Goal: Task Accomplishment & Management: Manage account settings

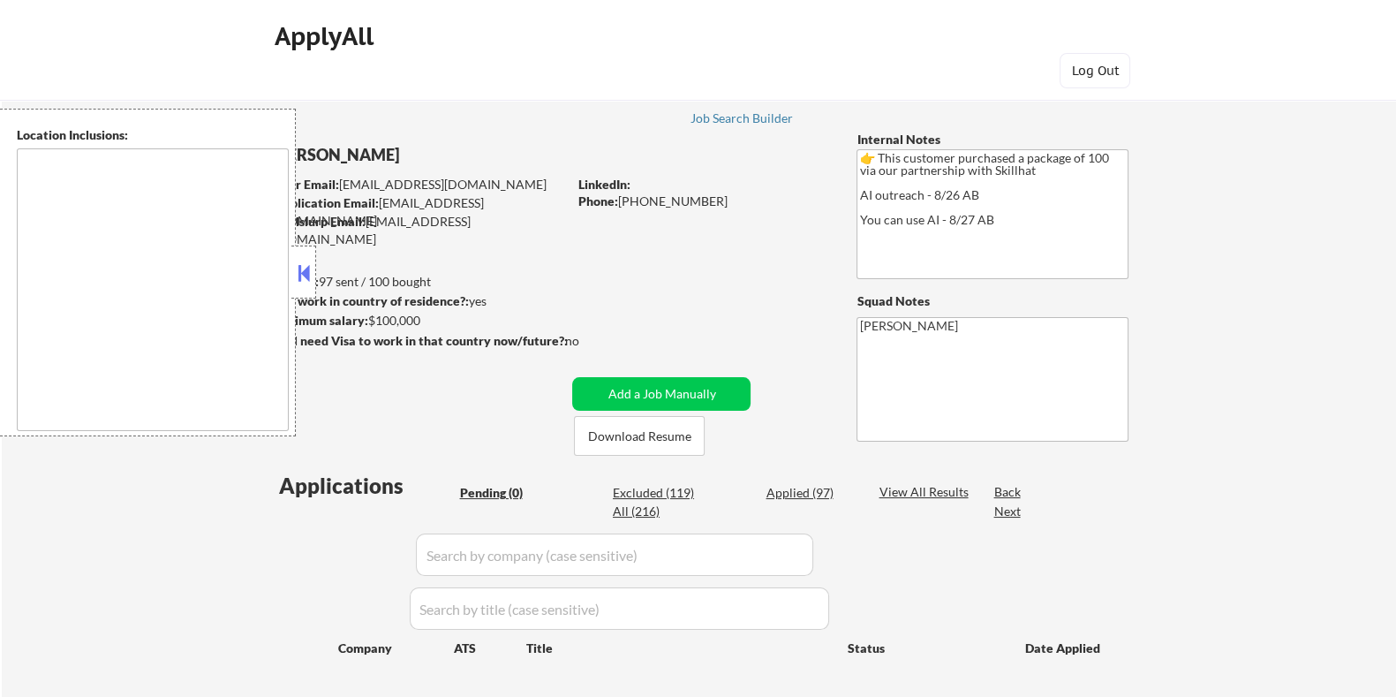
type textarea "[GEOGRAPHIC_DATA], ON [GEOGRAPHIC_DATA], ON [GEOGRAPHIC_DATA], ON [GEOGRAPHIC_D…"
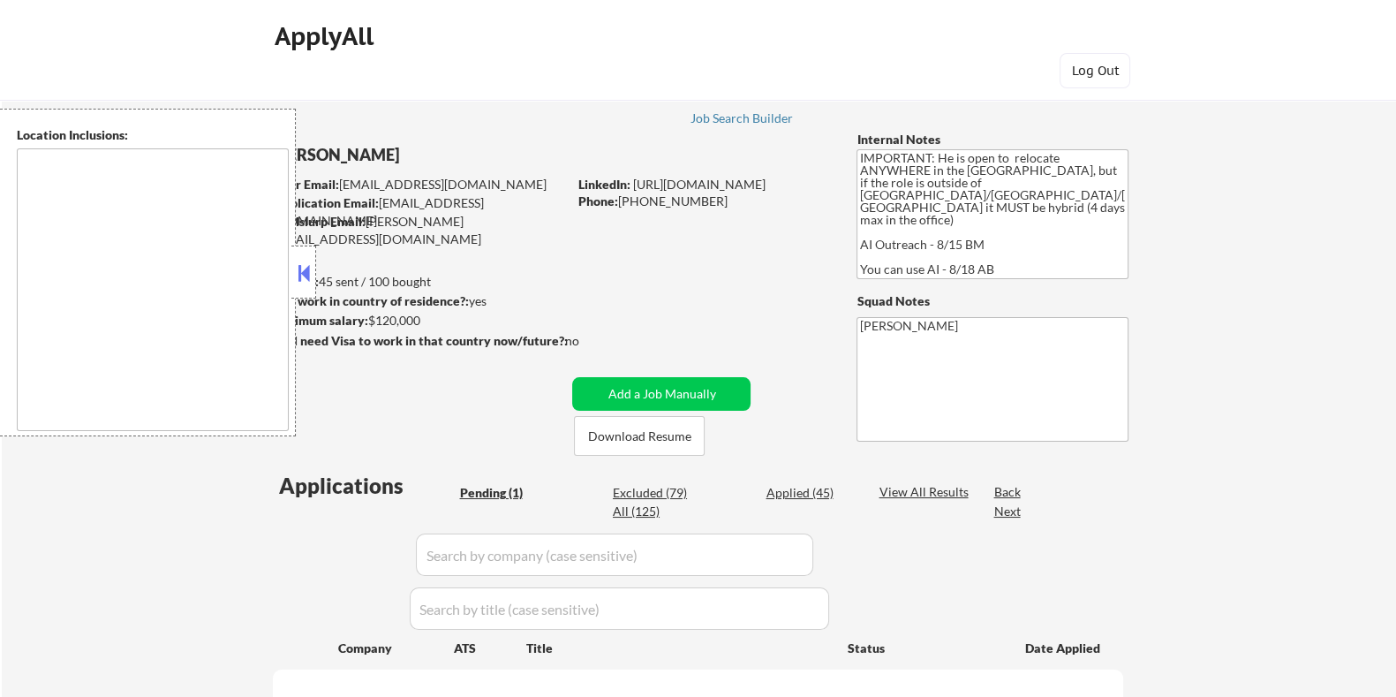
type textarea "country:US"
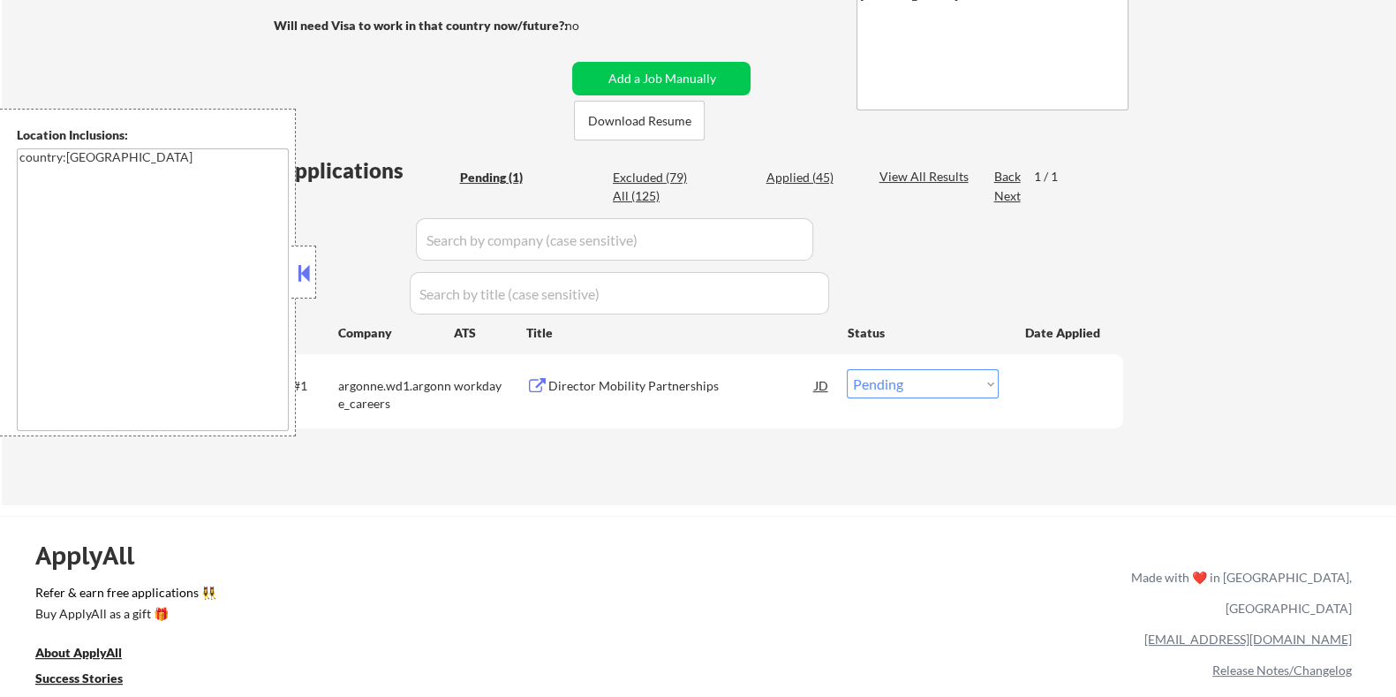
scroll to position [441, 0]
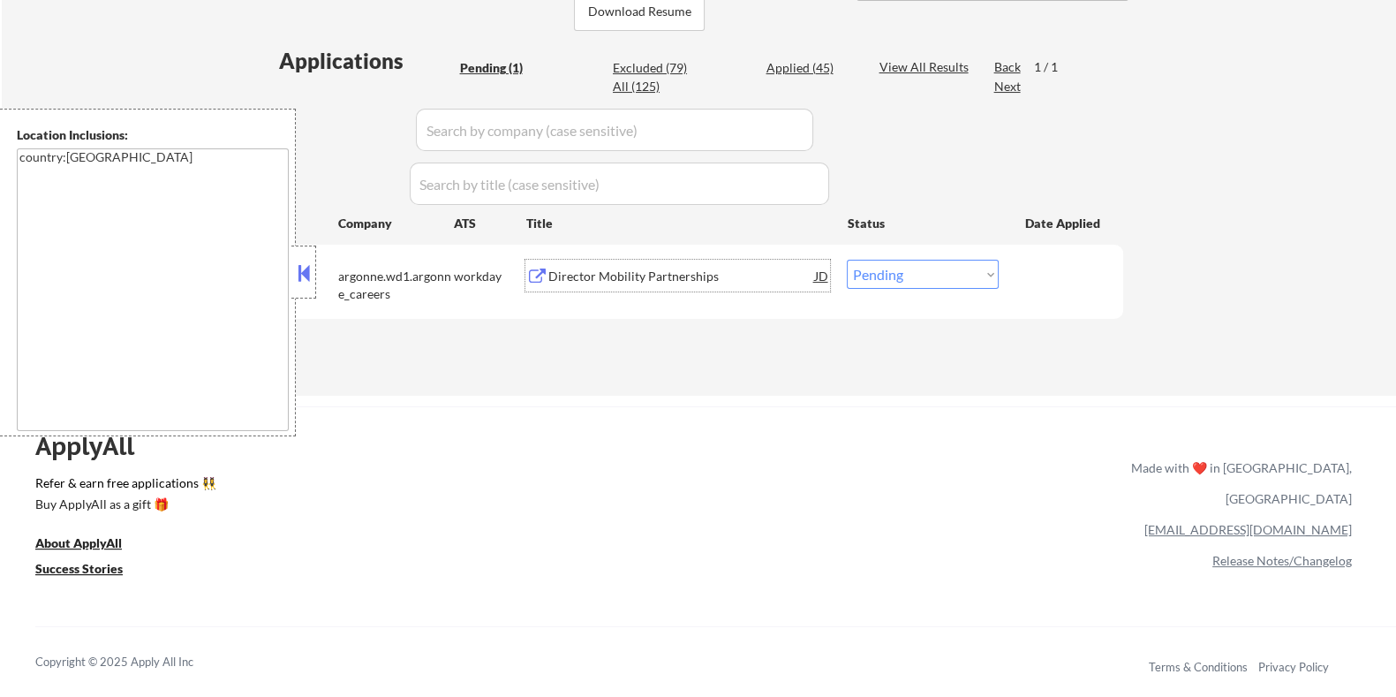
click at [562, 284] on div "Director Mobility Partnerships" at bounding box center [681, 276] width 267 height 32
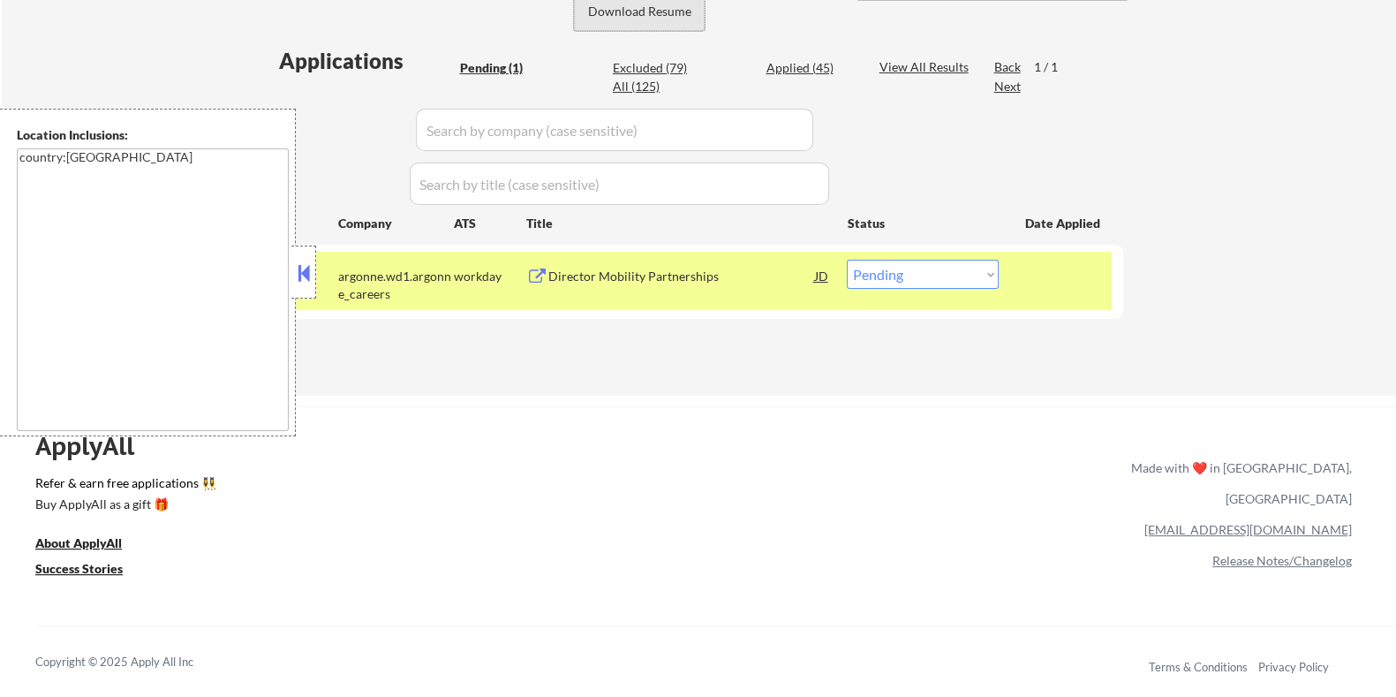
click at [660, 11] on button "Download Resume" at bounding box center [639, 11] width 131 height 40
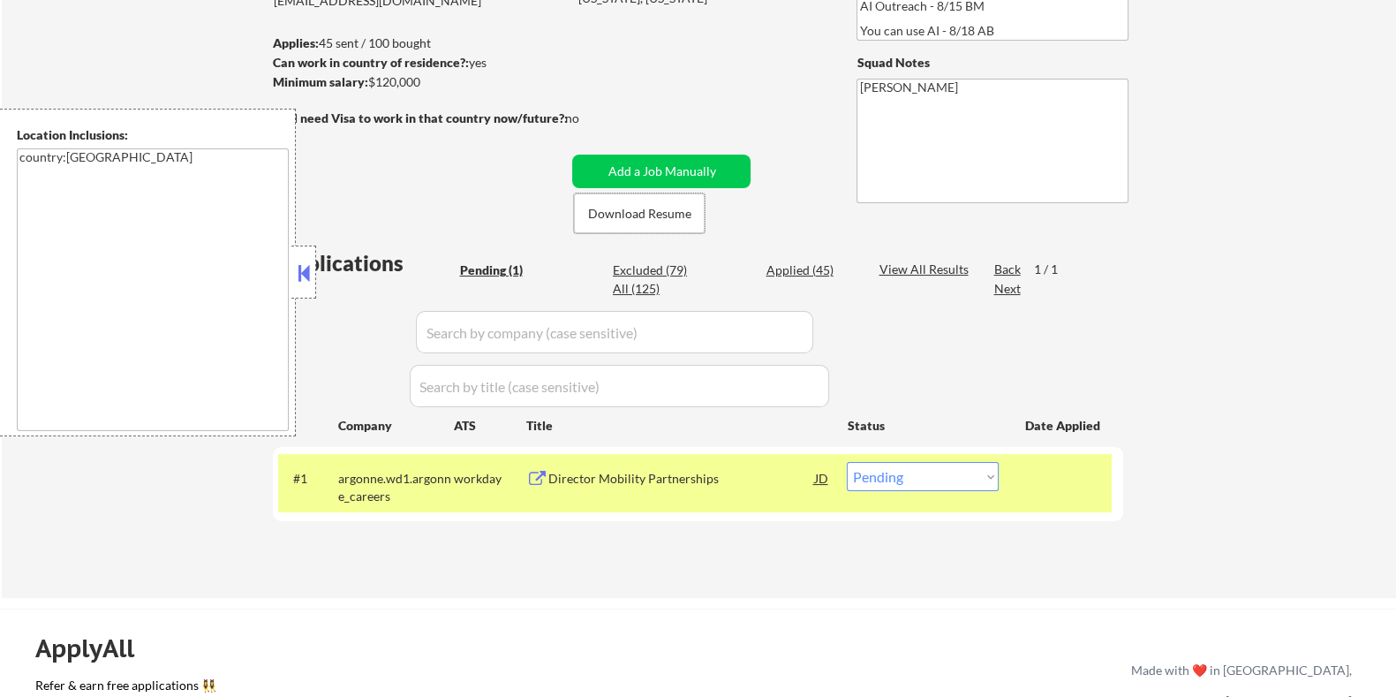
scroll to position [331, 0]
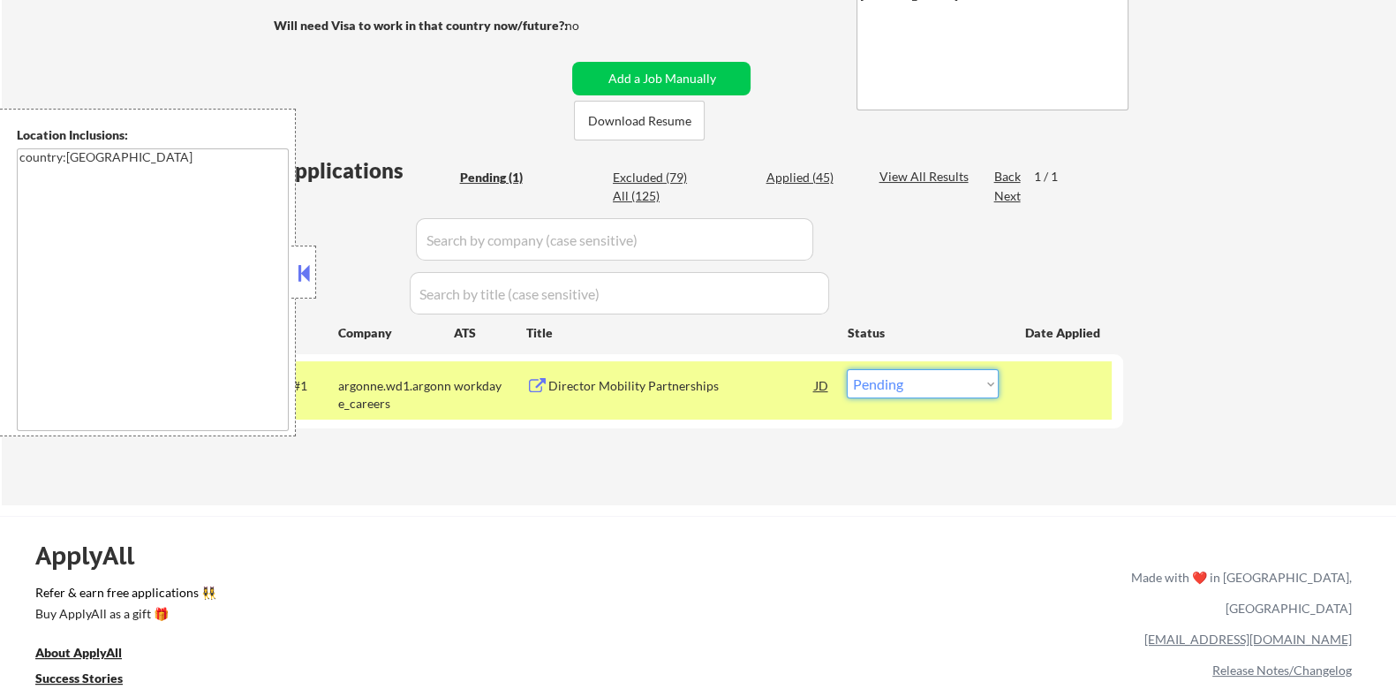
click at [951, 385] on select "Choose an option... Pending Applied Excluded (Questions) Excluded (Expired) Exc…" at bounding box center [923, 383] width 152 height 29
select select ""applied""
click at [847, 369] on select "Choose an option... Pending Applied Excluded (Questions) Excluded (Expired) Exc…" at bounding box center [923, 383] width 152 height 29
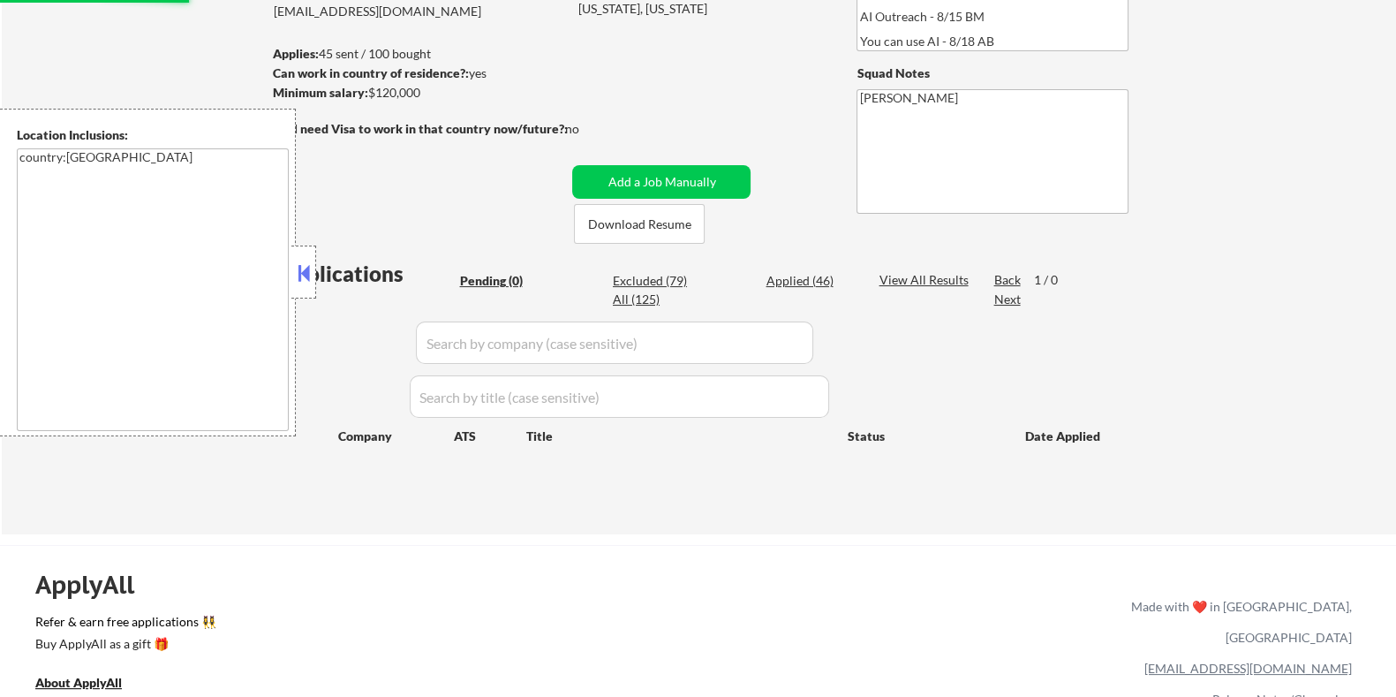
scroll to position [110, 0]
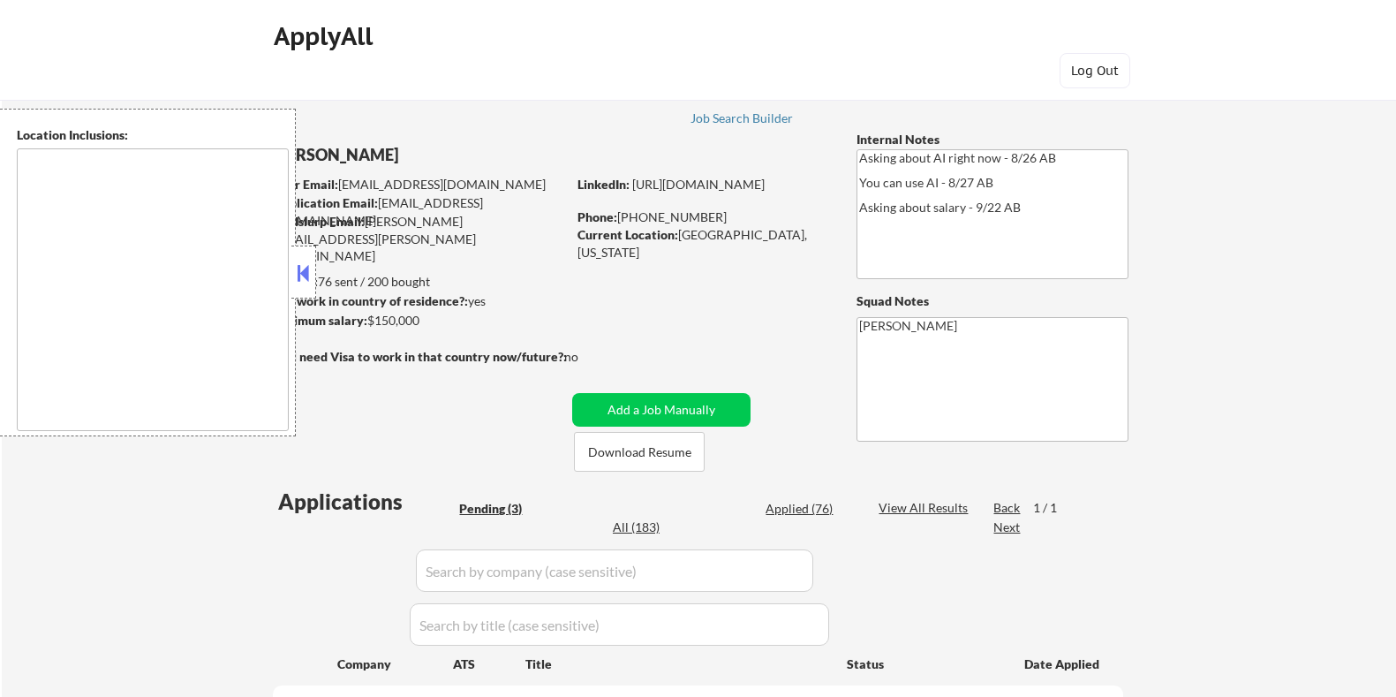
select select ""pending""
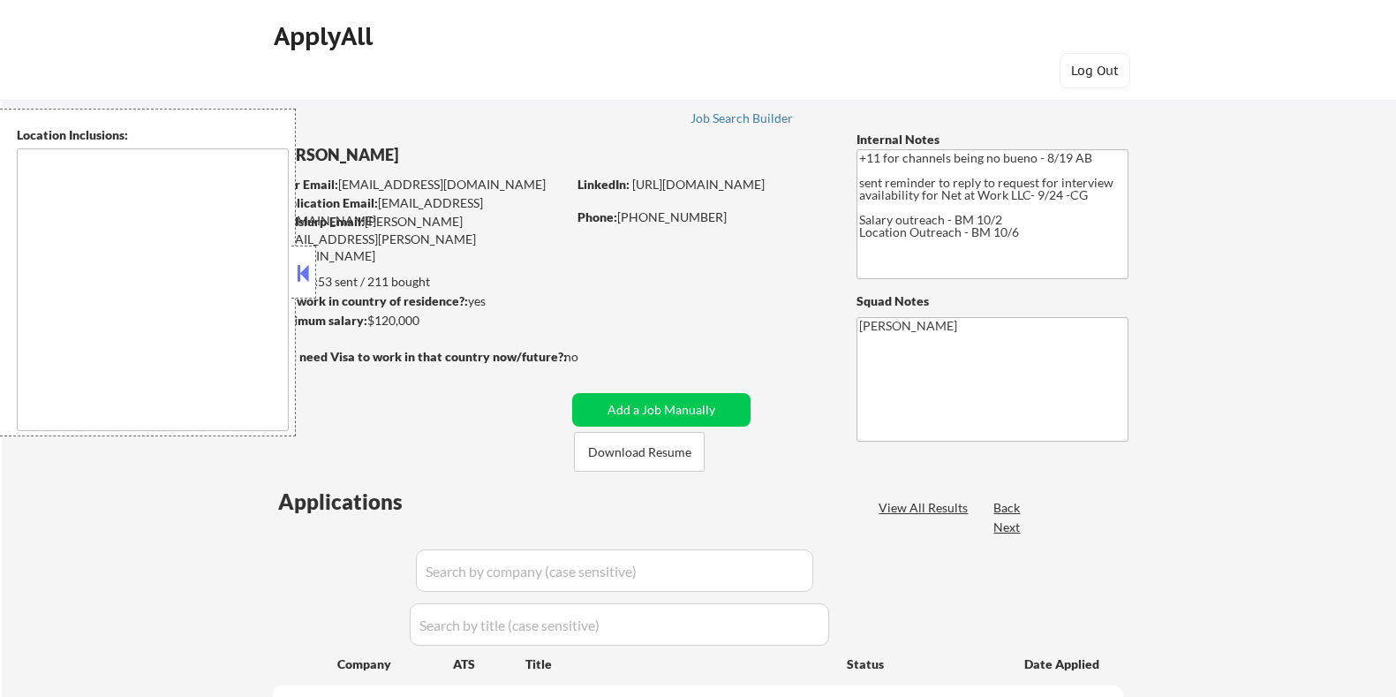
select select ""pending""
type textarea "remote"
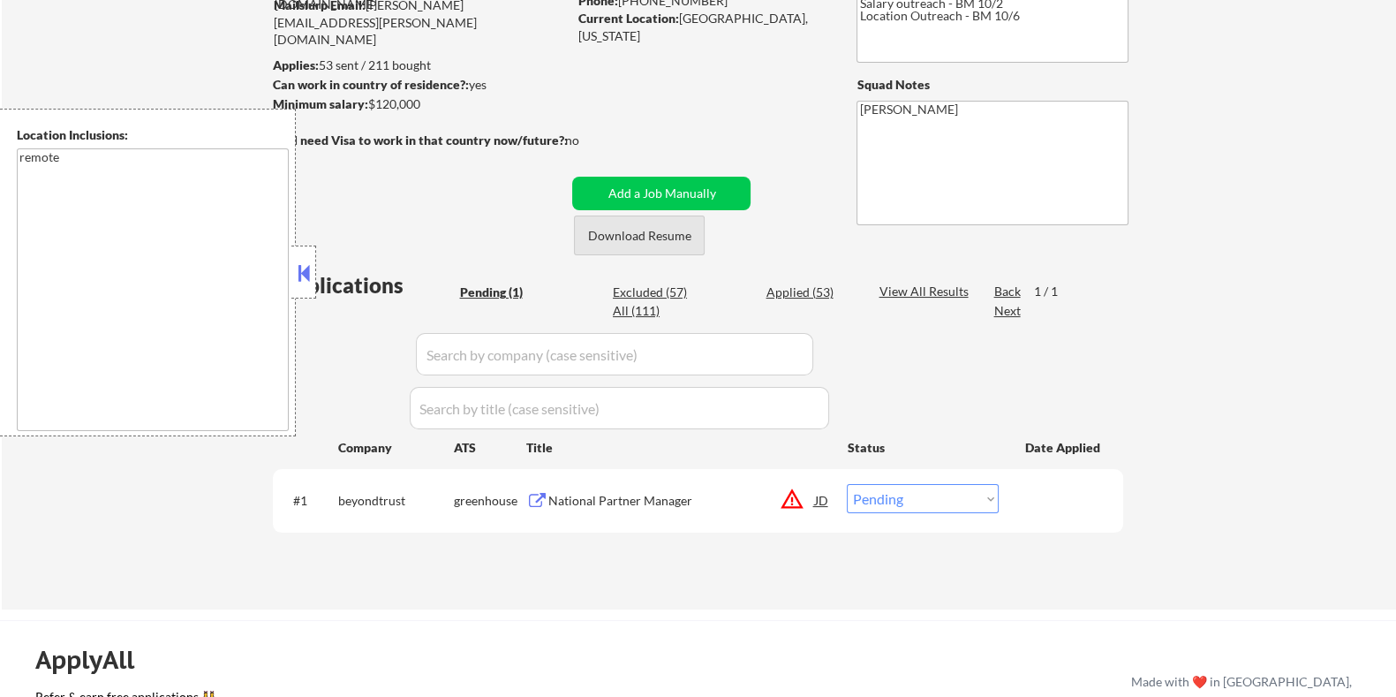
scroll to position [220, 0]
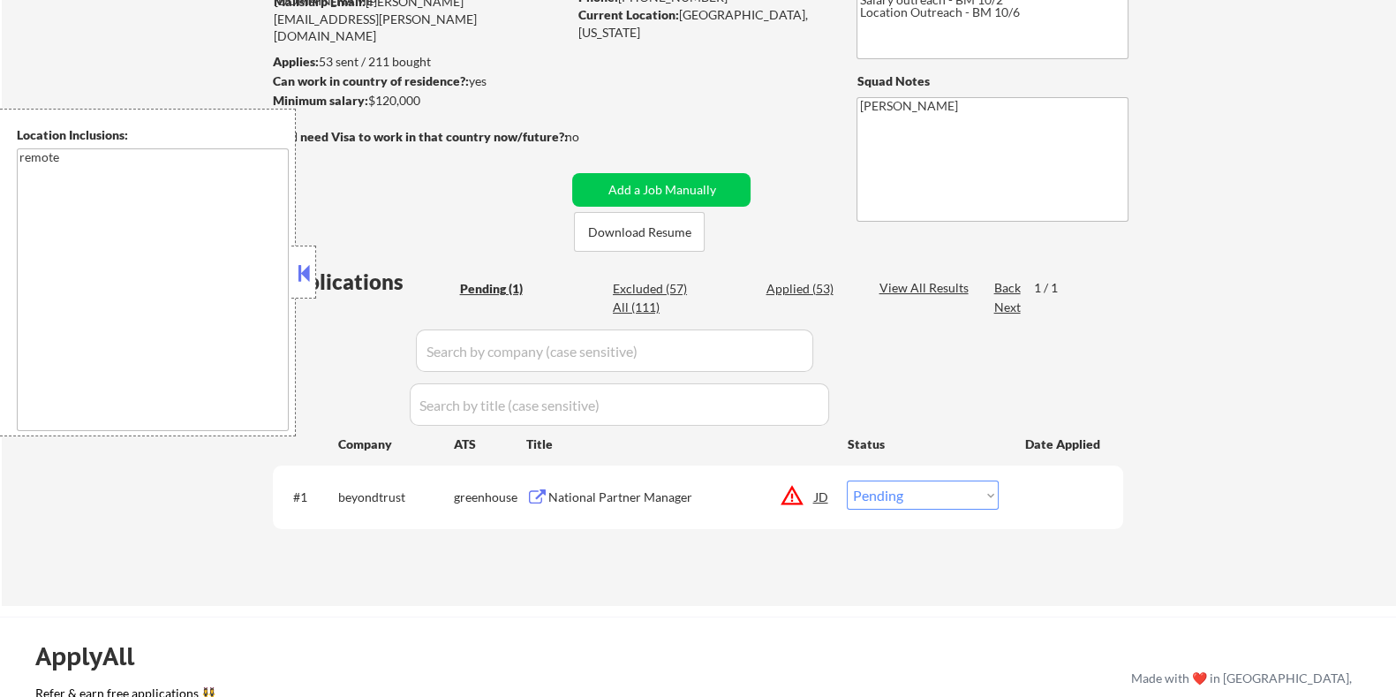
click at [596, 502] on div "National Partner Manager" at bounding box center [681, 497] width 267 height 18
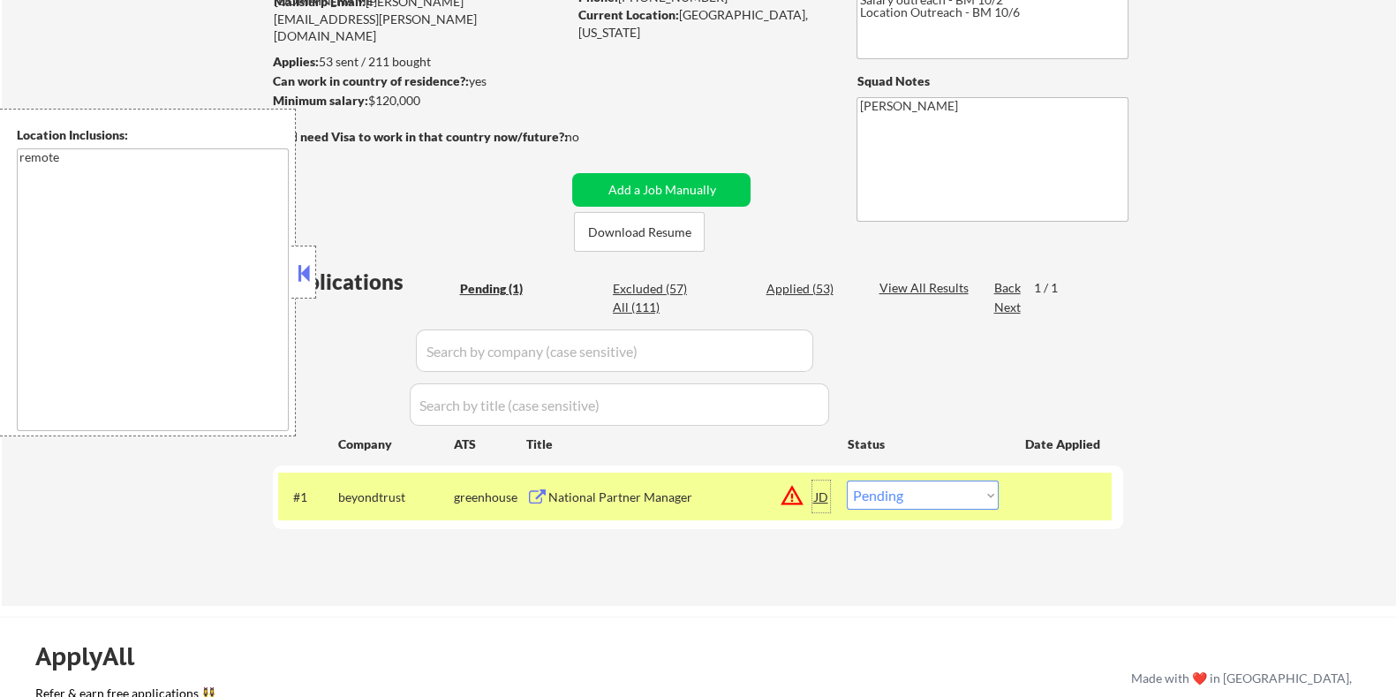
click at [821, 495] on div "JD" at bounding box center [821, 496] width 18 height 32
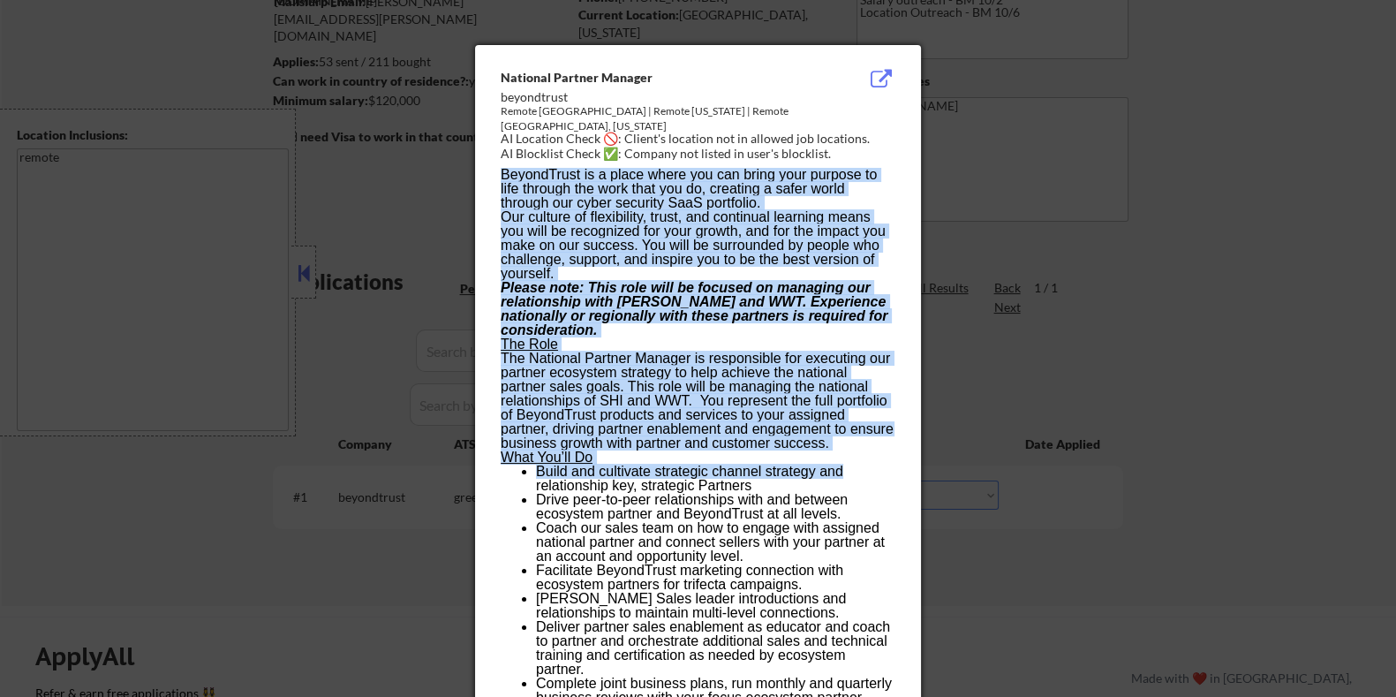
drag, startPoint x: 486, startPoint y: 66, endPoint x: 729, endPoint y: 289, distance: 330.1
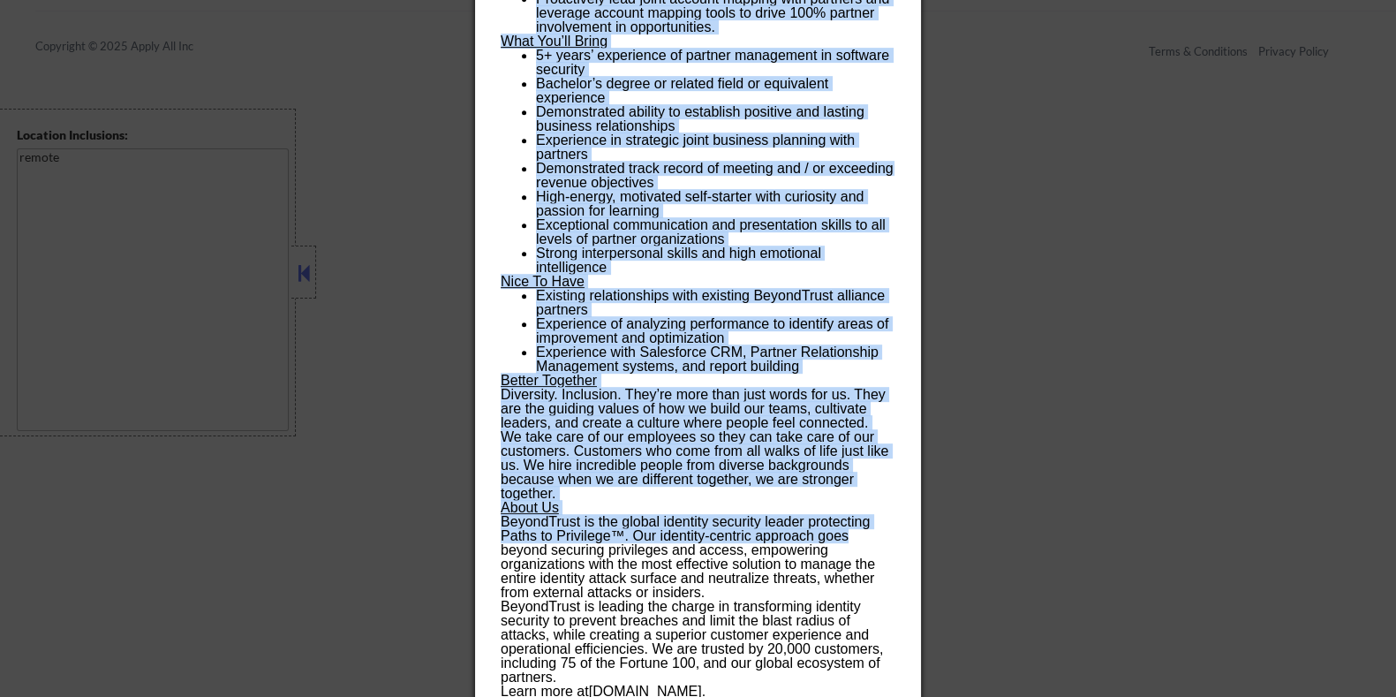
scroll to position [1064, 0]
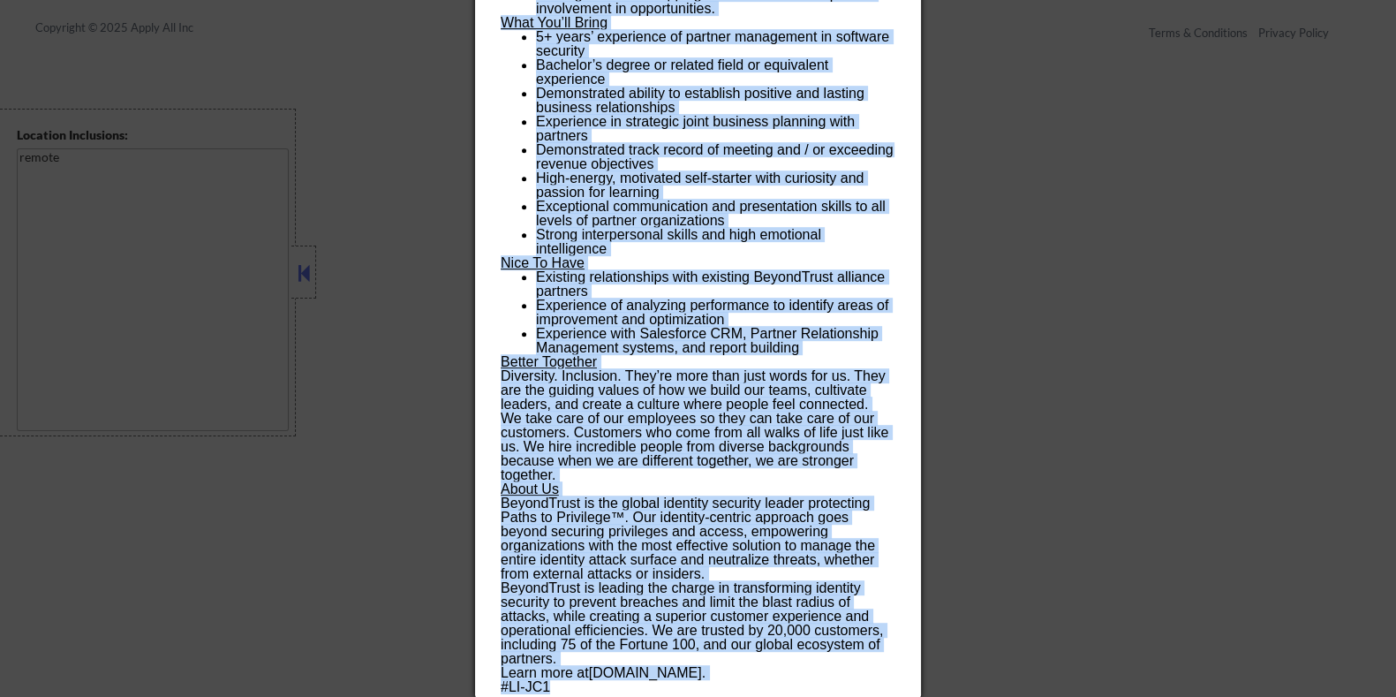
drag, startPoint x: 496, startPoint y: 76, endPoint x: 868, endPoint y: 690, distance: 717.6
copy div "National Partner Manager beyondtrust Remote United States | Remote New Jersey |…"
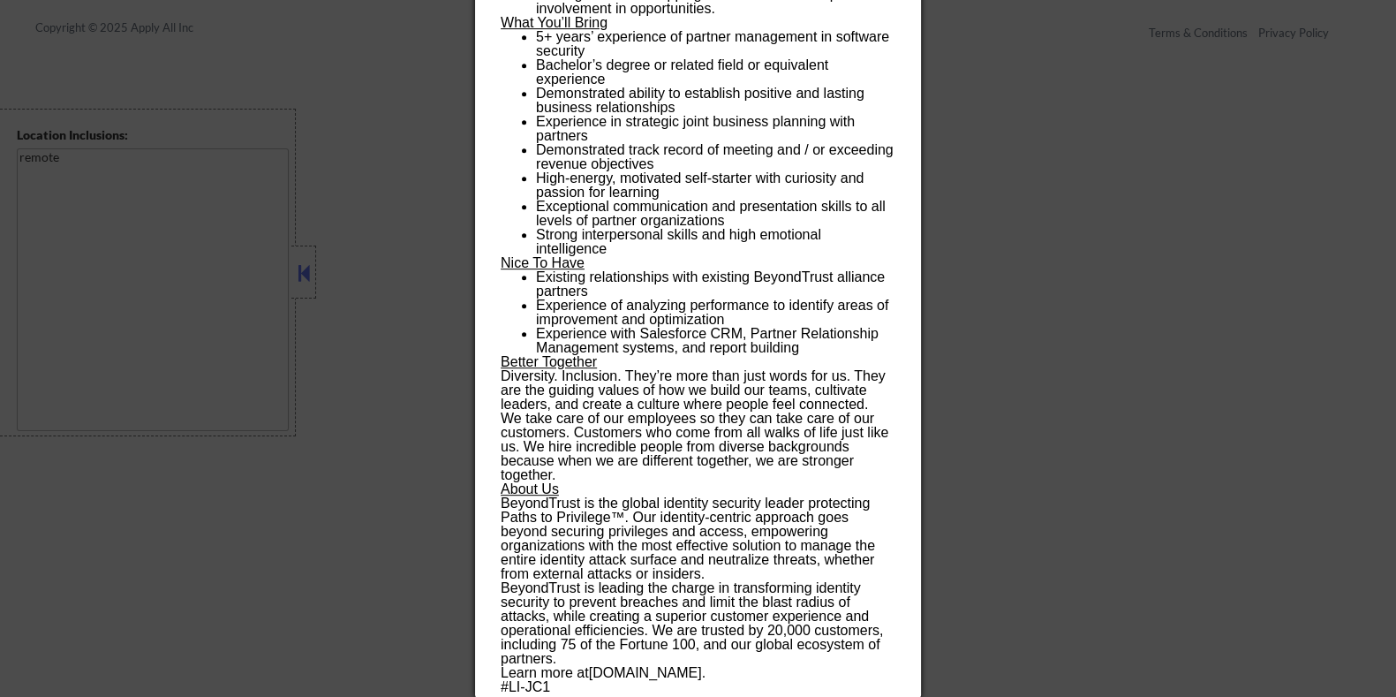
click at [963, 215] on div at bounding box center [698, 348] width 1396 height 697
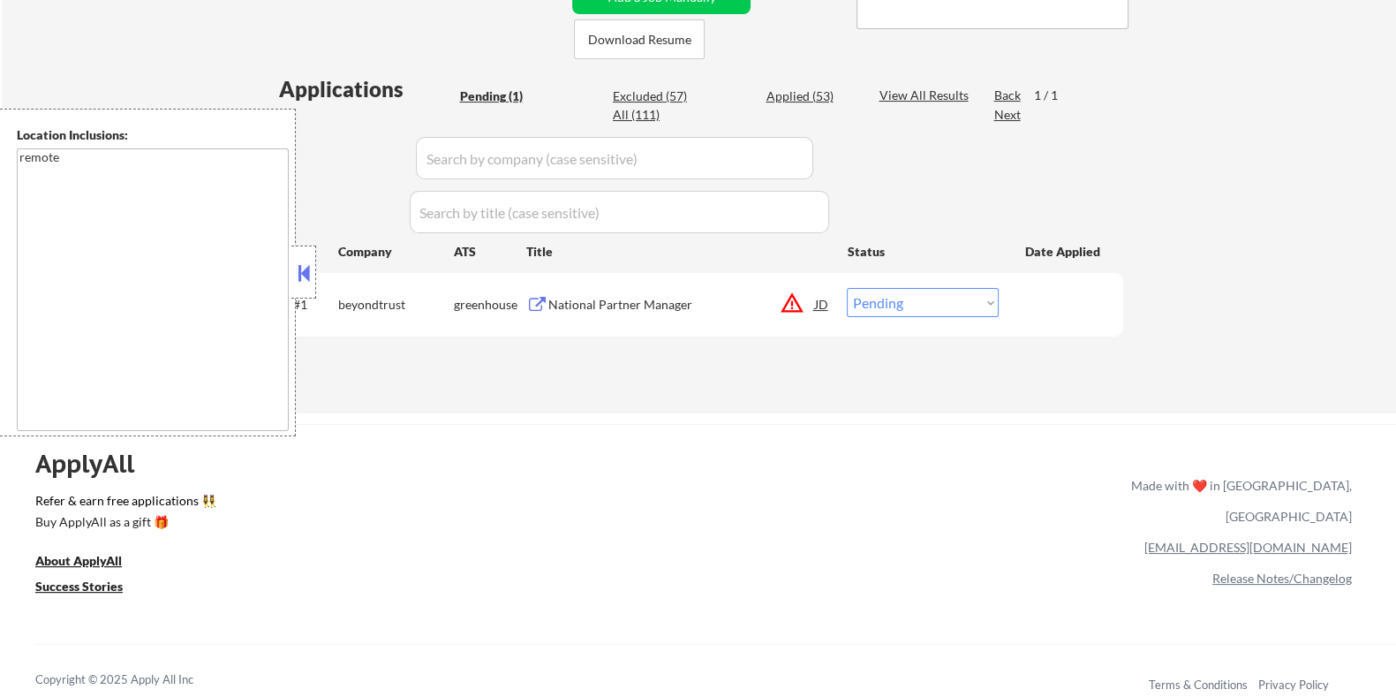
scroll to position [261, 0]
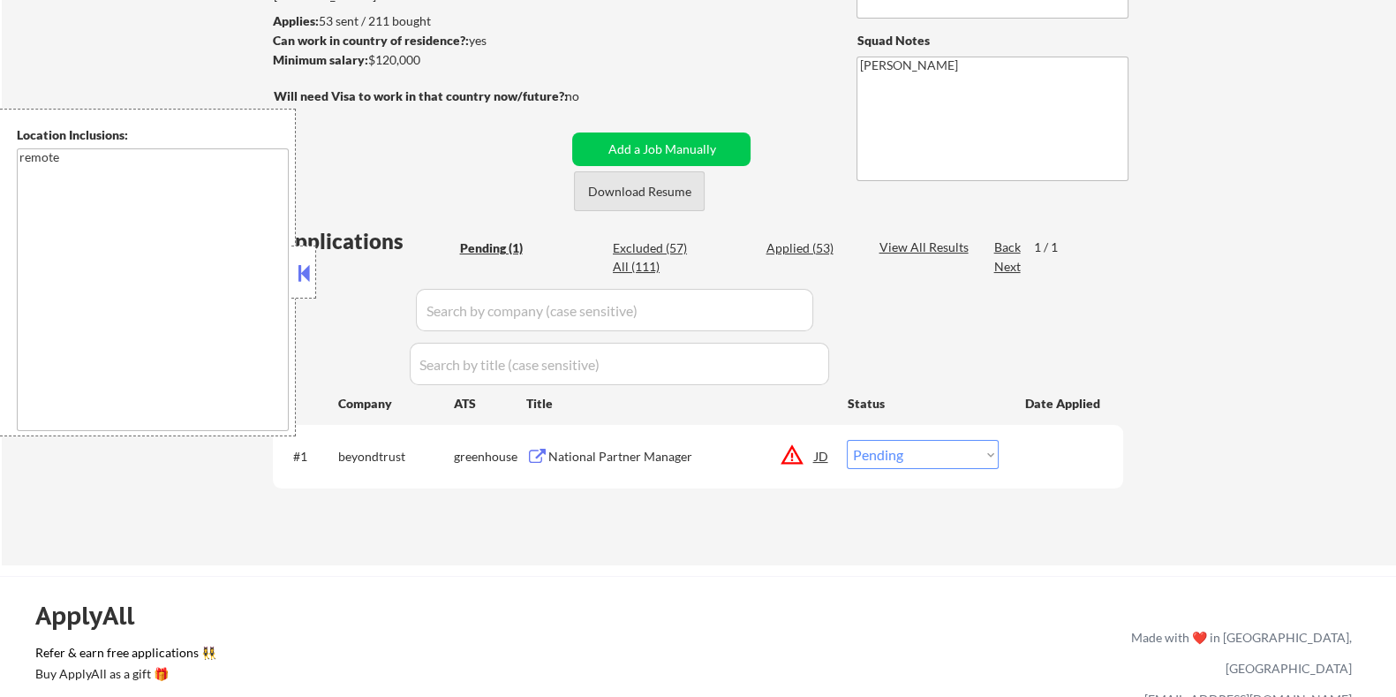
click at [662, 193] on button "Download Resume" at bounding box center [639, 191] width 131 height 40
click at [892, 458] on select "Choose an option... Pending Applied Excluded (Questions) Excluded (Expired) Exc…" at bounding box center [923, 454] width 152 height 29
select select ""applied""
click at [847, 440] on select "Choose an option... Pending Applied Excluded (Questions) Excluded (Expired) Exc…" at bounding box center [923, 454] width 152 height 29
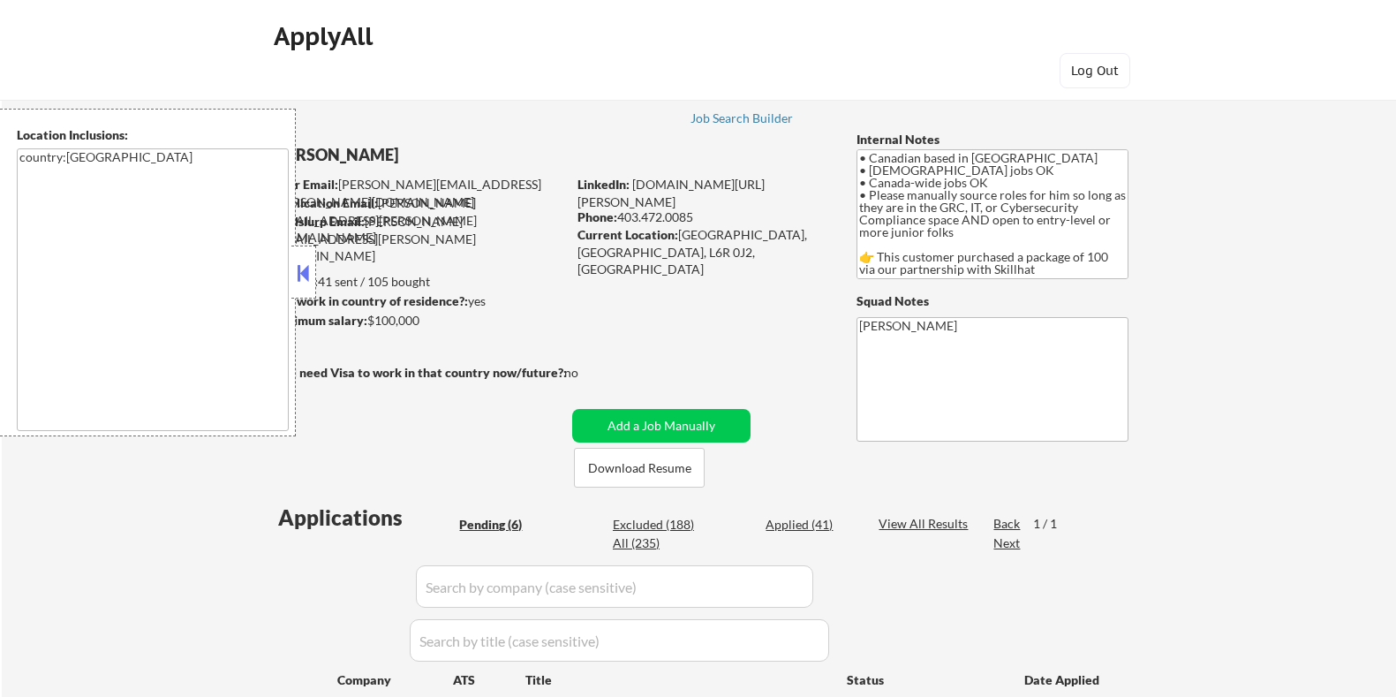
select select ""pending""
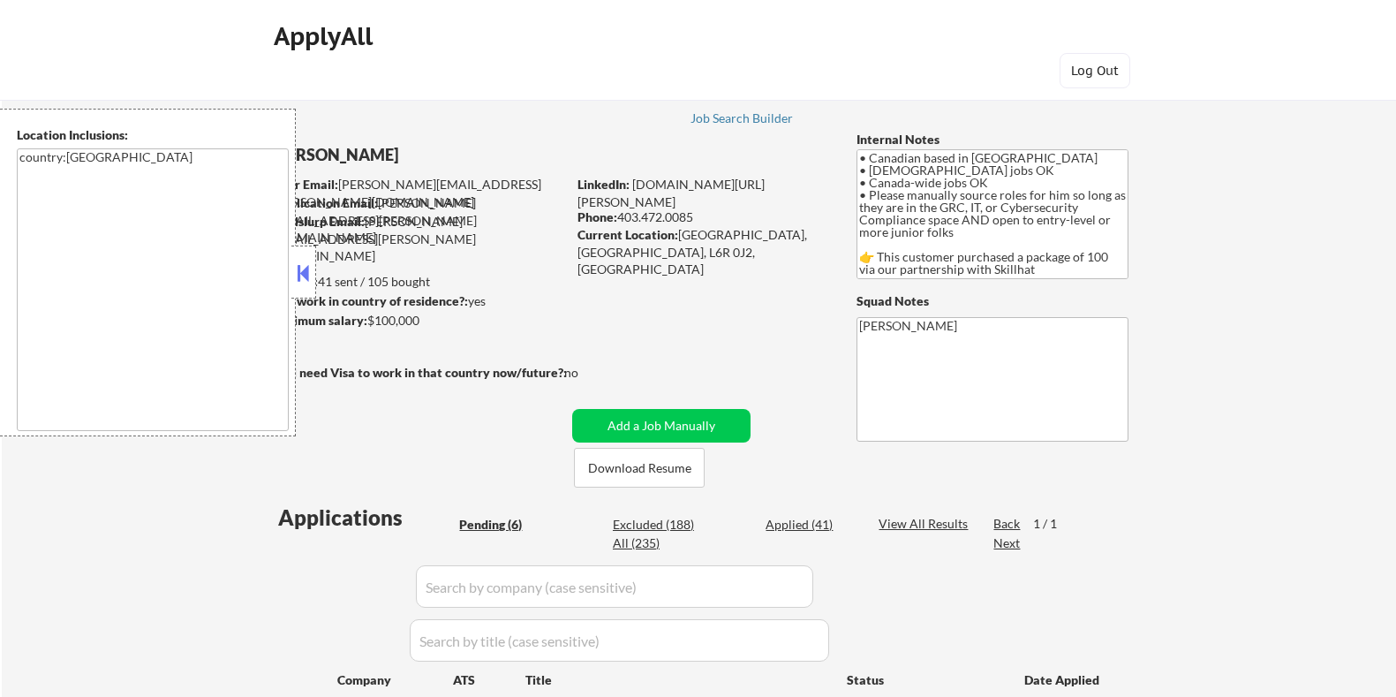
select select ""pending""
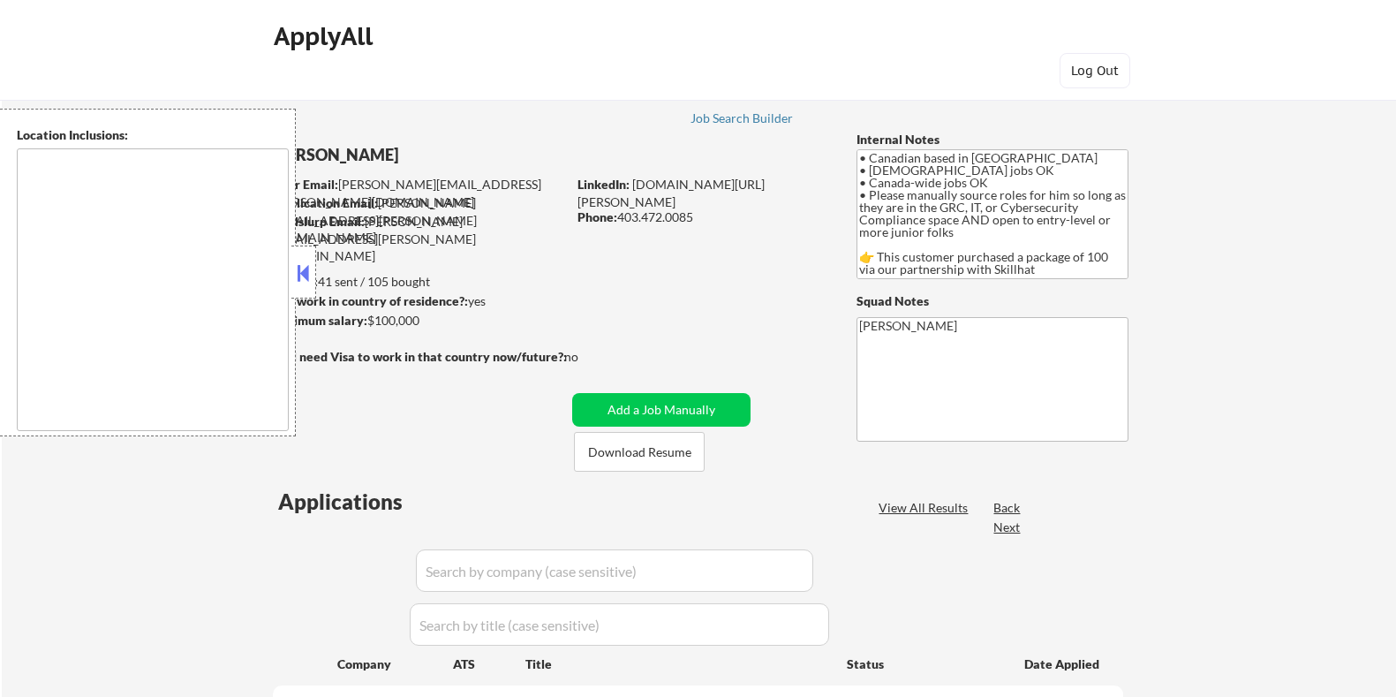
select select ""pending""
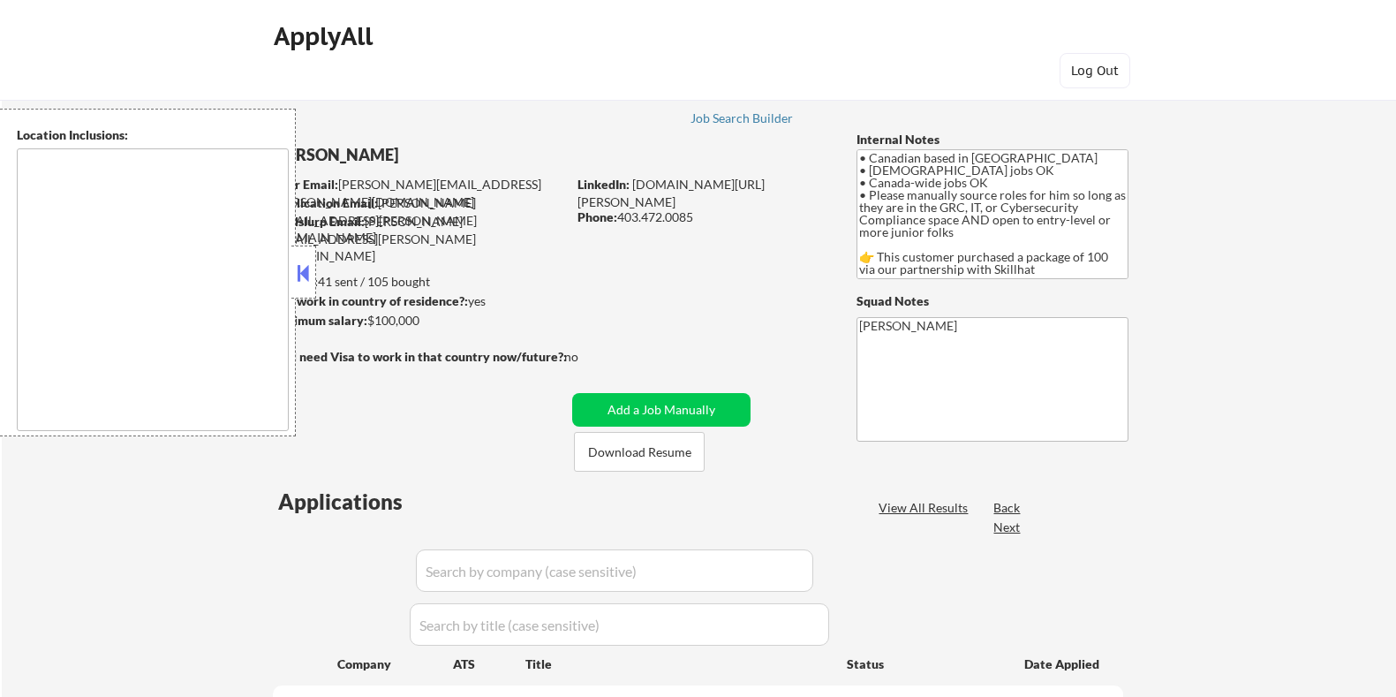
select select ""pending""
type textarea "country:CA"
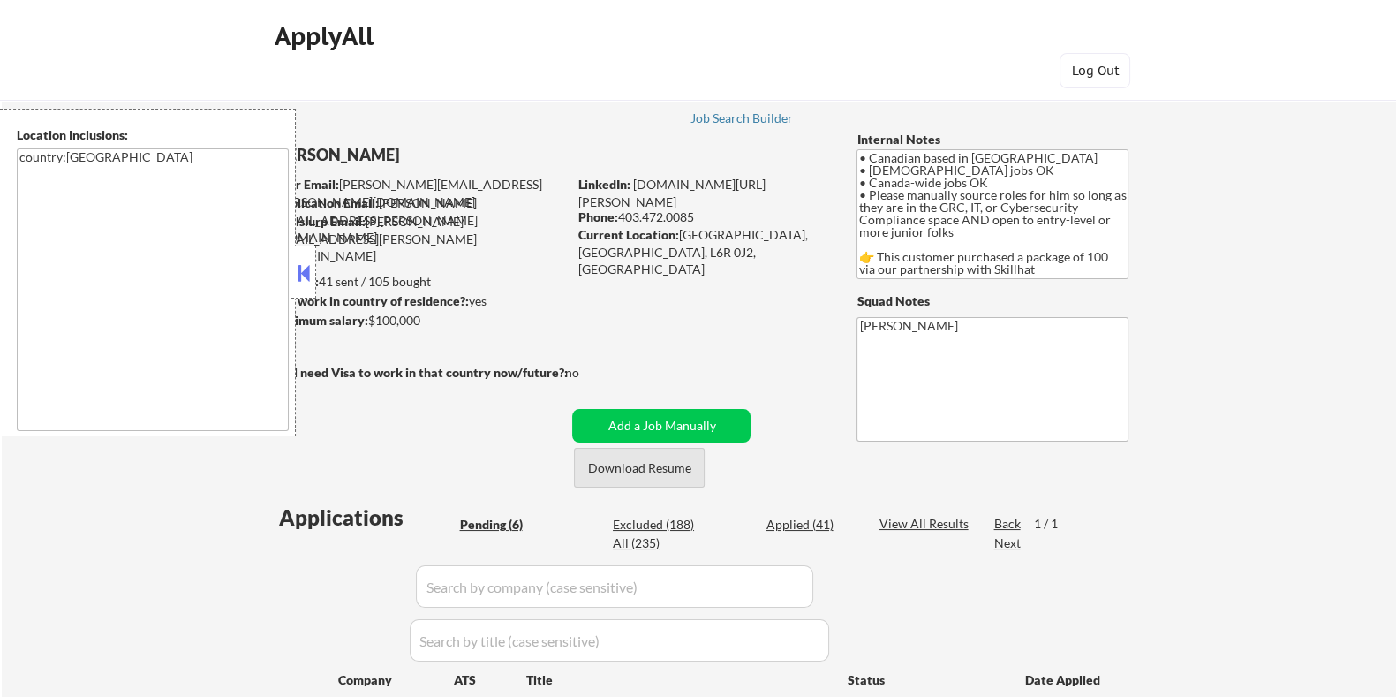
click at [639, 470] on button "Download Resume" at bounding box center [639, 468] width 131 height 40
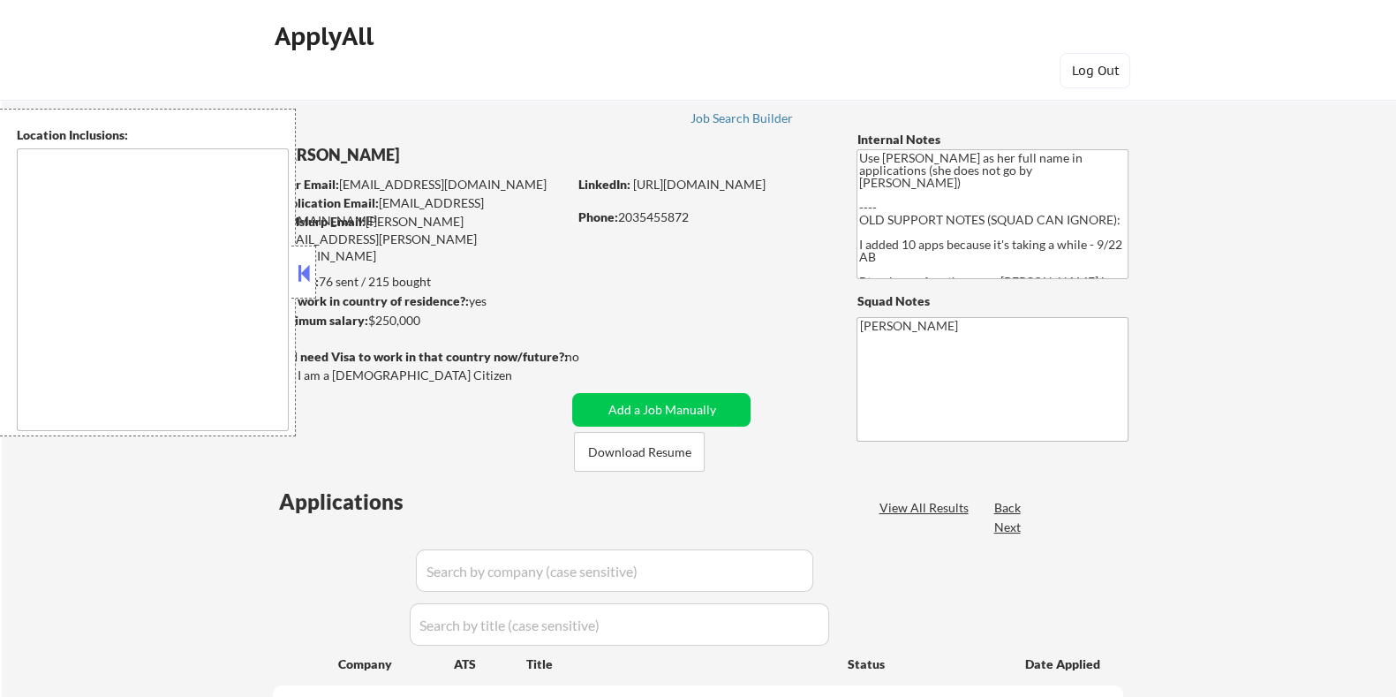
type textarea "[GEOGRAPHIC_DATA], [GEOGRAPHIC_DATA] [GEOGRAPHIC_DATA], [GEOGRAPHIC_DATA] [GEOG…"
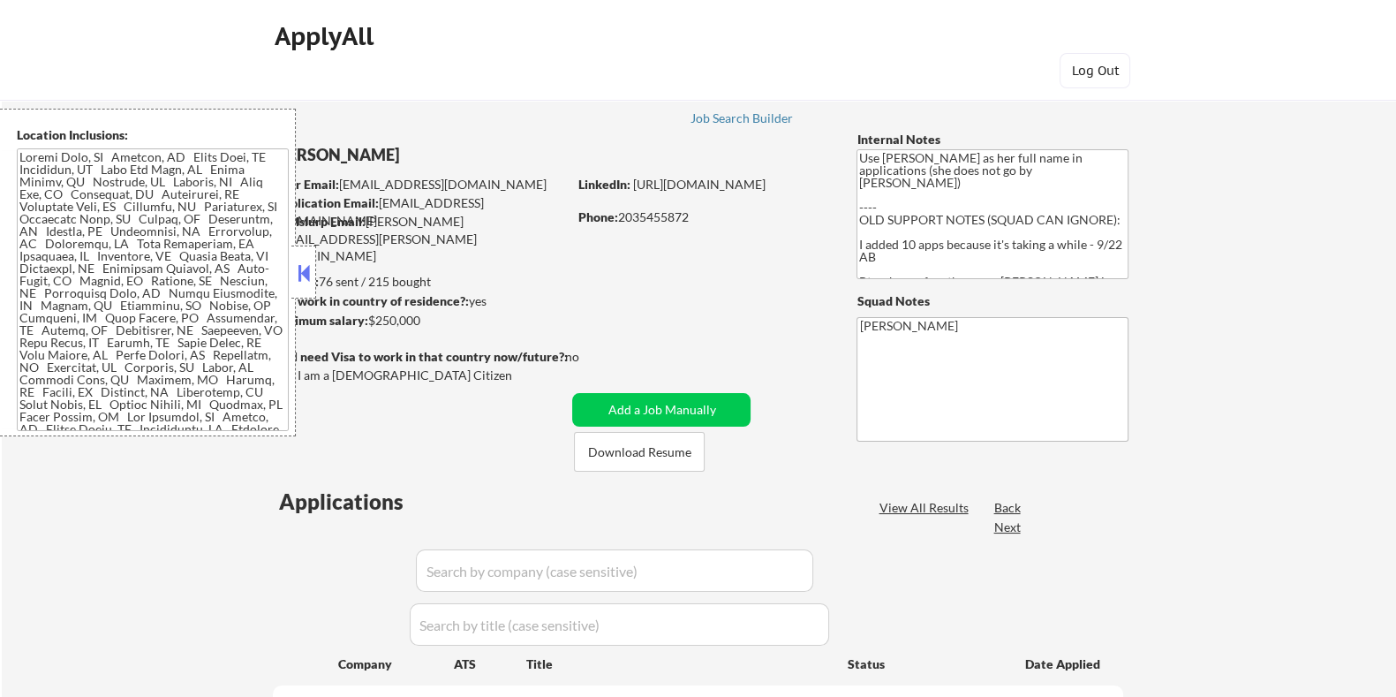
select select ""pending""
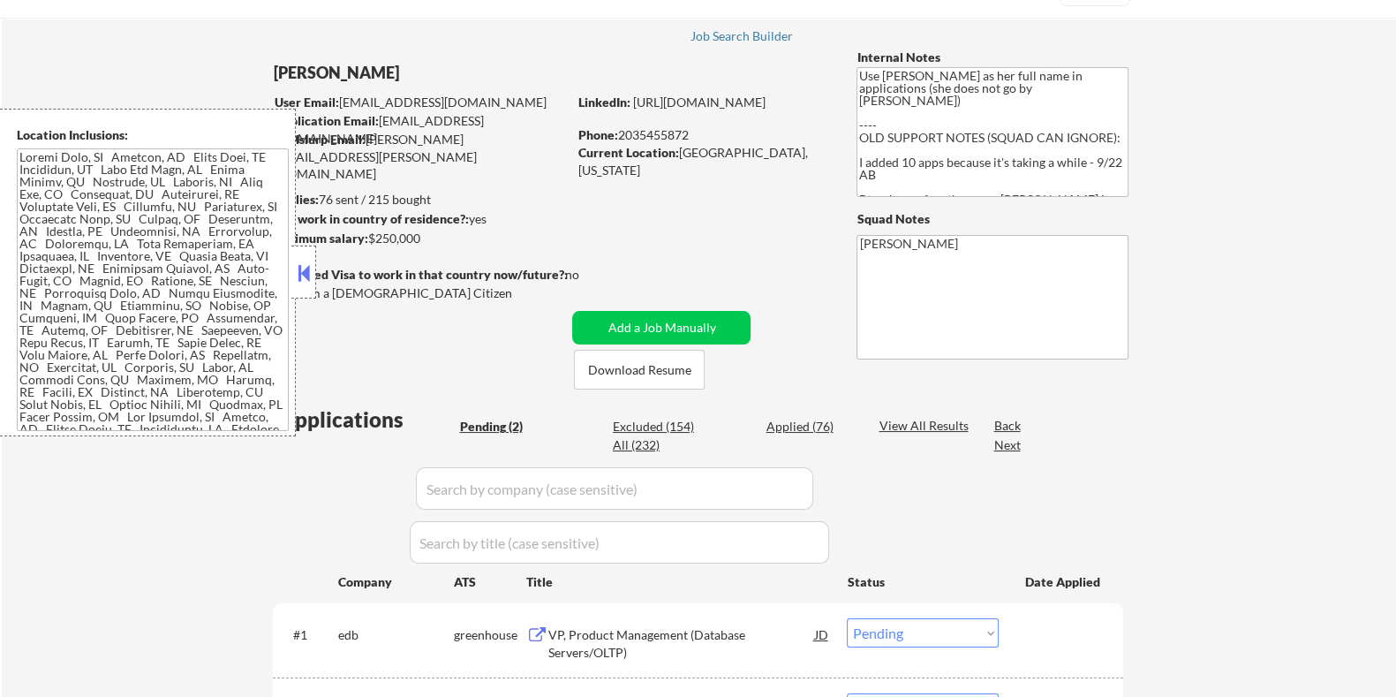
scroll to position [220, 0]
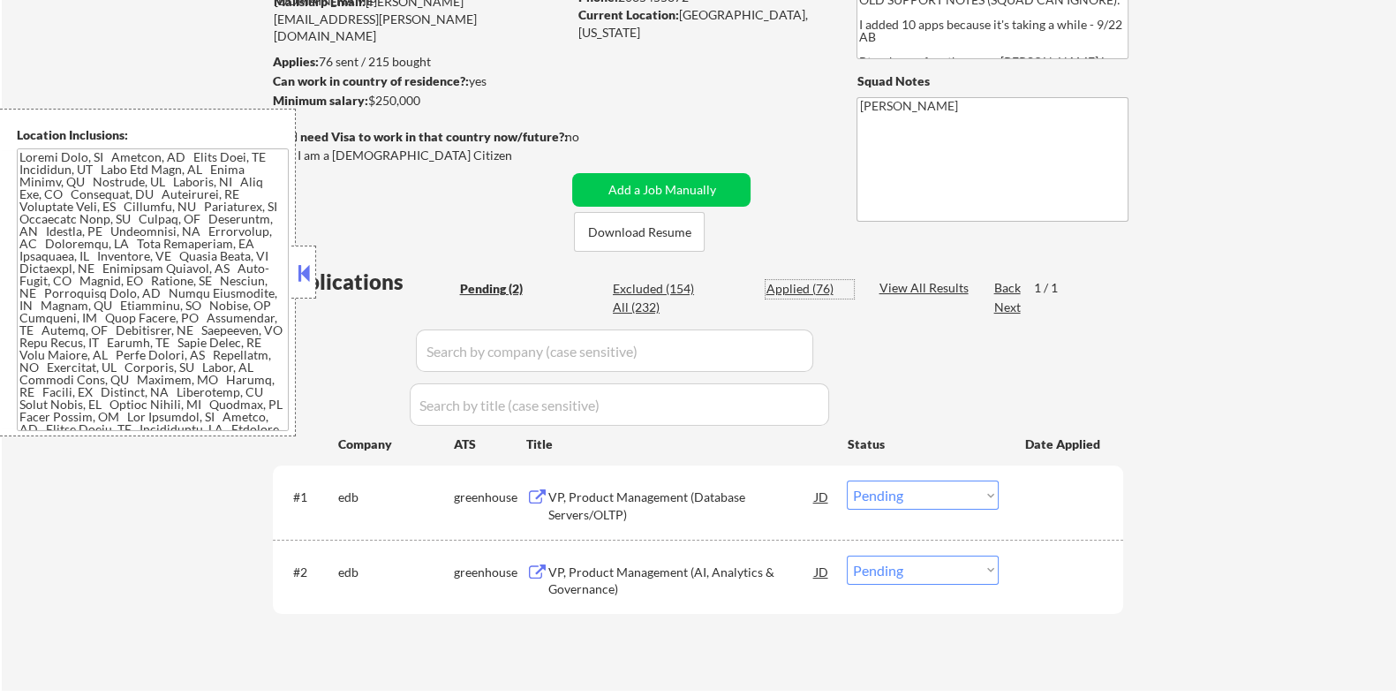
click at [781, 285] on div "Applied (76)" at bounding box center [810, 289] width 88 height 18
select select ""applied""
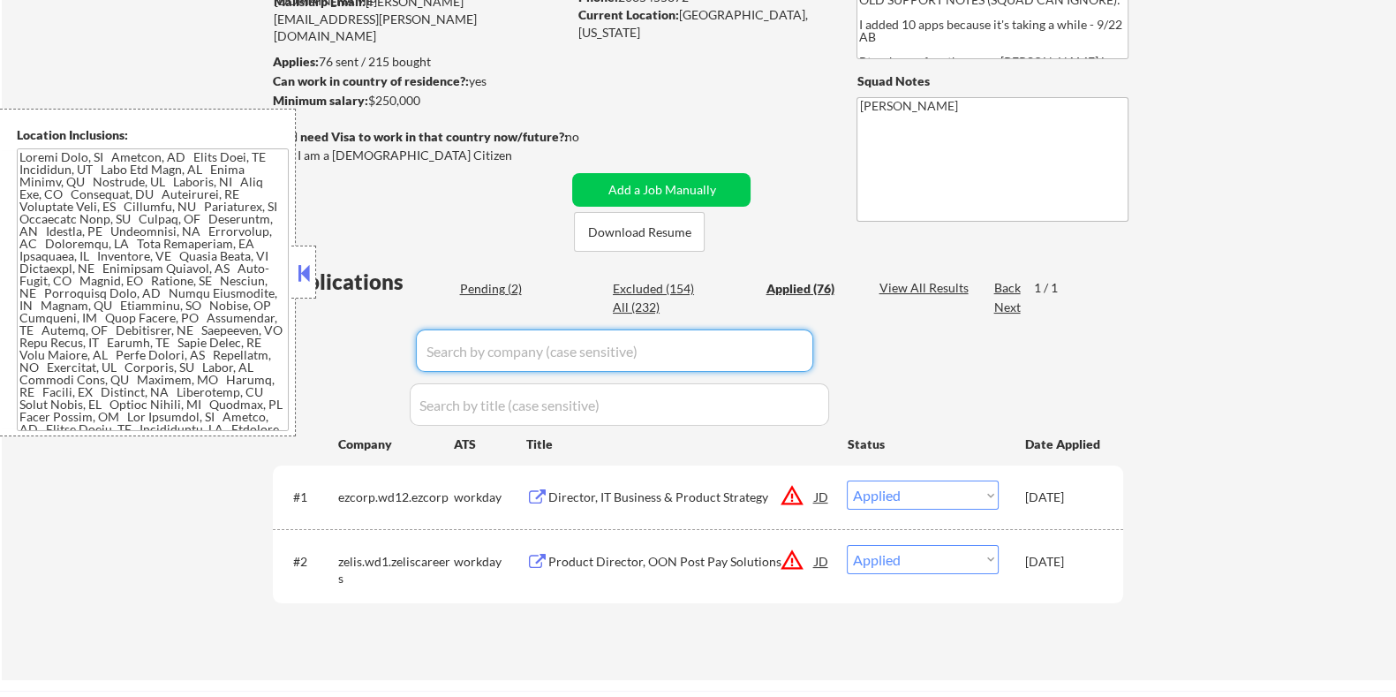
click at [538, 348] on input "input" at bounding box center [614, 350] width 397 height 42
type input "nex"
select select ""applied""
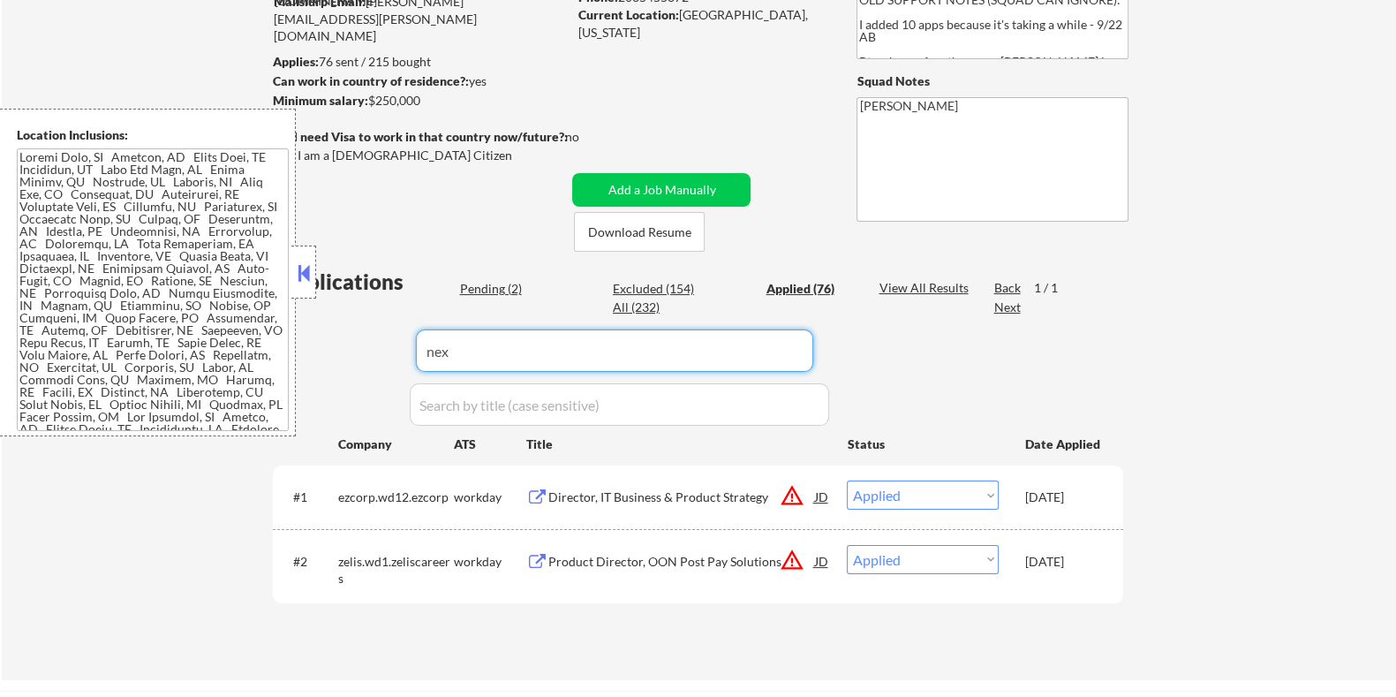
select select ""applied""
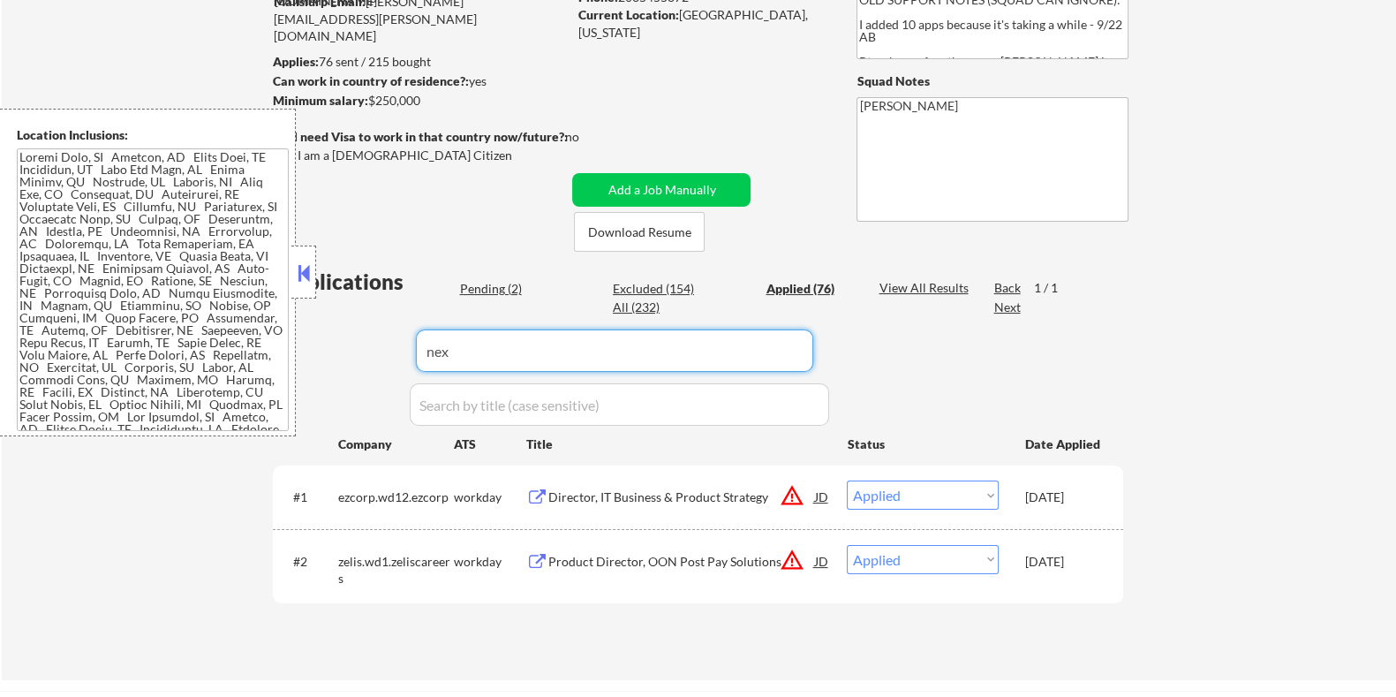
select select ""applied""
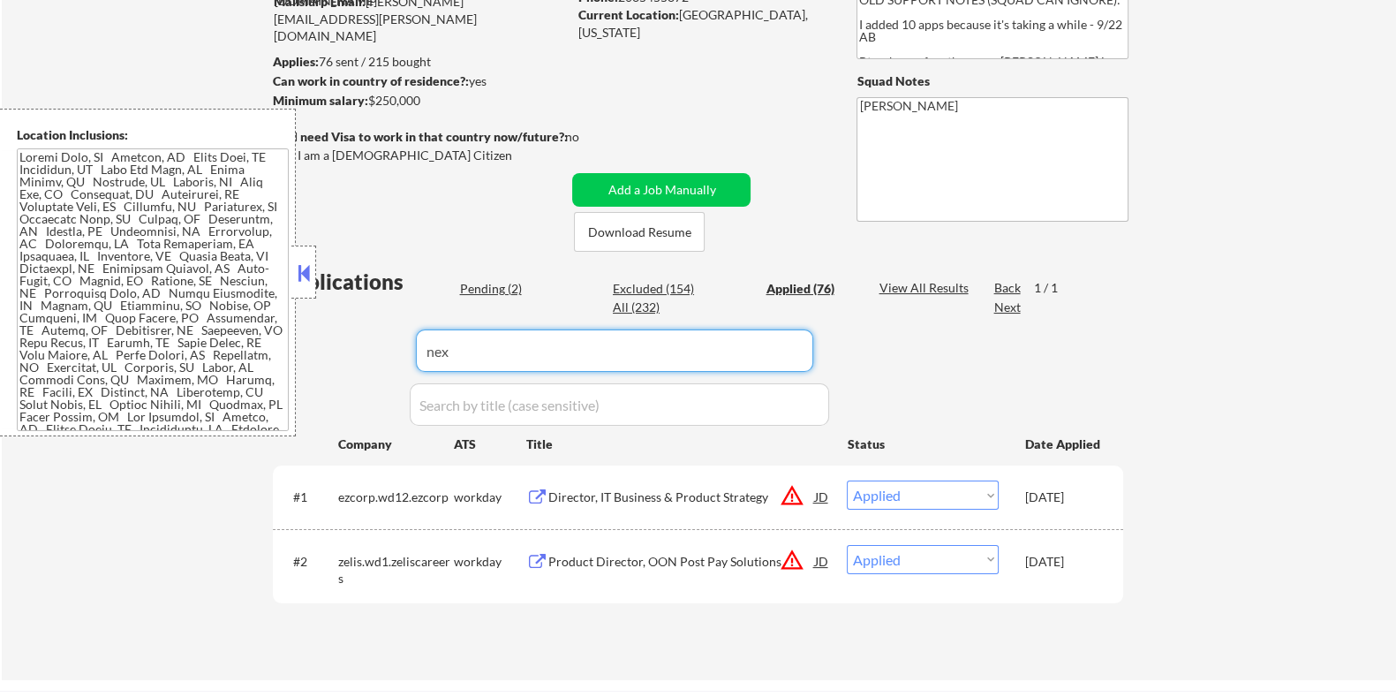
select select ""applied""
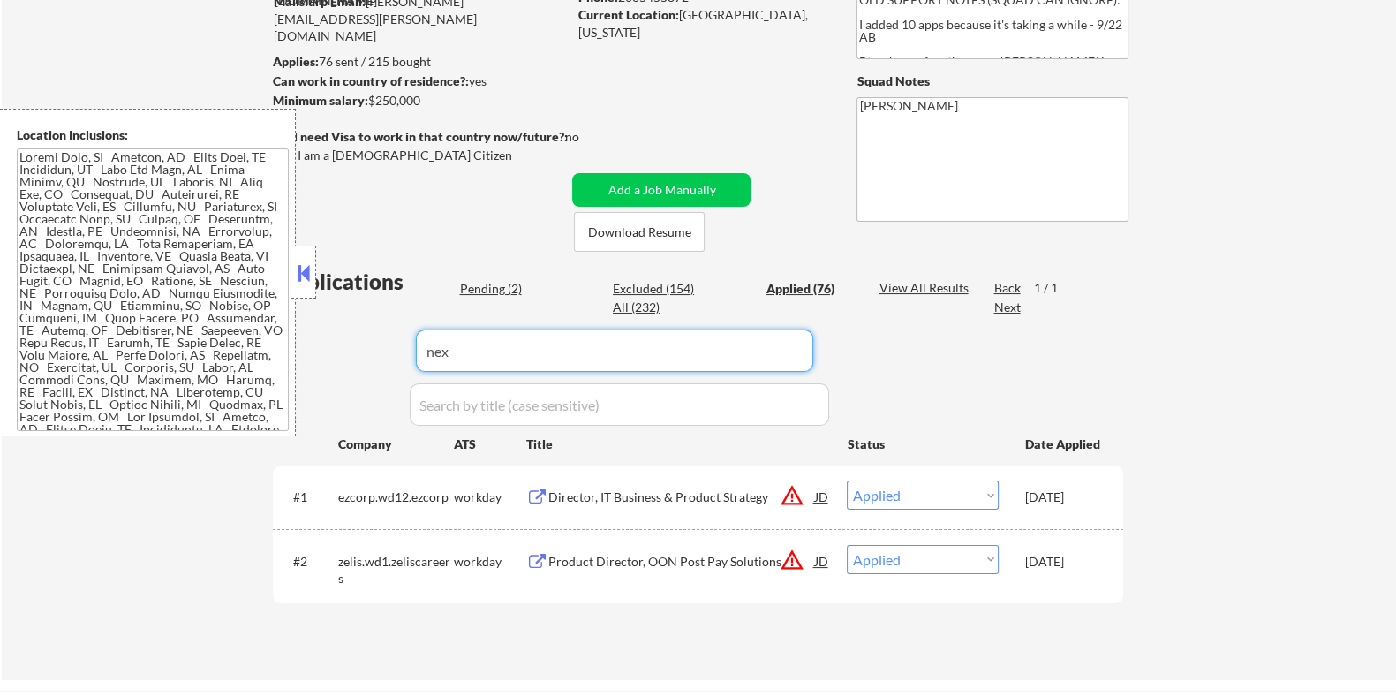
select select ""applied""
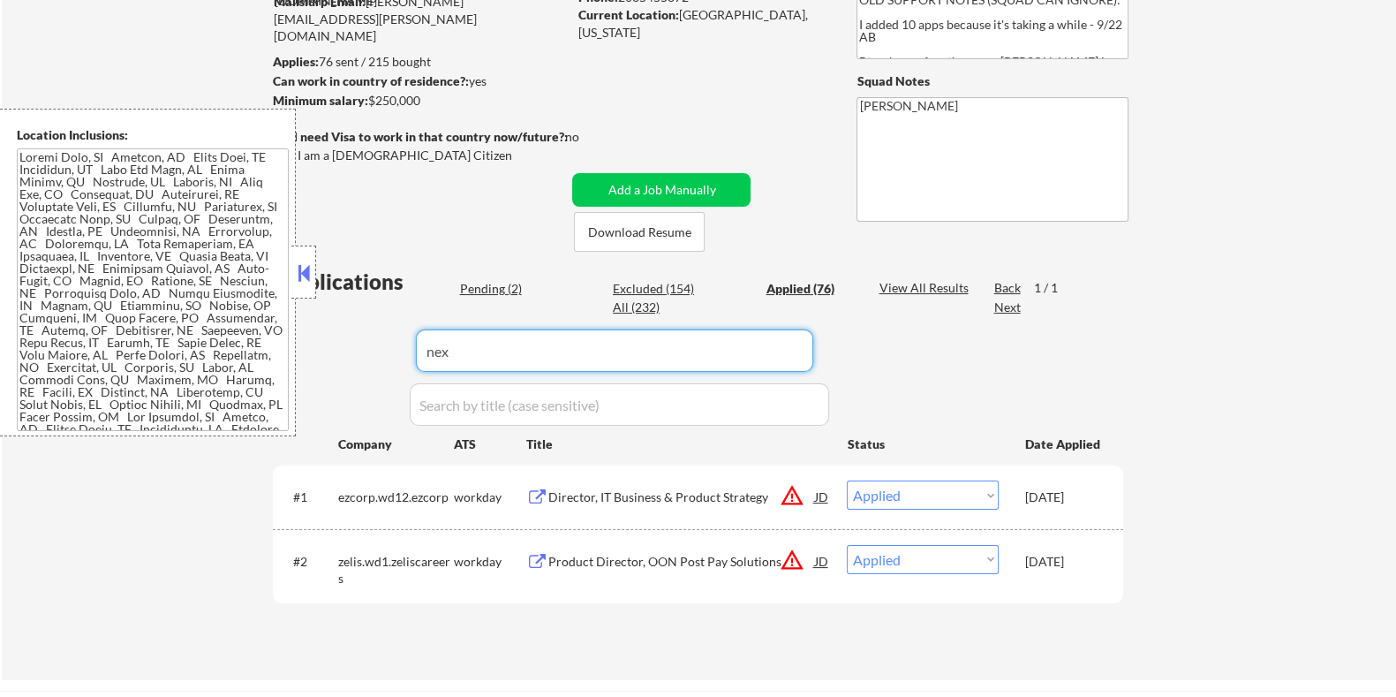
select select ""applied""
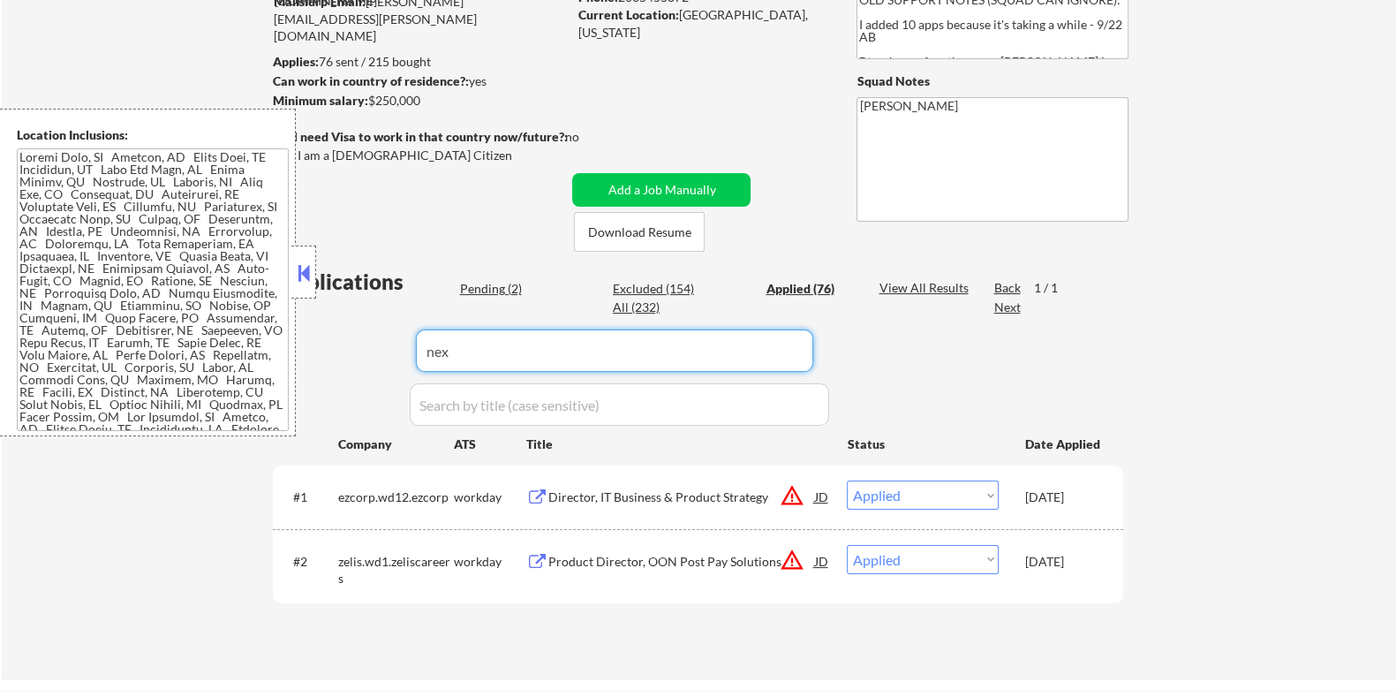
select select ""applied""
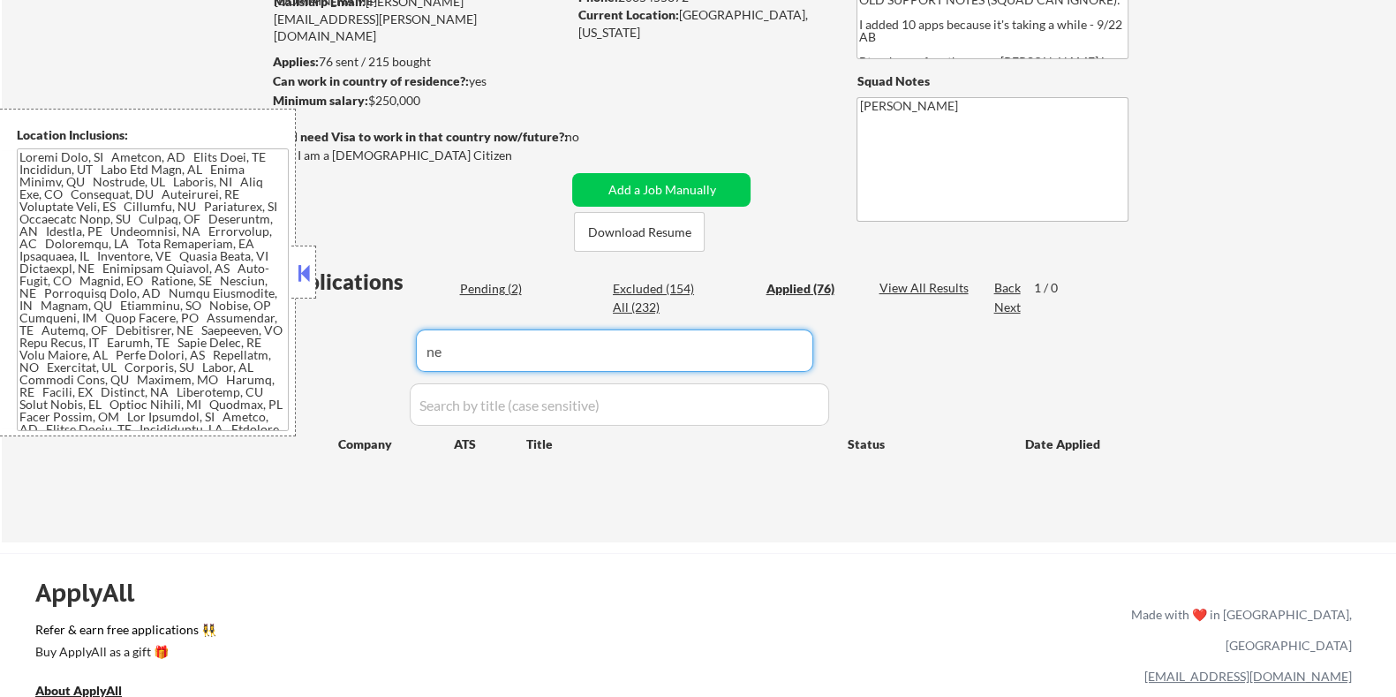
type input "n"
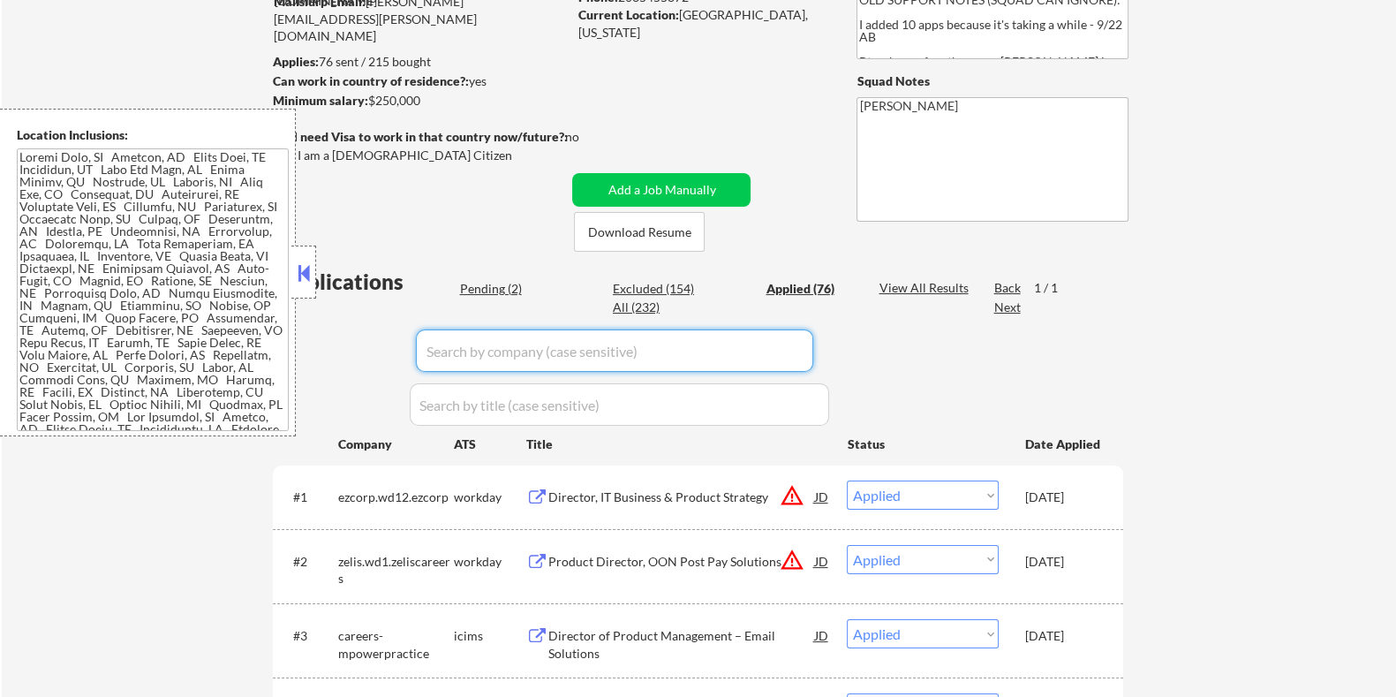
scroll to position [441, 0]
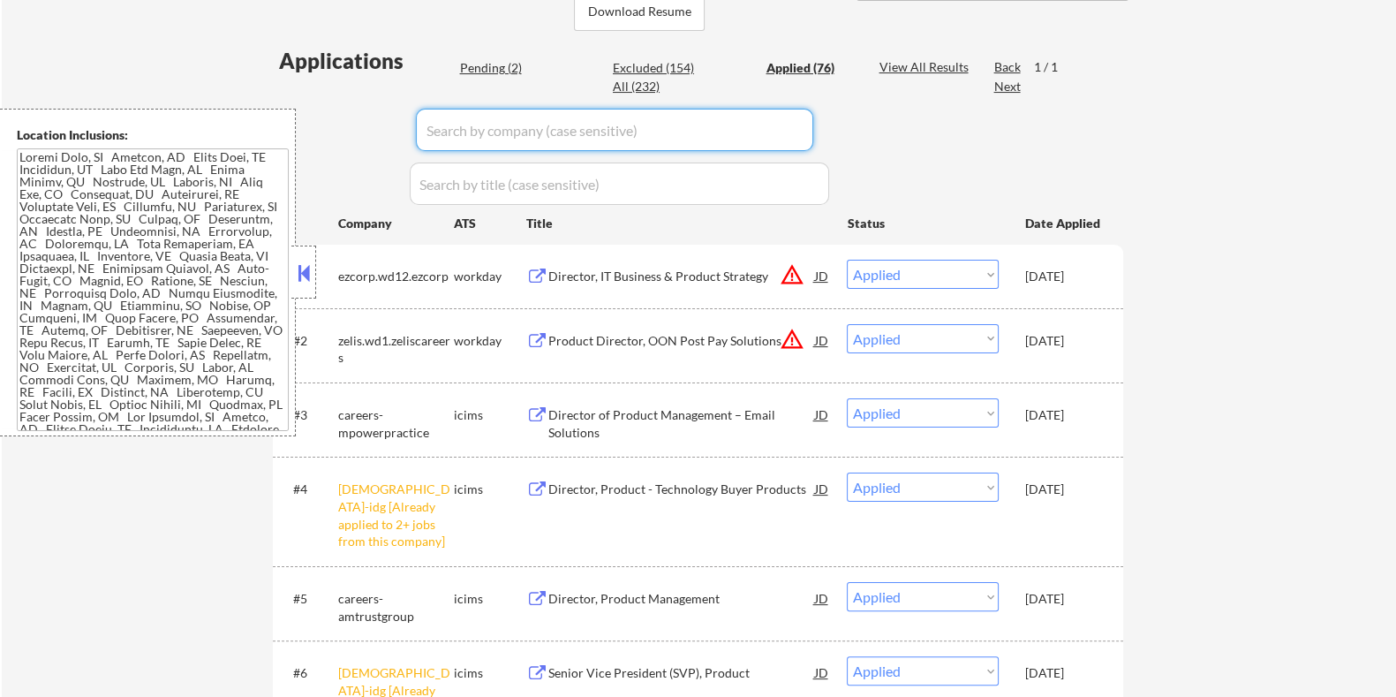
select select ""applied""
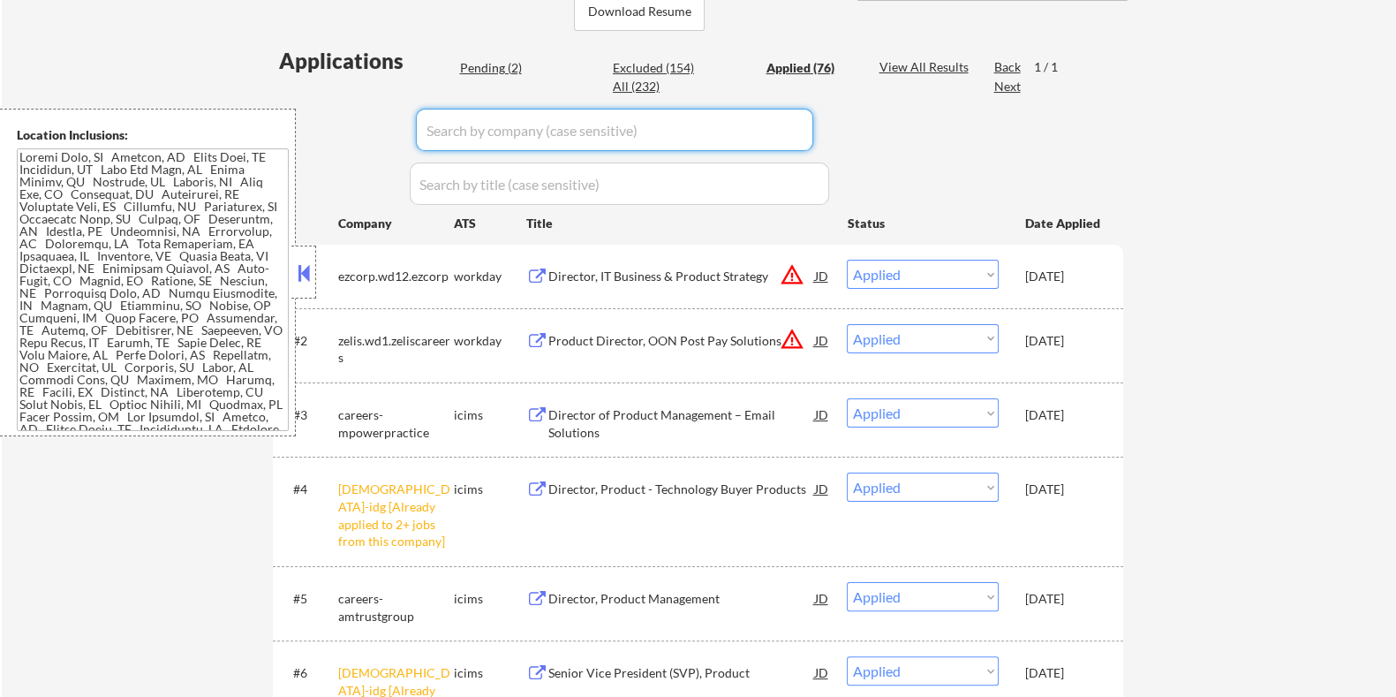
select select ""applied""
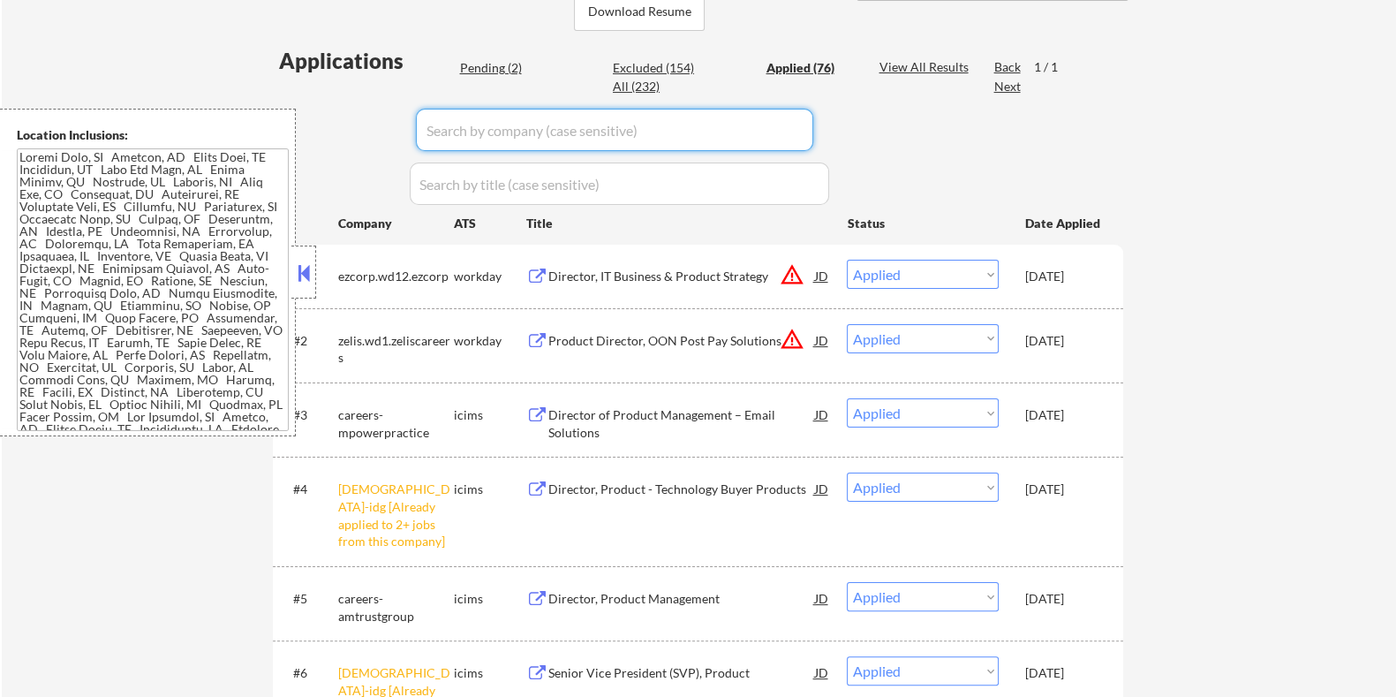
select select ""applied""
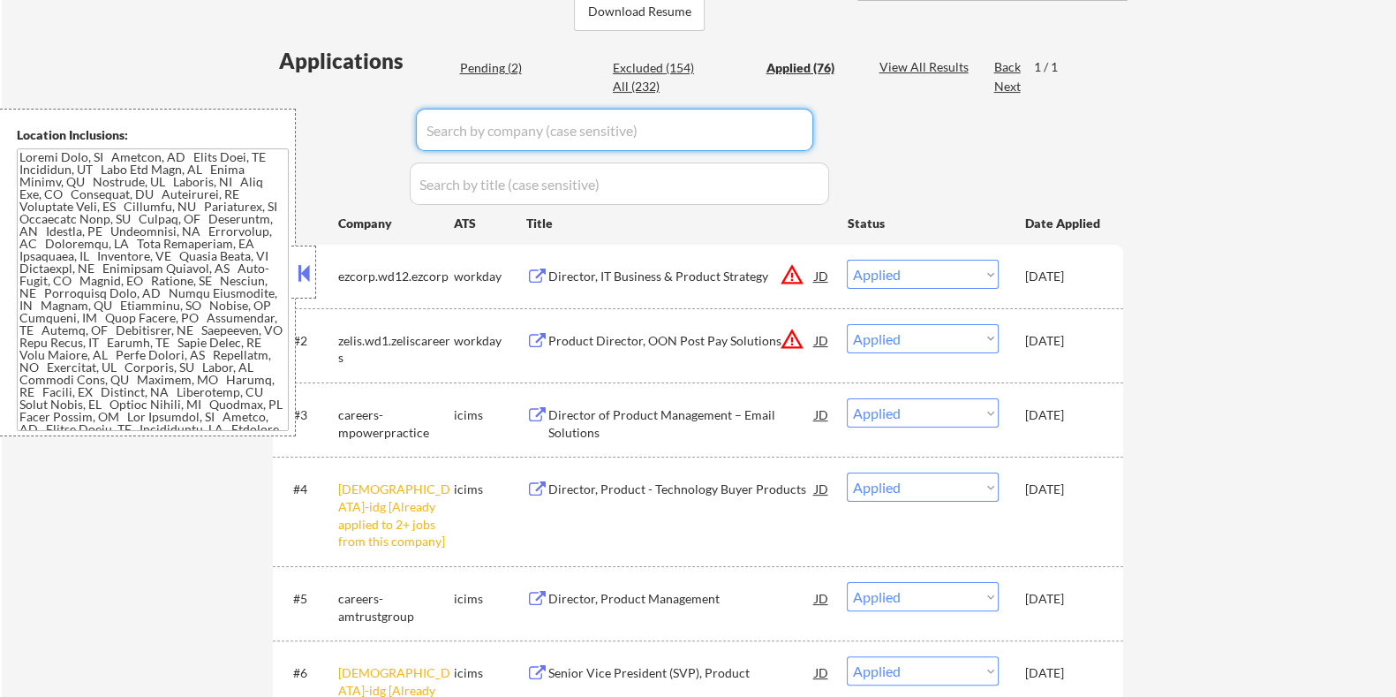
select select ""applied""
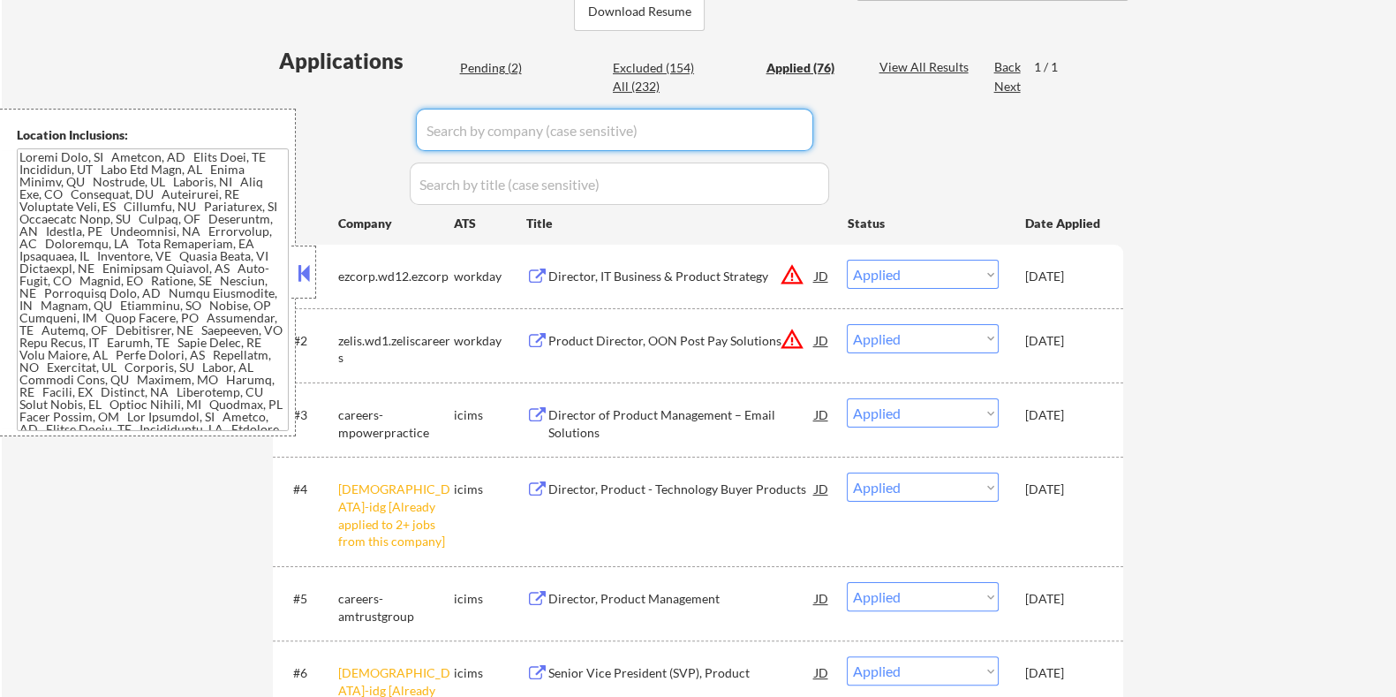
select select ""applied""
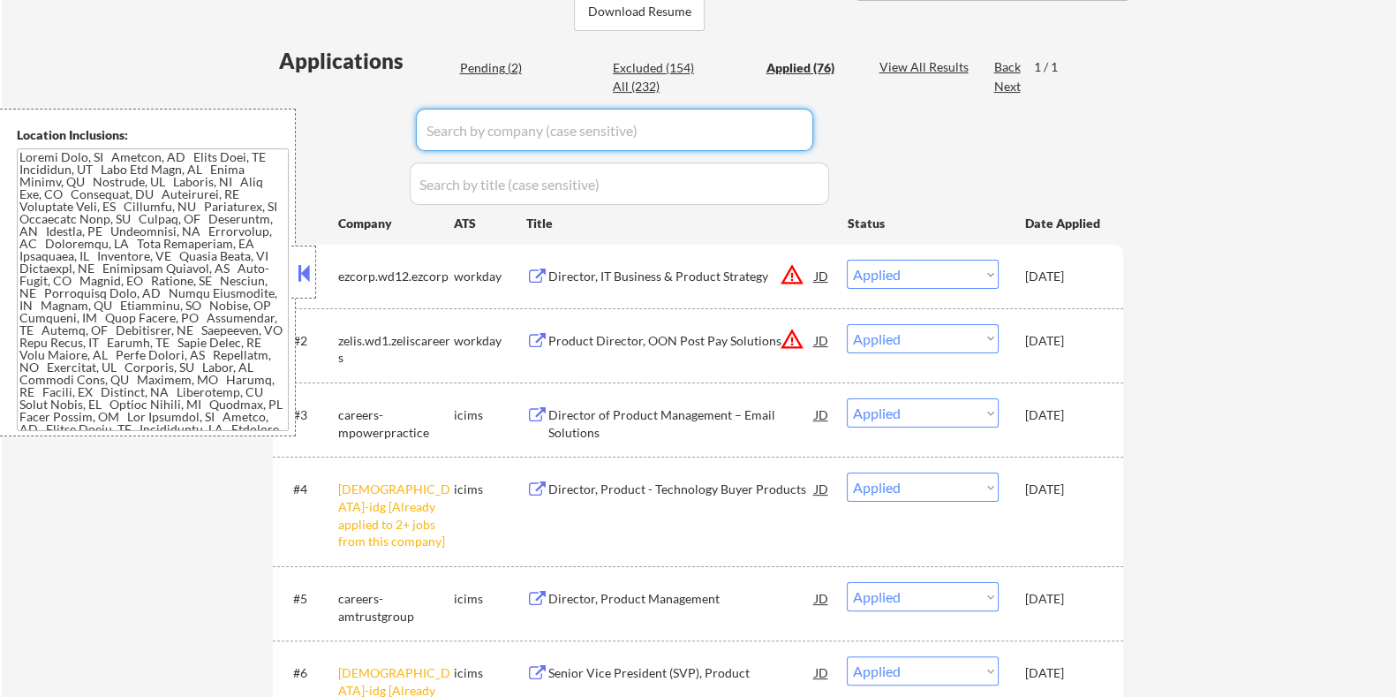
select select ""applied""
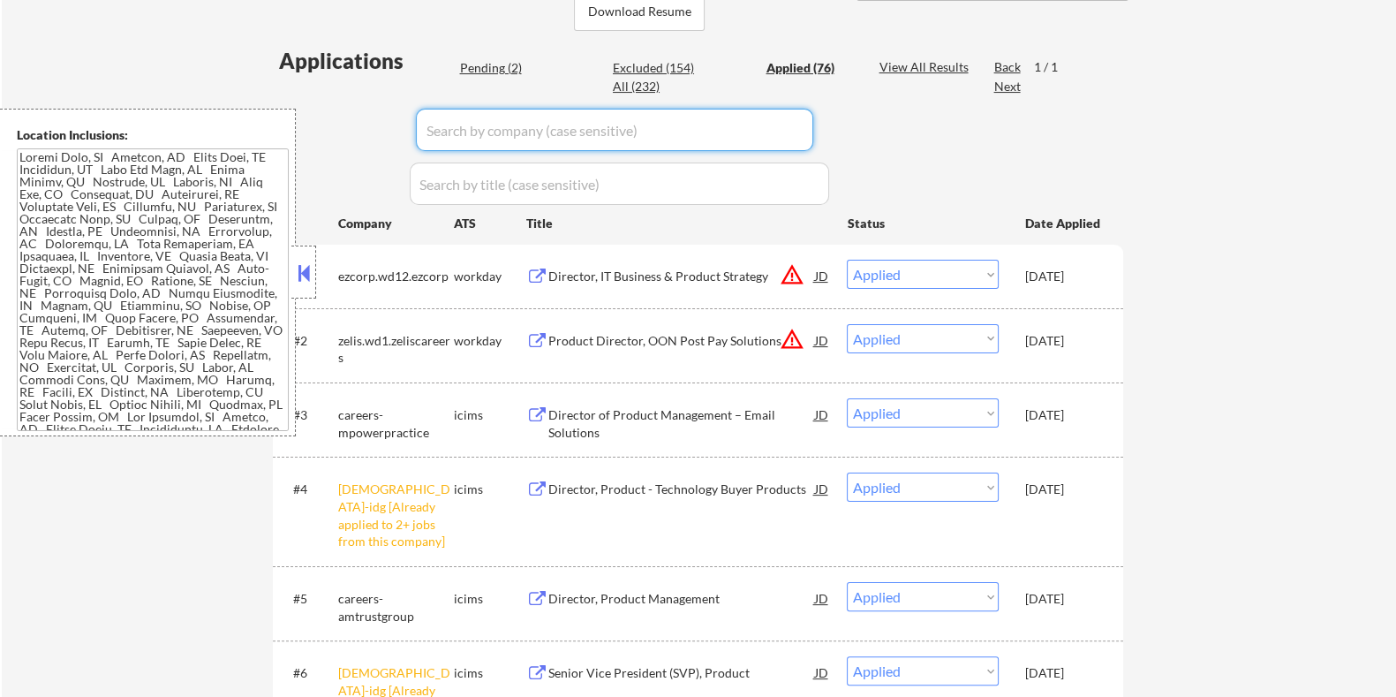
select select ""applied""
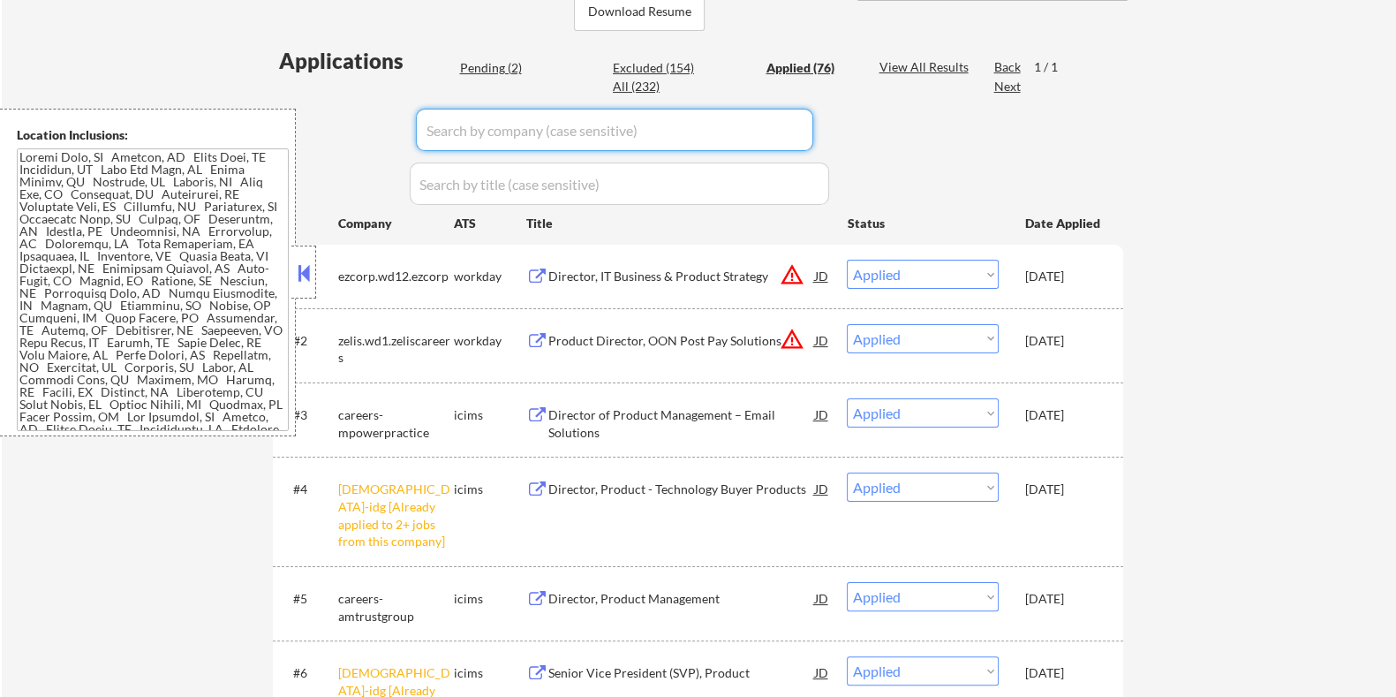
select select ""applied""
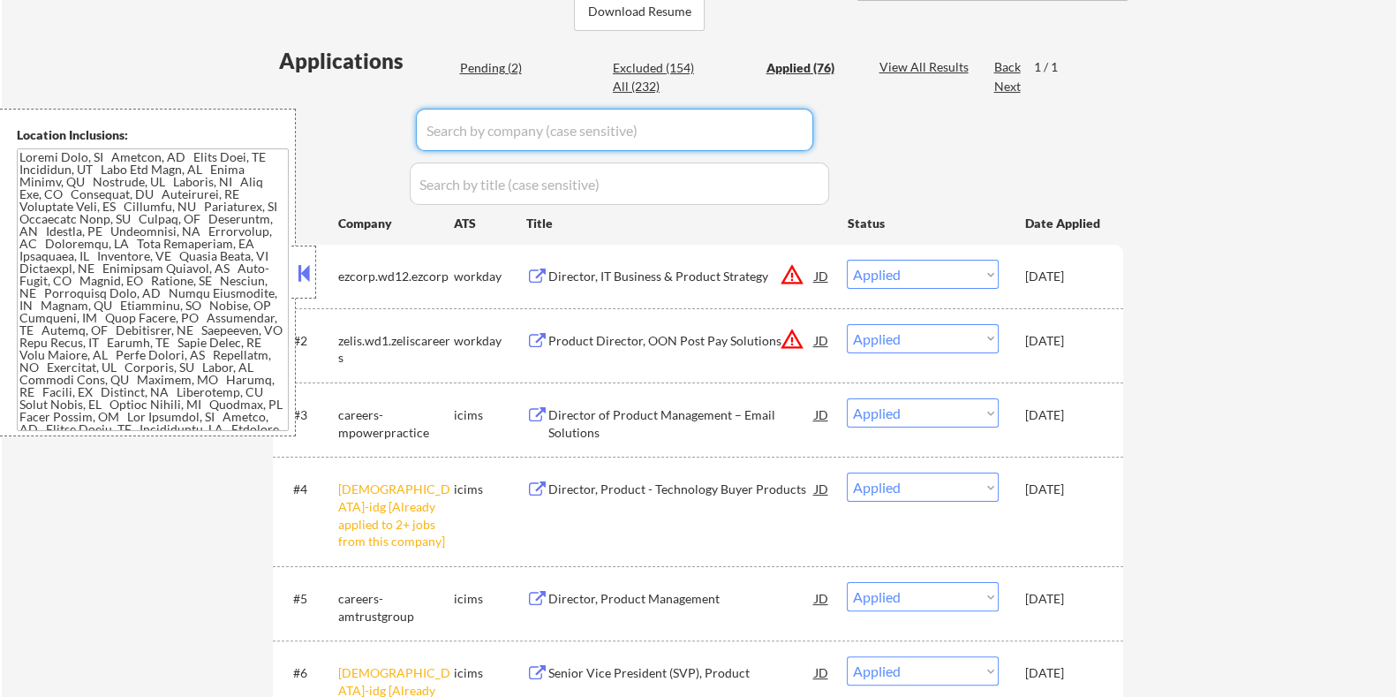
select select ""applied""
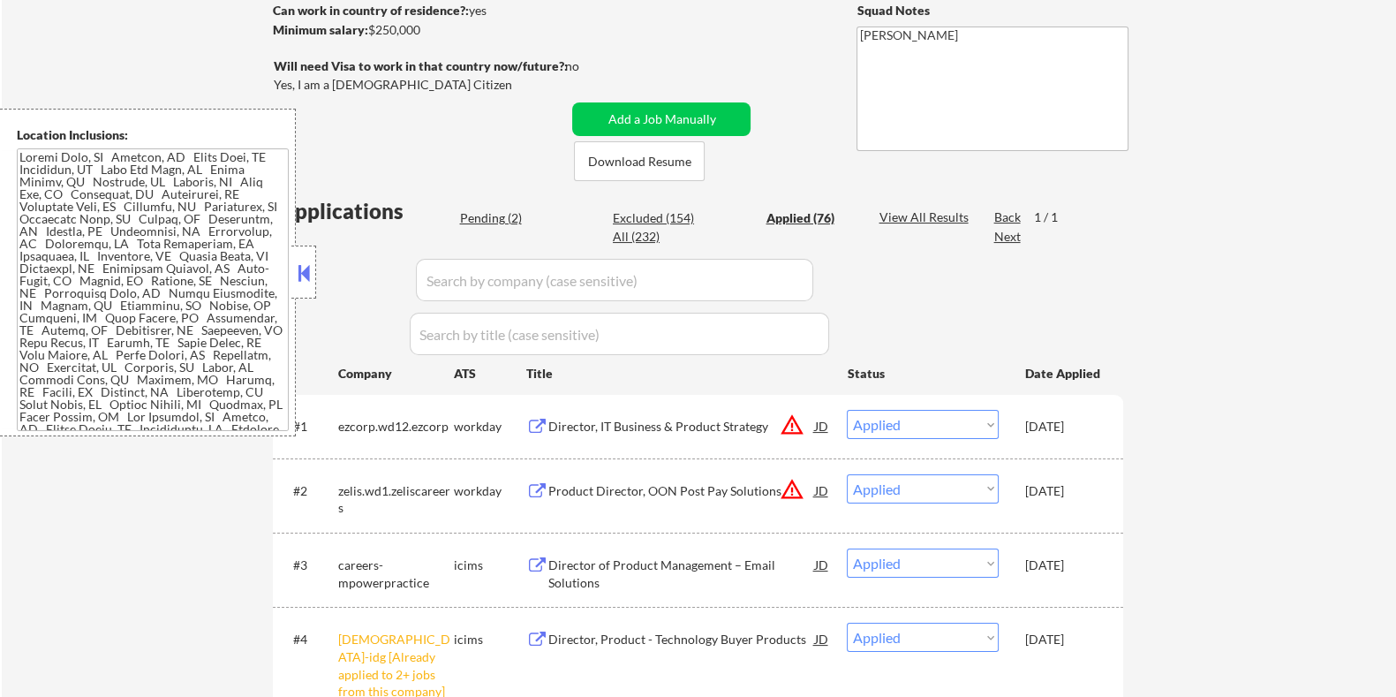
scroll to position [331, 0]
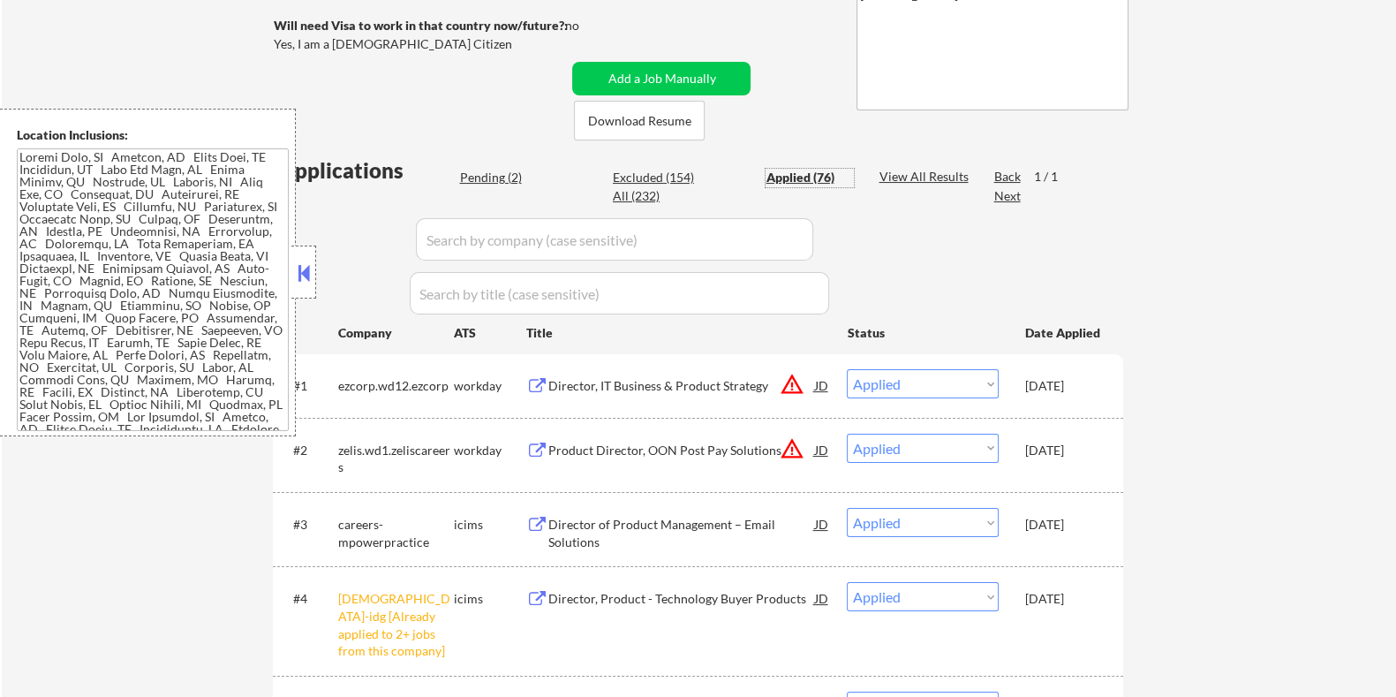
click at [781, 174] on div "Applied (76)" at bounding box center [810, 178] width 88 height 18
click at [788, 174] on div "Applied (76)" at bounding box center [810, 178] width 88 height 18
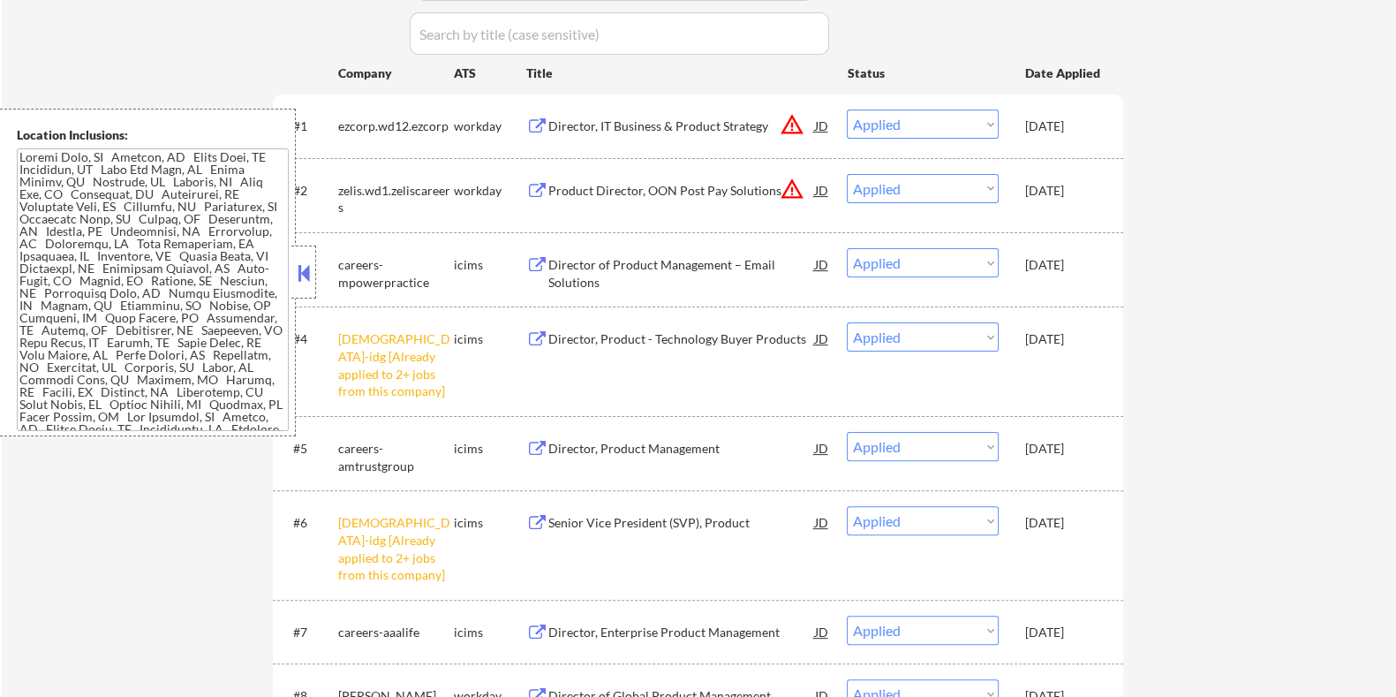
scroll to position [552, 0]
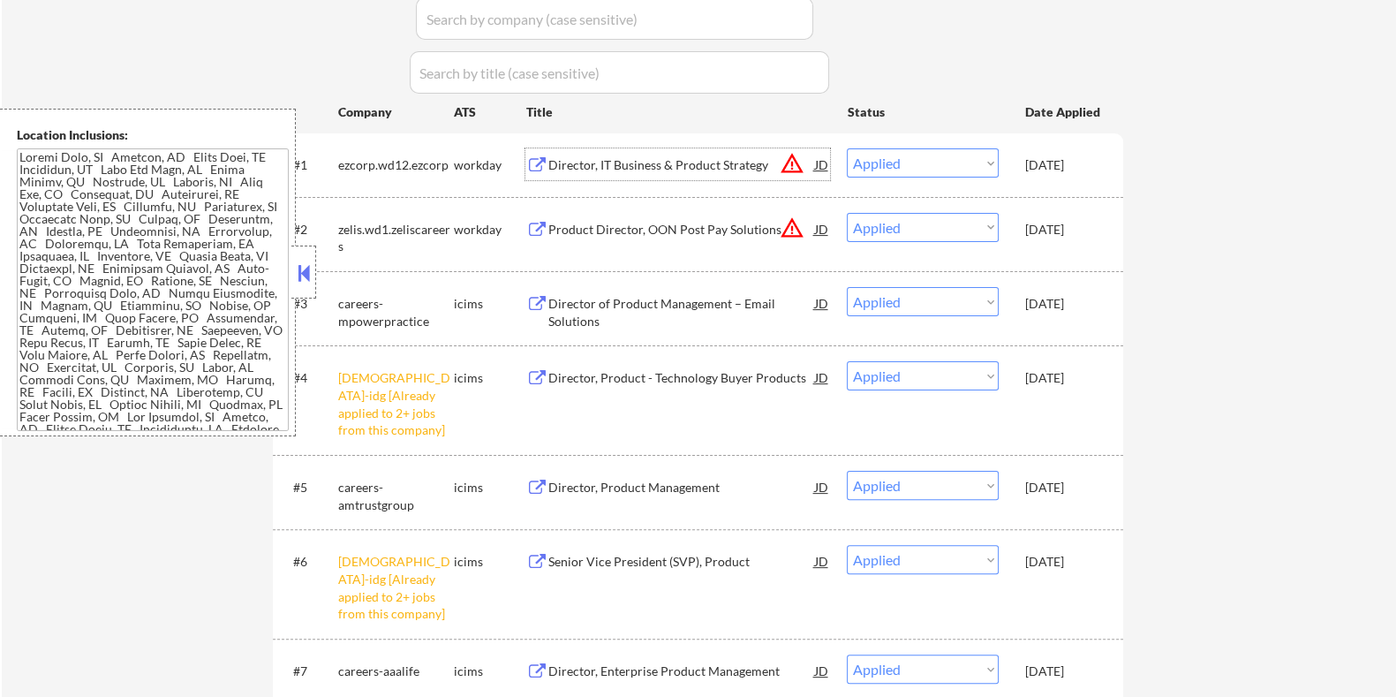
click at [636, 160] on div "Director, IT Business & Product Strategy" at bounding box center [681, 165] width 267 height 18
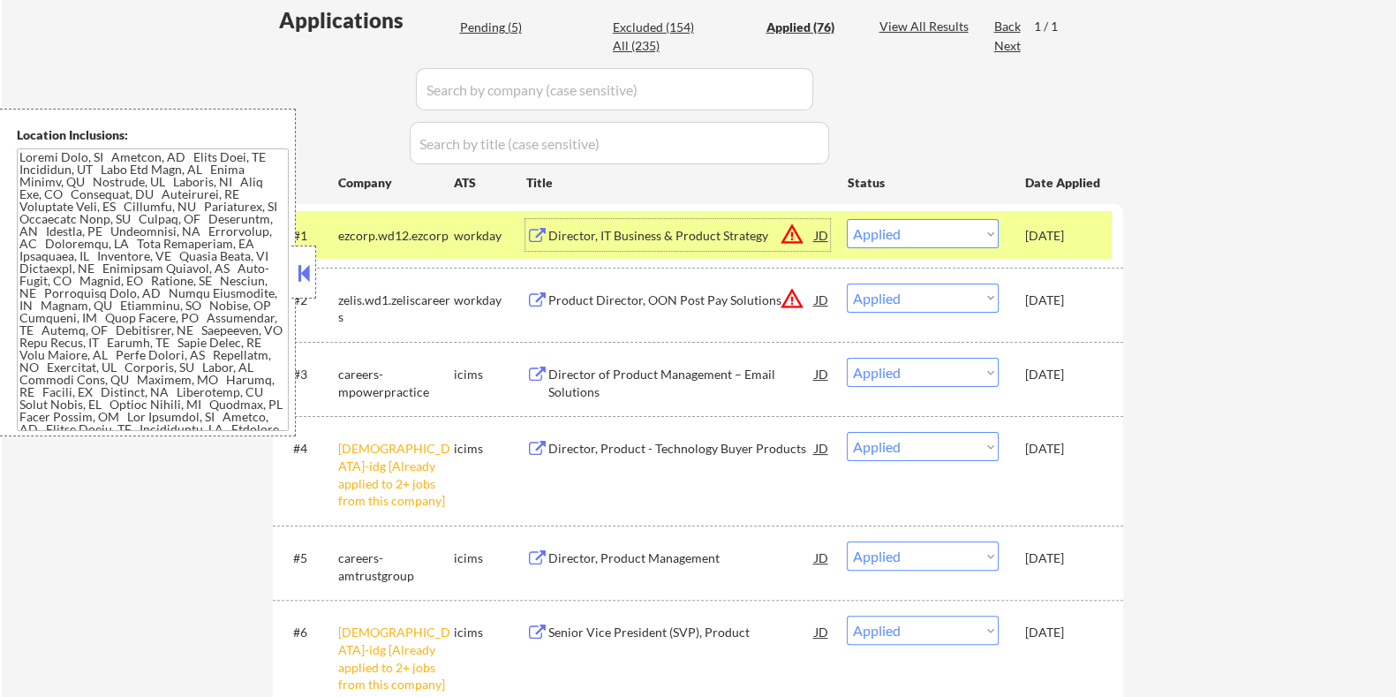
scroll to position [441, 0]
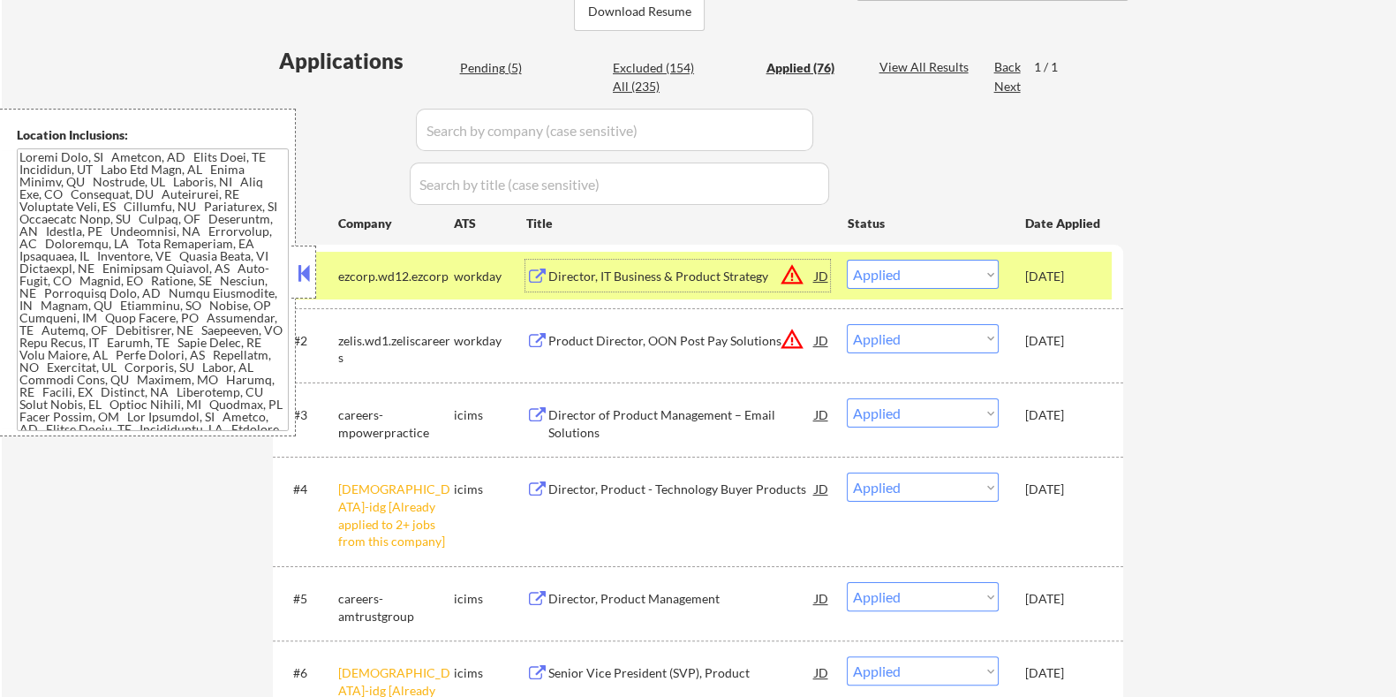
click at [585, 126] on input "input" at bounding box center [614, 130] width 397 height 42
paste input "nextracker"
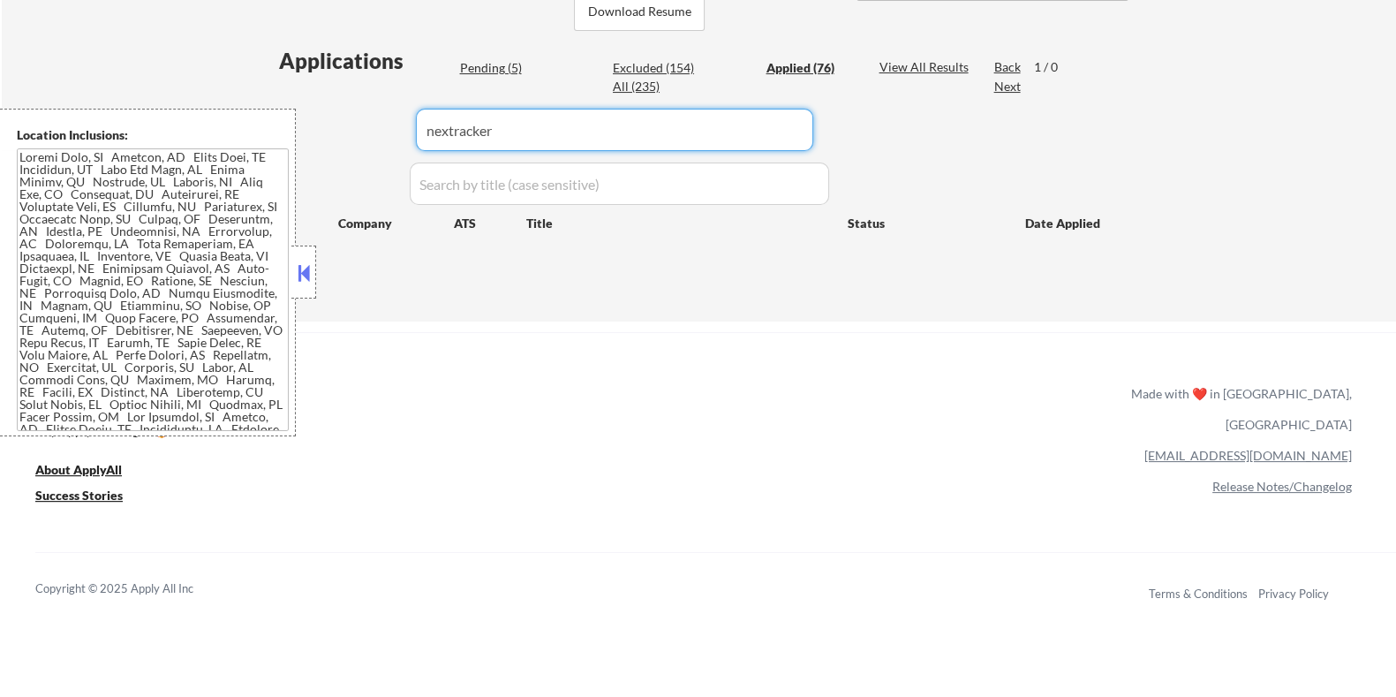
type input "nextracker"
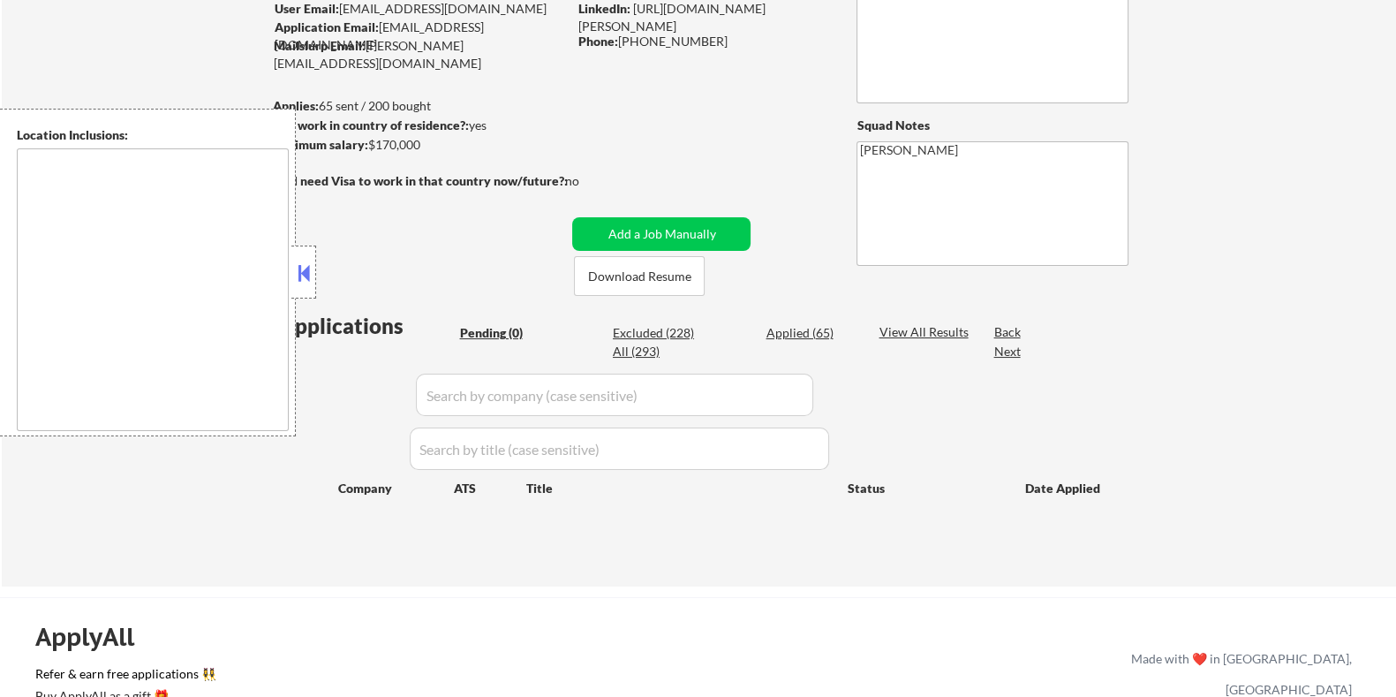
scroll to position [220, 0]
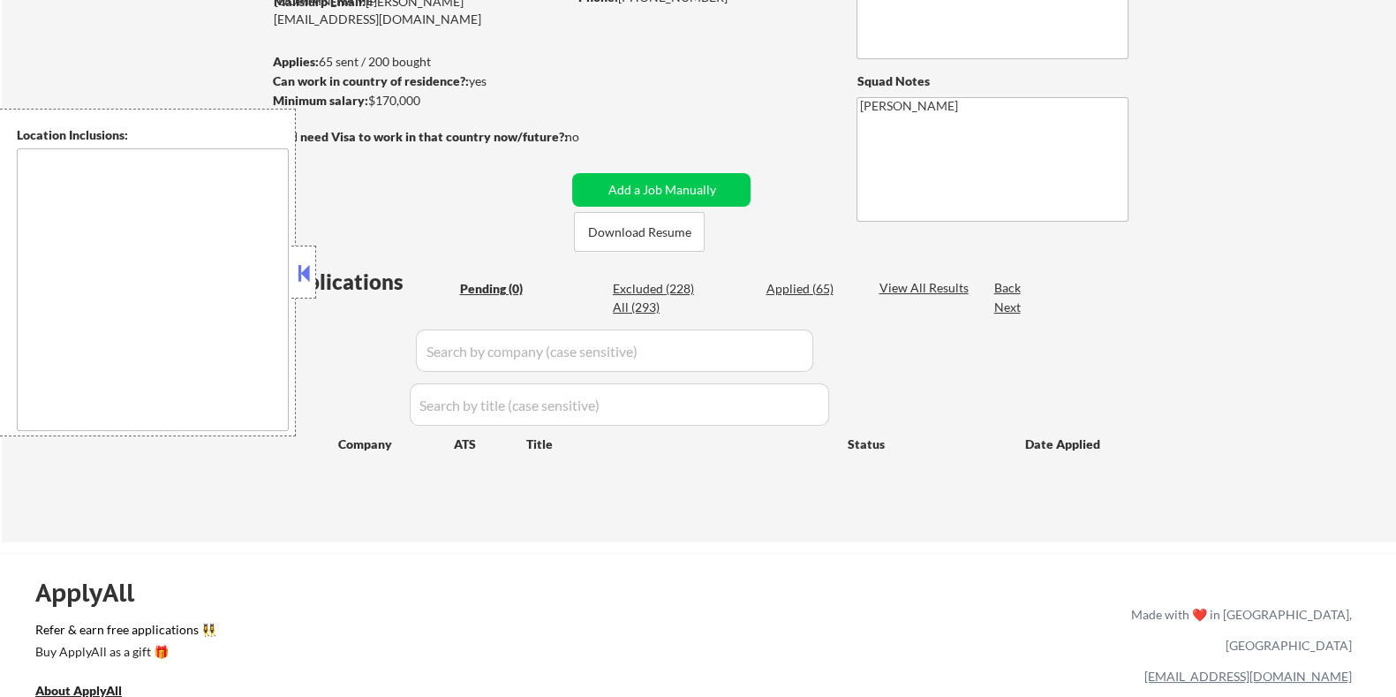
type textarea "[GEOGRAPHIC_DATA], [GEOGRAPHIC_DATA], [GEOGRAPHIC_DATA] [GEOGRAPHIC_DATA], [GEO…"
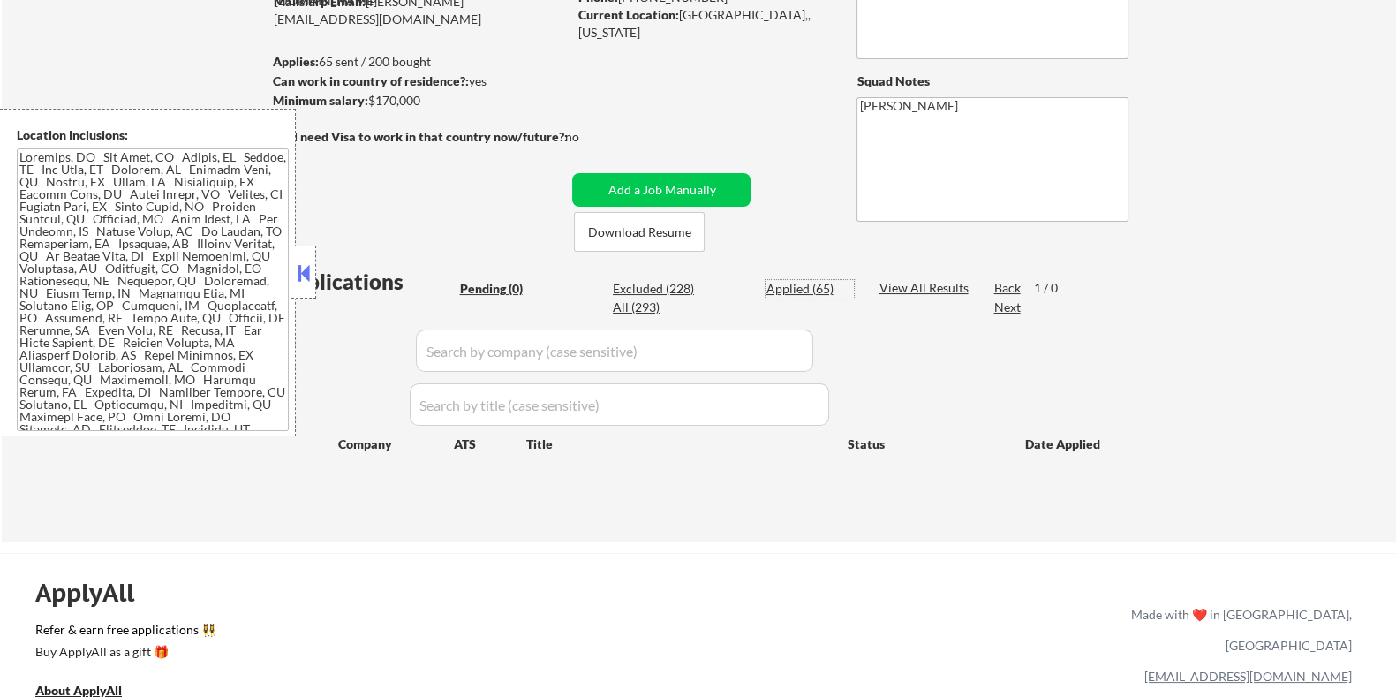
click at [790, 288] on div "Applied (65)" at bounding box center [810, 289] width 88 height 18
click at [616, 351] on input "input" at bounding box center [614, 350] width 397 height 42
paste input "nextracker"
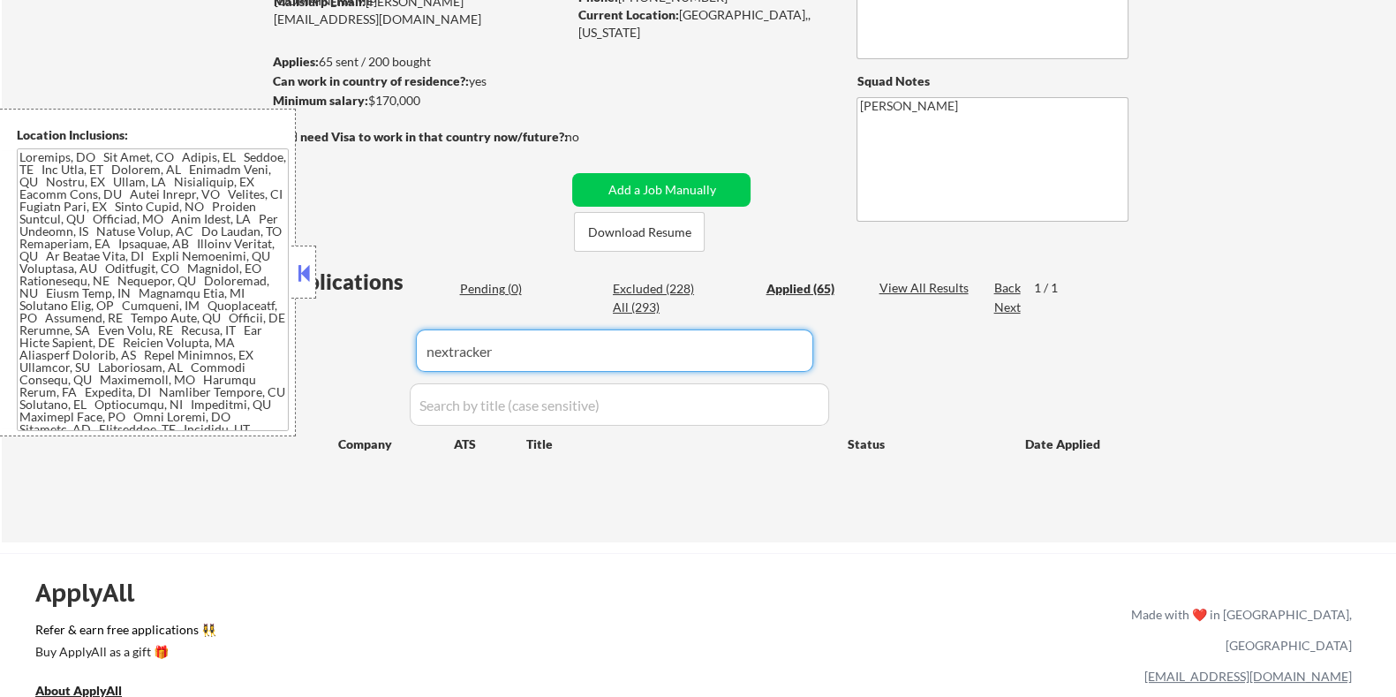
type input "nextracker"
click at [917, 283] on div "View All Results" at bounding box center [926, 288] width 94 height 18
select select ""applied""
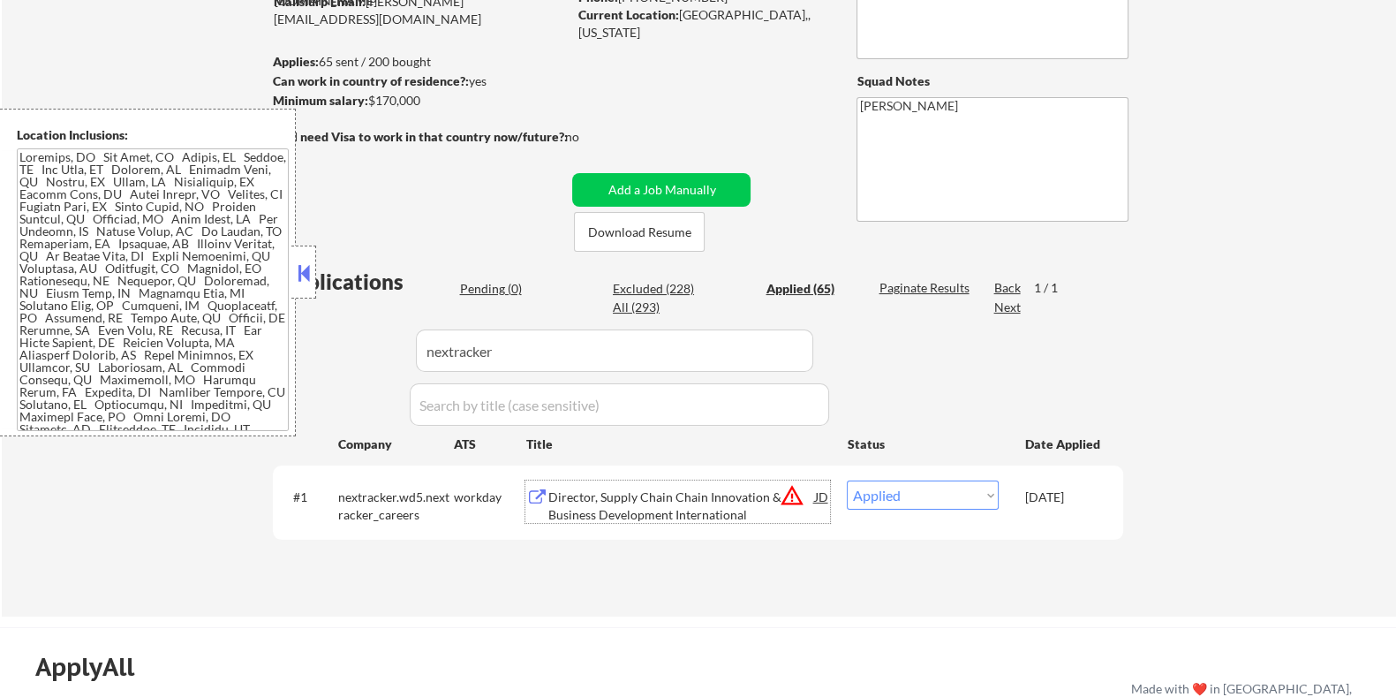
click at [683, 506] on div "Director, Supply Chain Chain Innovation & Business Development International" at bounding box center [681, 505] width 267 height 34
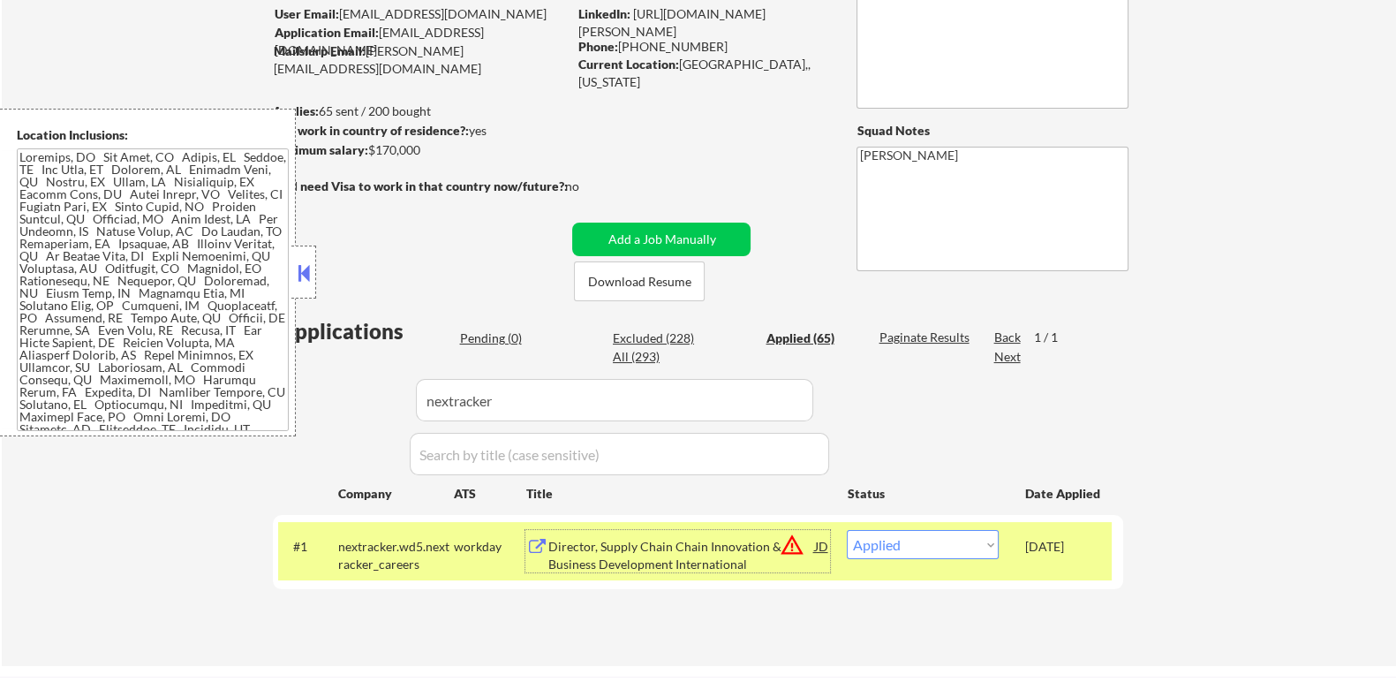
scroll to position [331, 0]
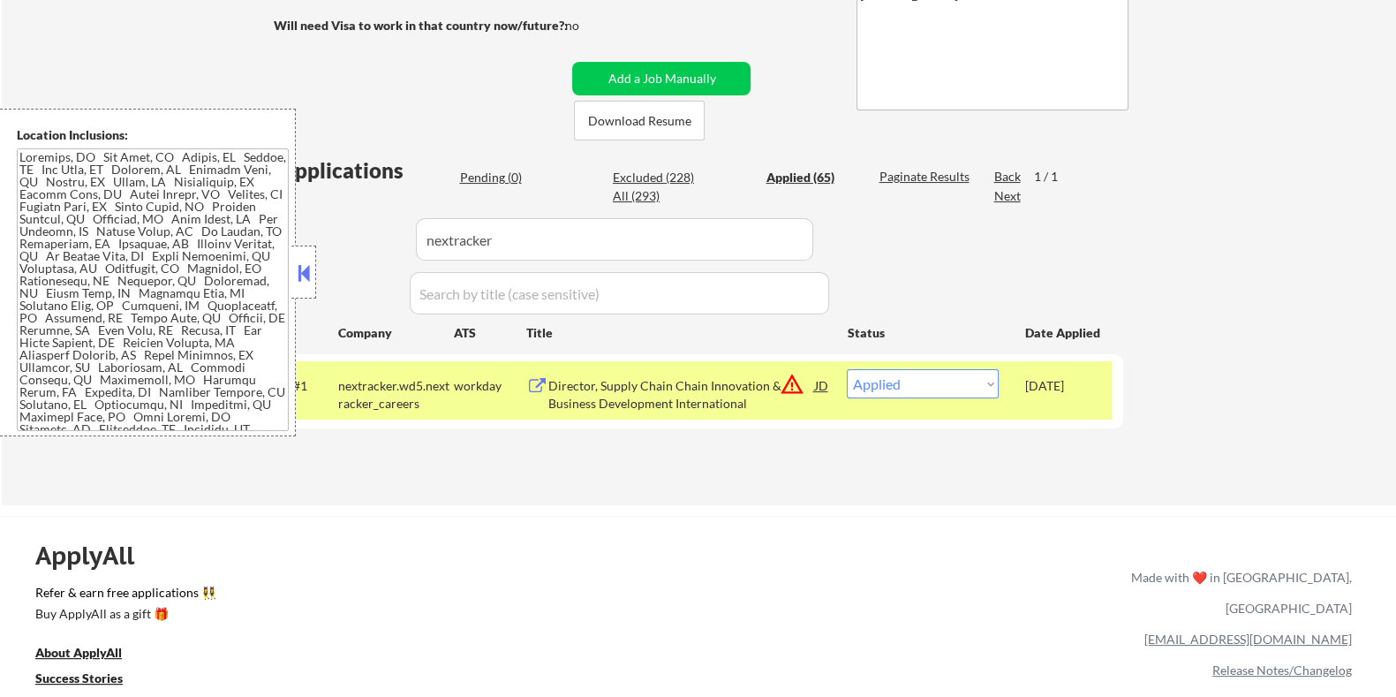
click at [305, 276] on button at bounding box center [303, 273] width 19 height 26
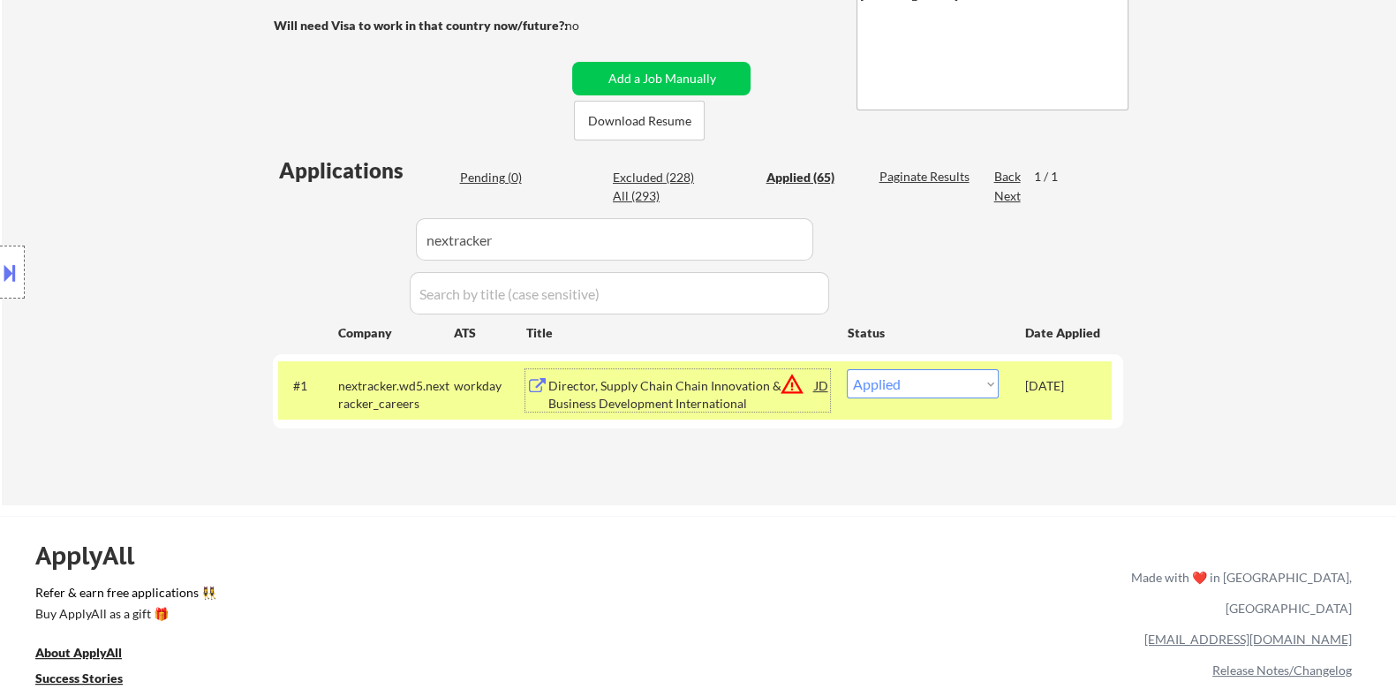
click at [637, 397] on div "Director, Supply Chain Chain Innovation & Business Development International" at bounding box center [681, 394] width 267 height 34
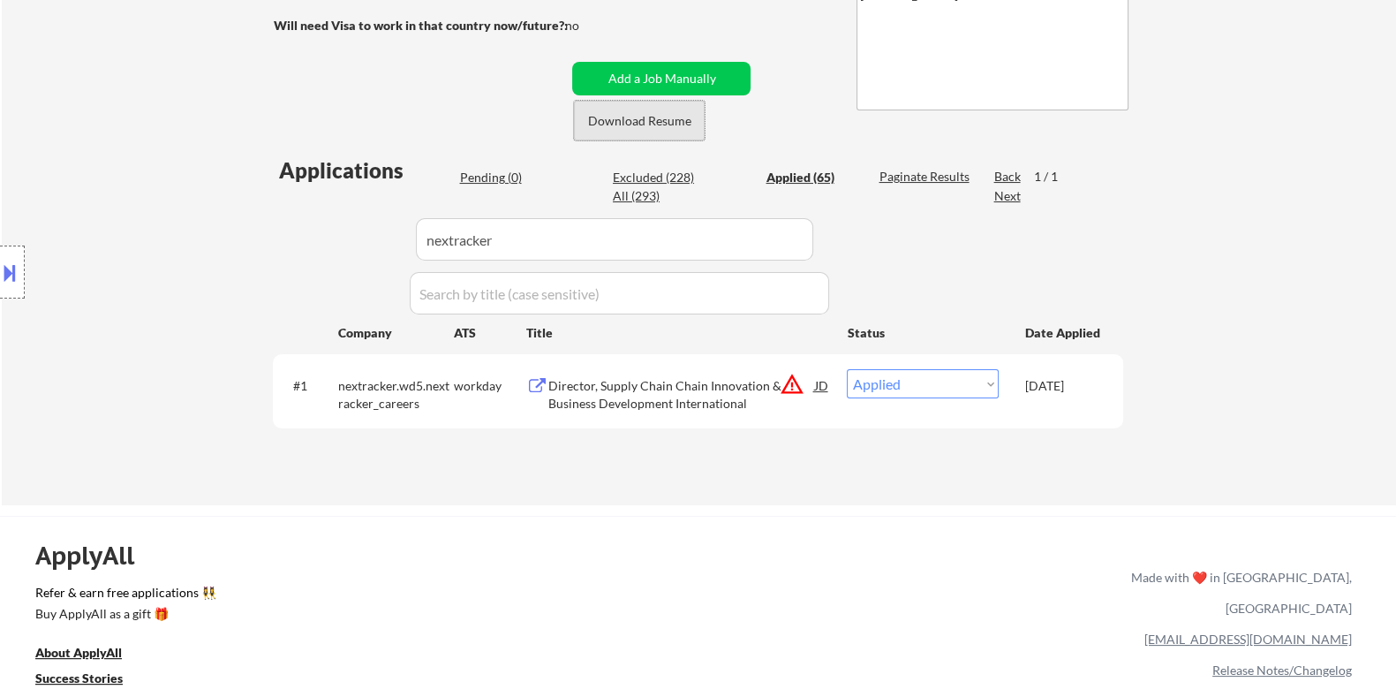
click at [648, 122] on button "Download Resume" at bounding box center [639, 121] width 131 height 40
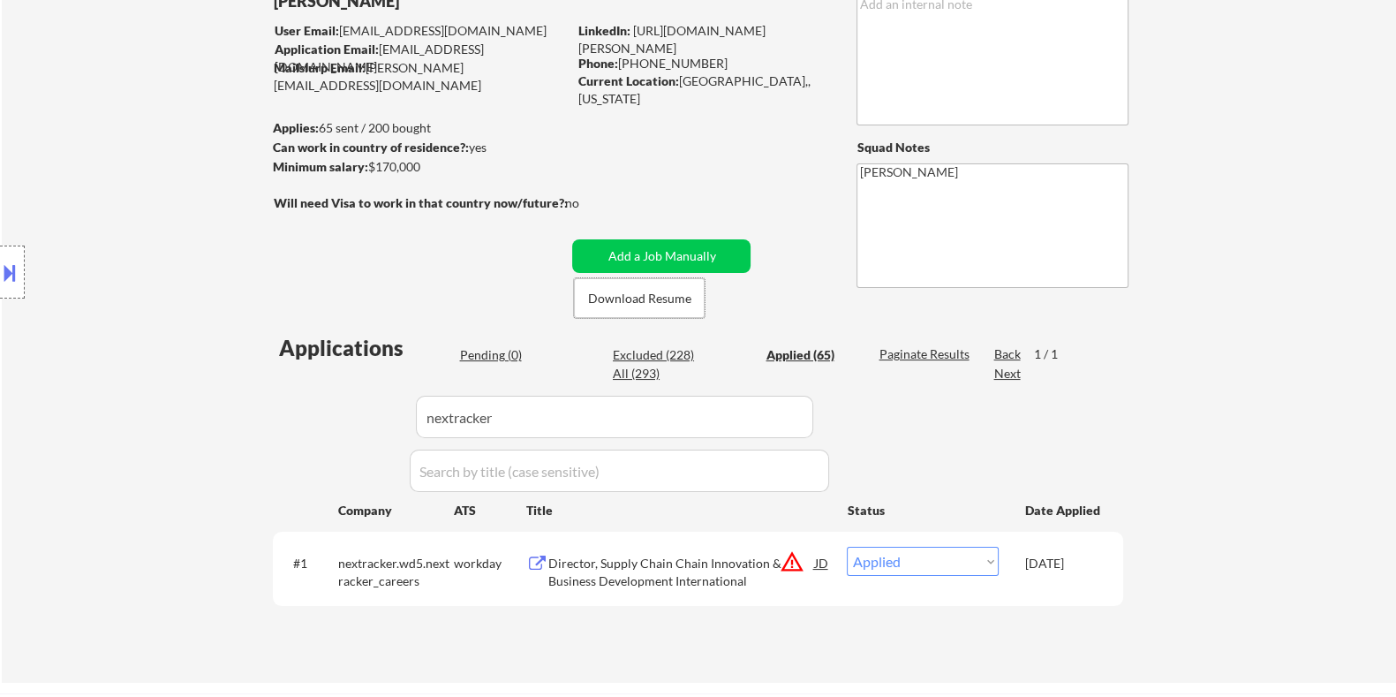
scroll to position [110, 0]
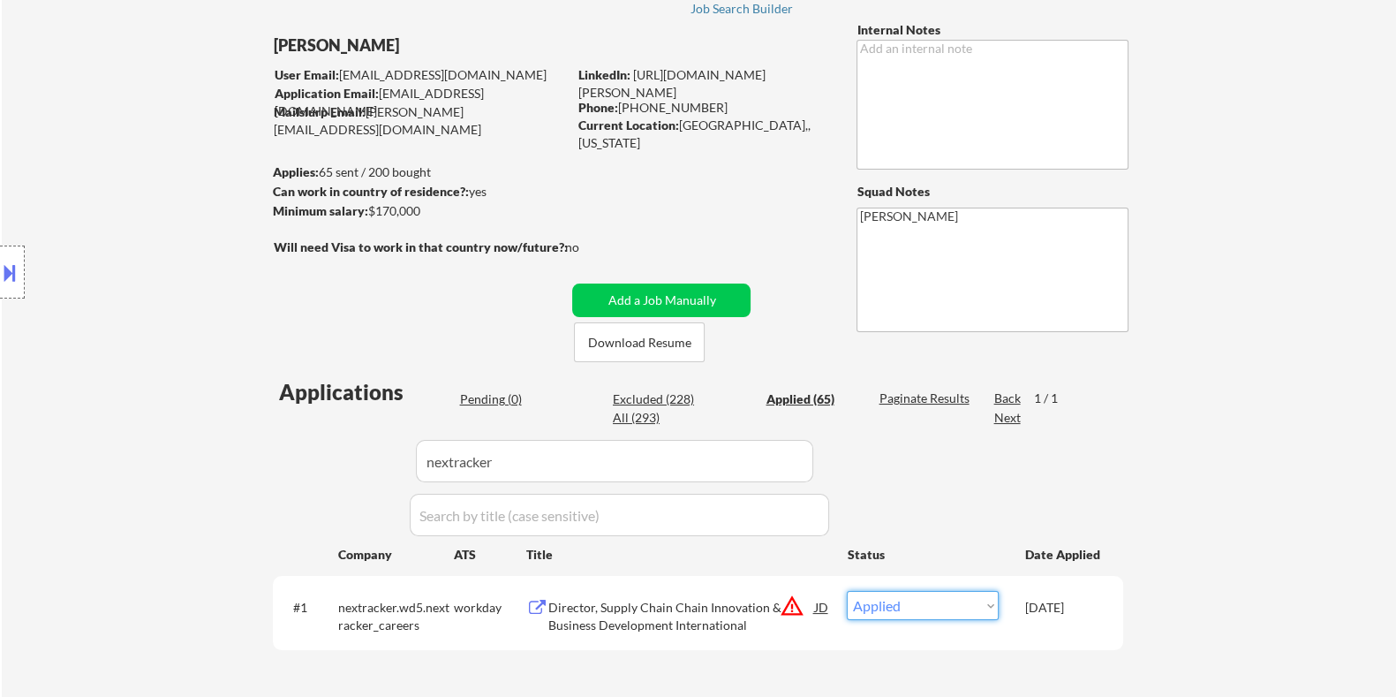
click at [939, 610] on select "Choose an option... Pending Applied Excluded (Questions) Excluded (Expired) Exc…" at bounding box center [923, 605] width 152 height 29
click at [847, 591] on select "Choose an option... Pending Applied Excluded (Questions) Excluded (Expired) Exc…" at bounding box center [923, 605] width 152 height 29
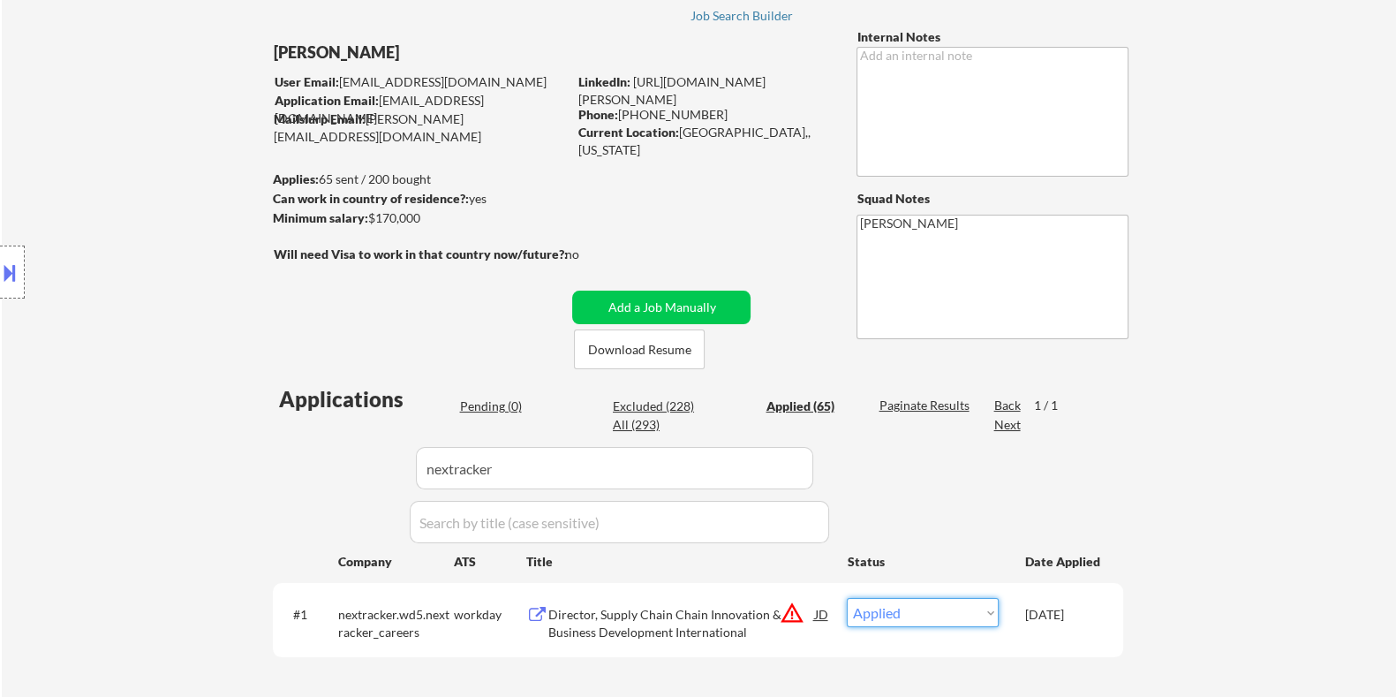
scroll to position [220, 0]
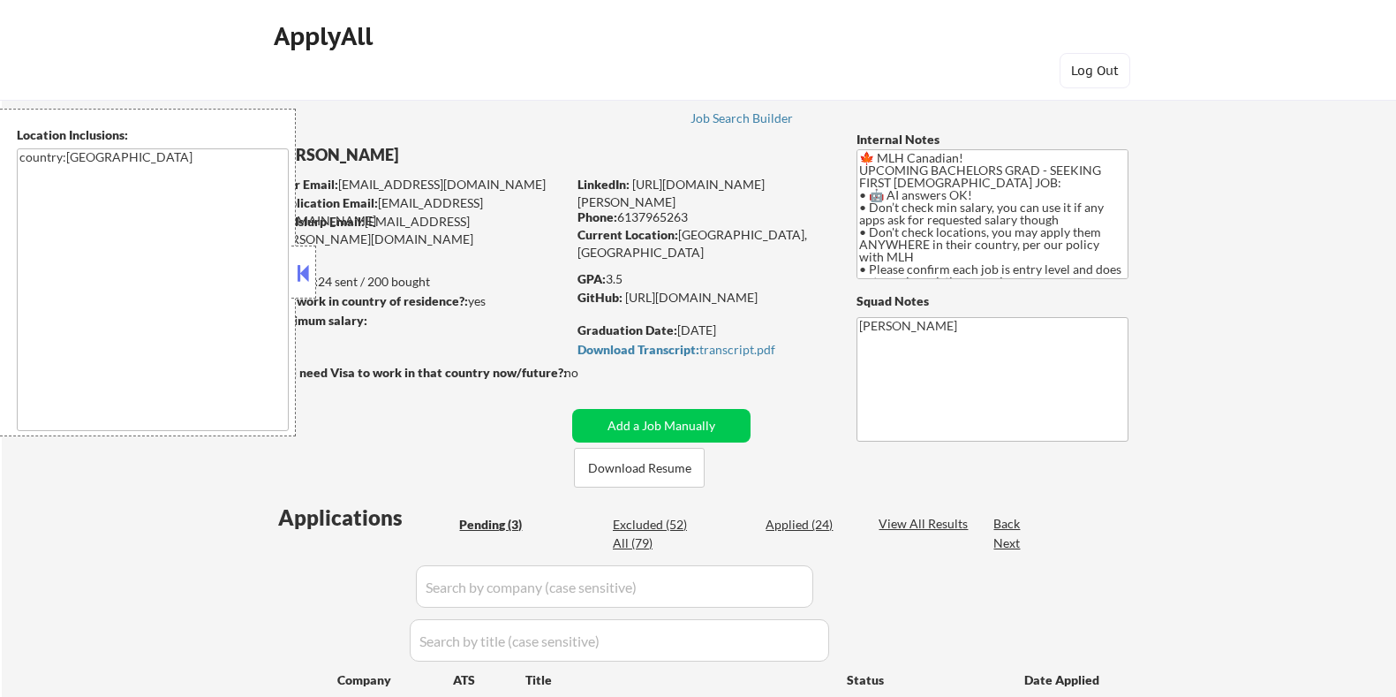
select select ""pending""
click at [300, 268] on button at bounding box center [303, 273] width 19 height 26
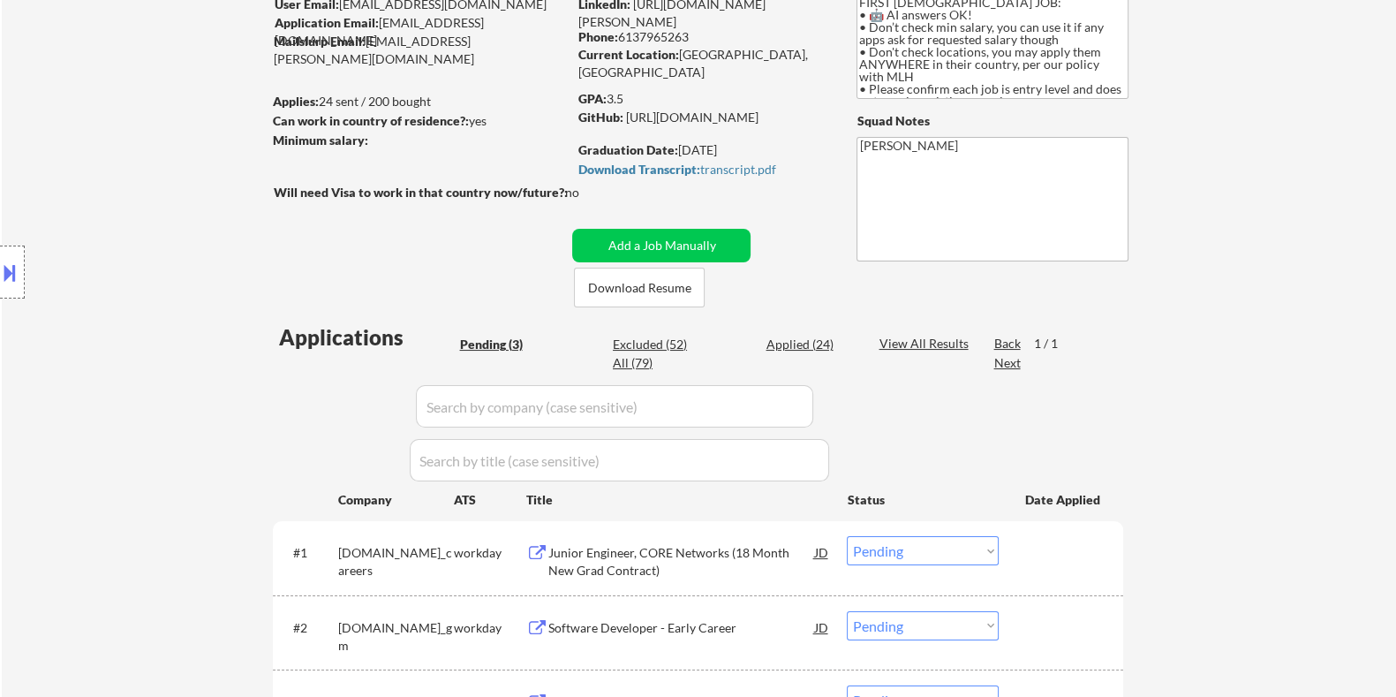
scroll to position [331, 0]
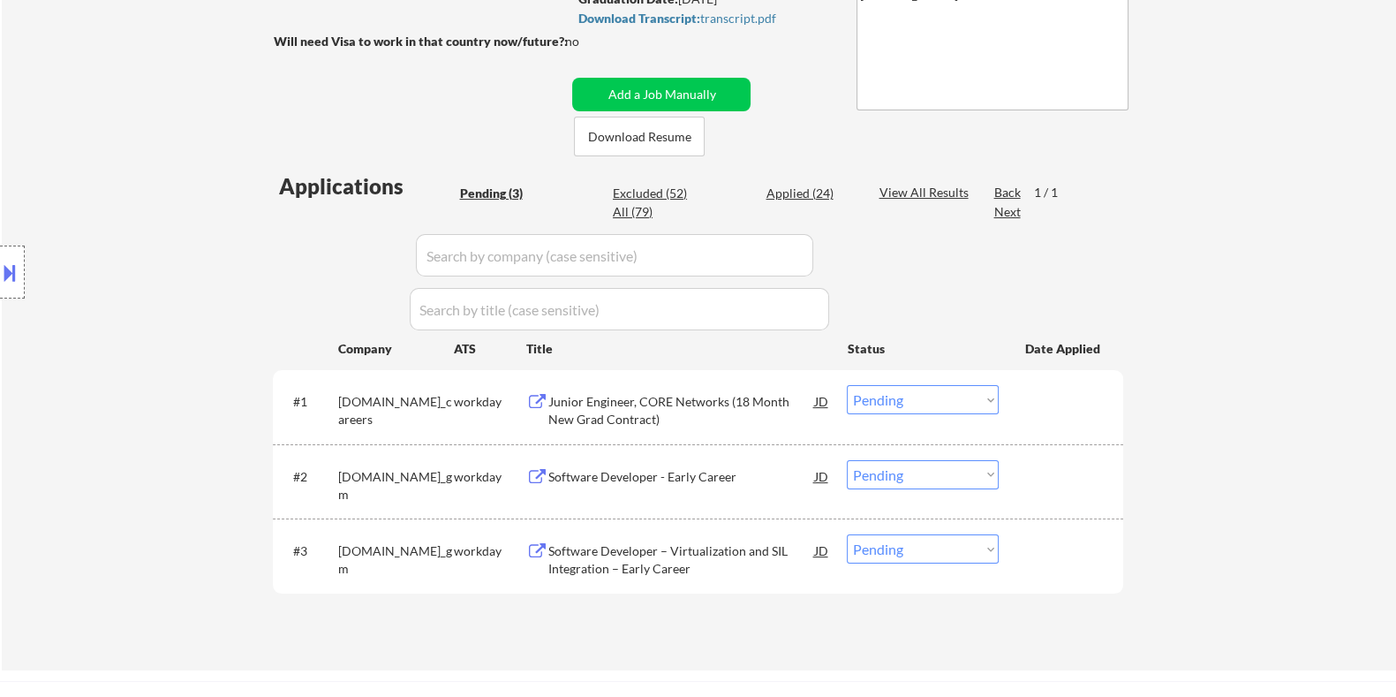
click at [648, 395] on div "Junior Engineer, CORE Networks (18 Month New Grad Contract)" at bounding box center [681, 410] width 267 height 34
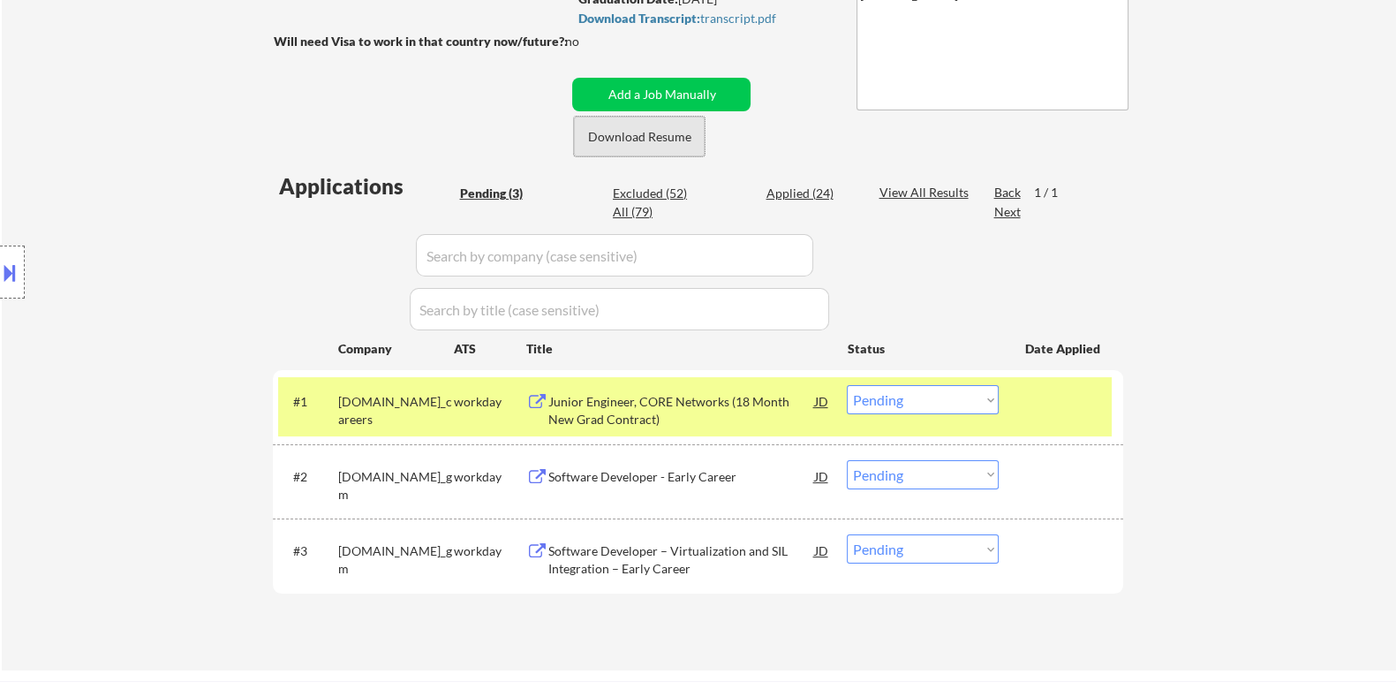
click at [646, 130] on button "Download Resume" at bounding box center [639, 137] width 131 height 40
click at [901, 397] on select "Choose an option... Pending Applied Excluded (Questions) Excluded (Expired) Exc…" at bounding box center [923, 399] width 152 height 29
click at [847, 385] on select "Choose an option... Pending Applied Excluded (Questions) Excluded (Expired) Exc…" at bounding box center [923, 399] width 152 height 29
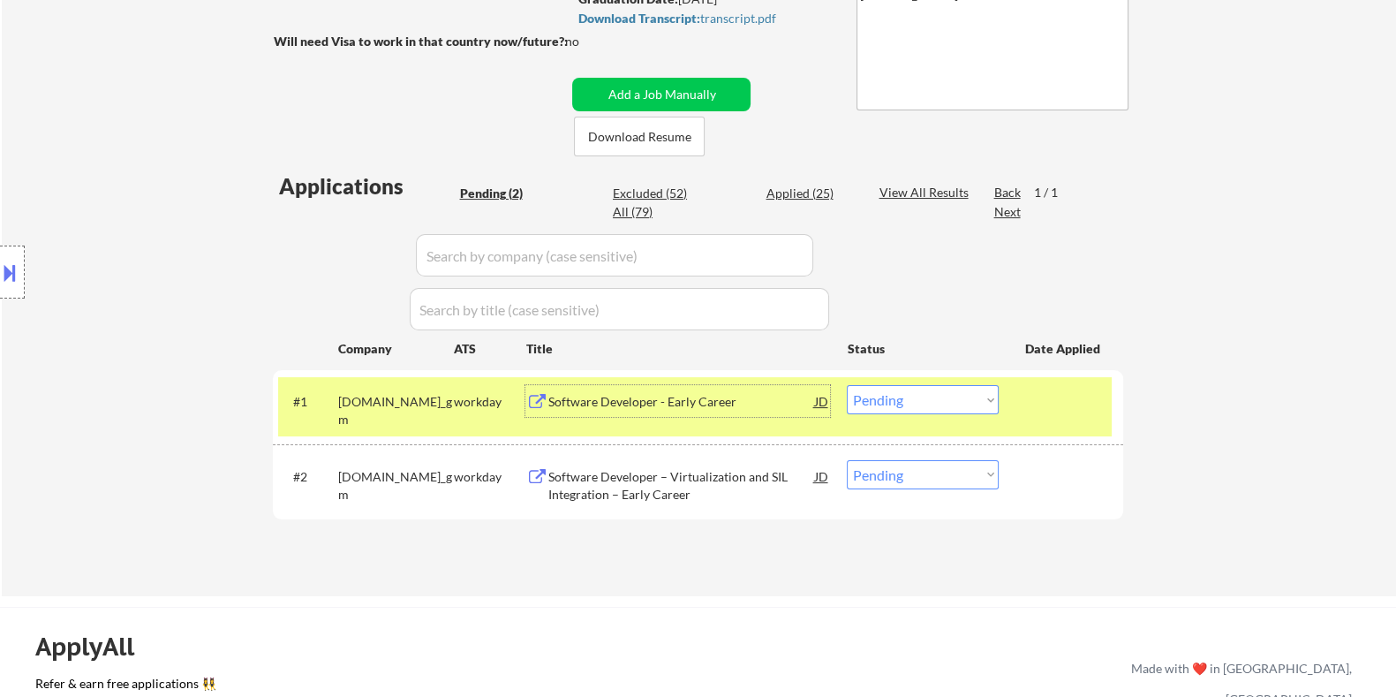
click at [612, 403] on div "Software Developer - Early Career" at bounding box center [681, 402] width 267 height 18
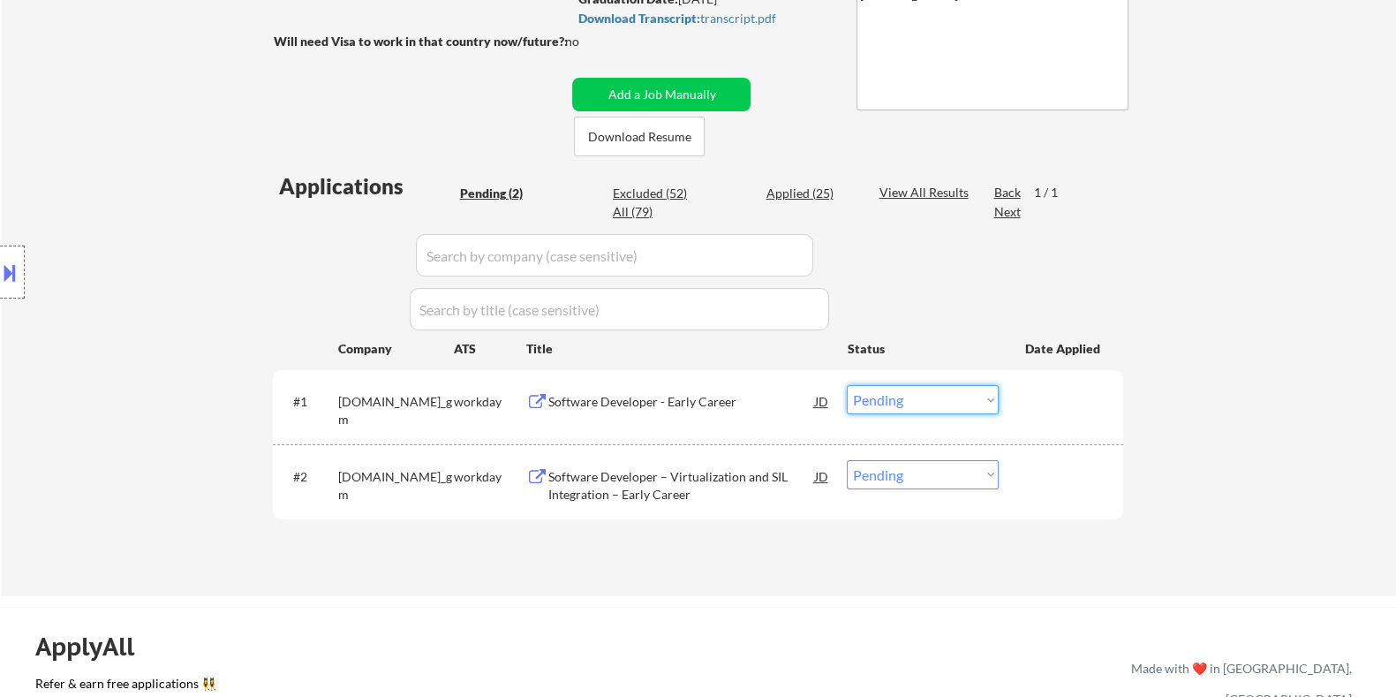
click at [949, 398] on select "Choose an option... Pending Applied Excluded (Questions) Excluded (Expired) Exc…" at bounding box center [923, 399] width 152 height 29
click at [847, 385] on select "Choose an option... Pending Applied Excluded (Questions) Excluded (Expired) Exc…" at bounding box center [923, 399] width 152 height 29
select select ""pending""
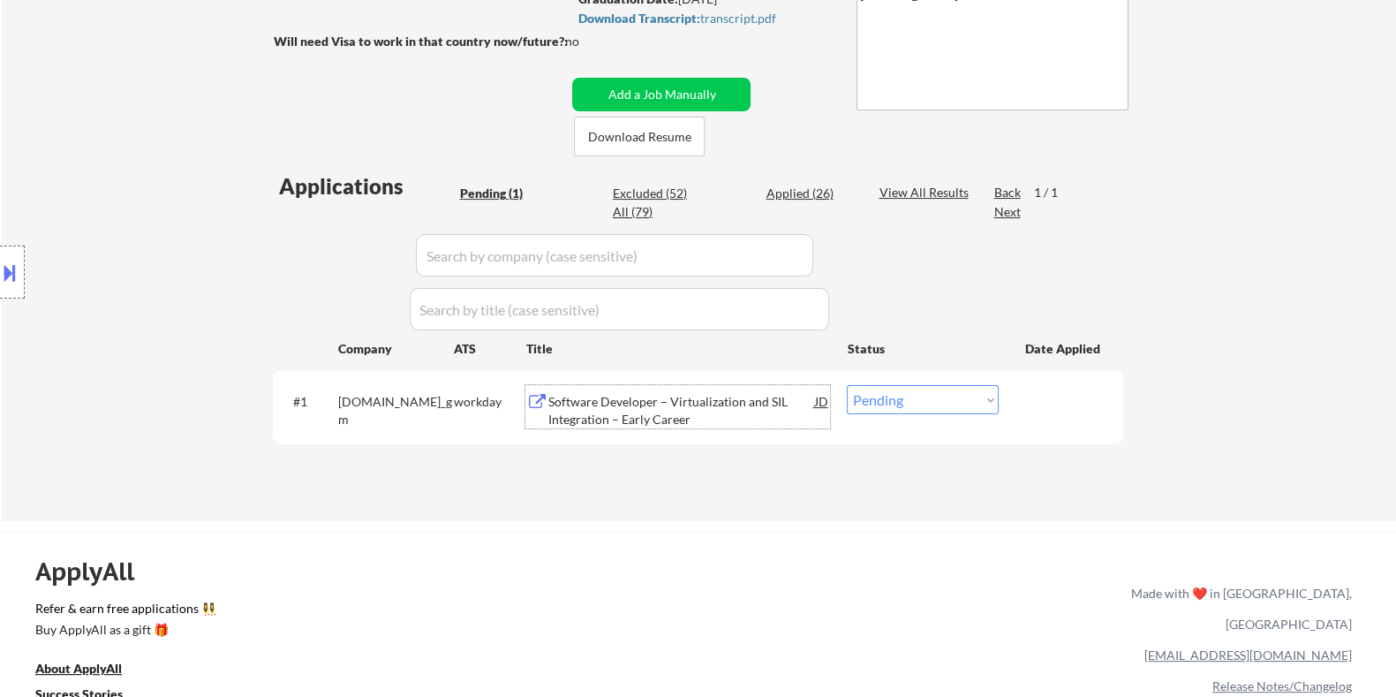
click at [592, 404] on div "Software Developer – Virtualization and SIL Integration – Early Career" at bounding box center [681, 410] width 267 height 34
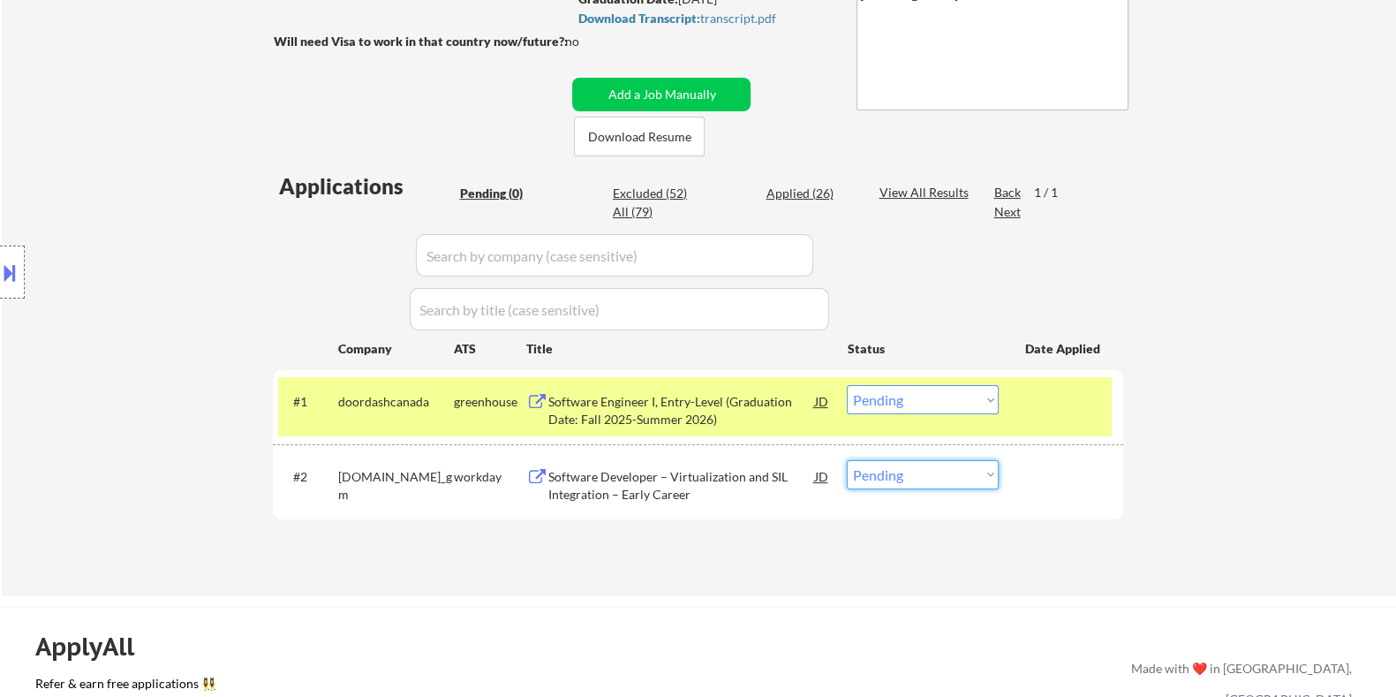
click at [918, 479] on select "Choose an option... Pending Applied Excluded (Questions) Excluded (Expired) Exc…" at bounding box center [923, 474] width 152 height 29
select select ""applied""
click at [847, 460] on select "Choose an option... Pending Applied Excluded (Questions) Excluded (Expired) Exc…" at bounding box center [923, 474] width 152 height 29
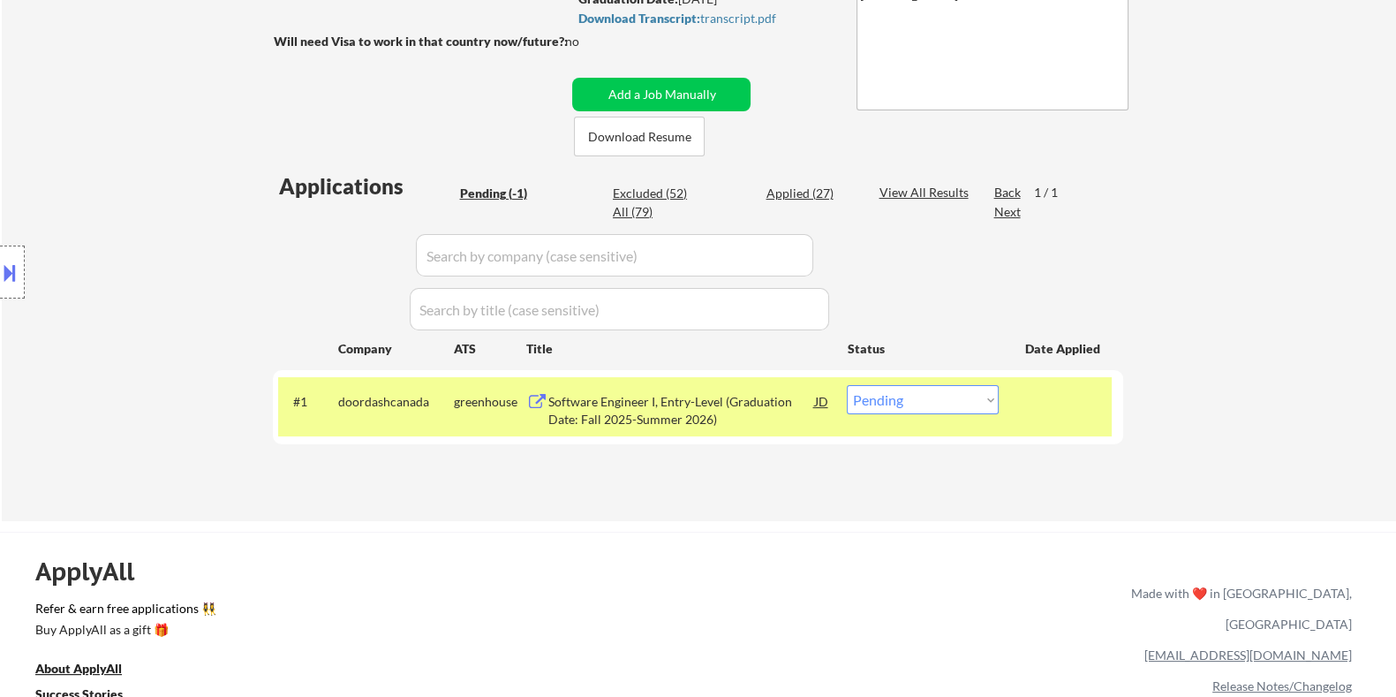
click at [659, 419] on div "Software Engineer I, Entry-Level (Graduation Date: Fall 2025-Summer 2026)" at bounding box center [681, 410] width 267 height 34
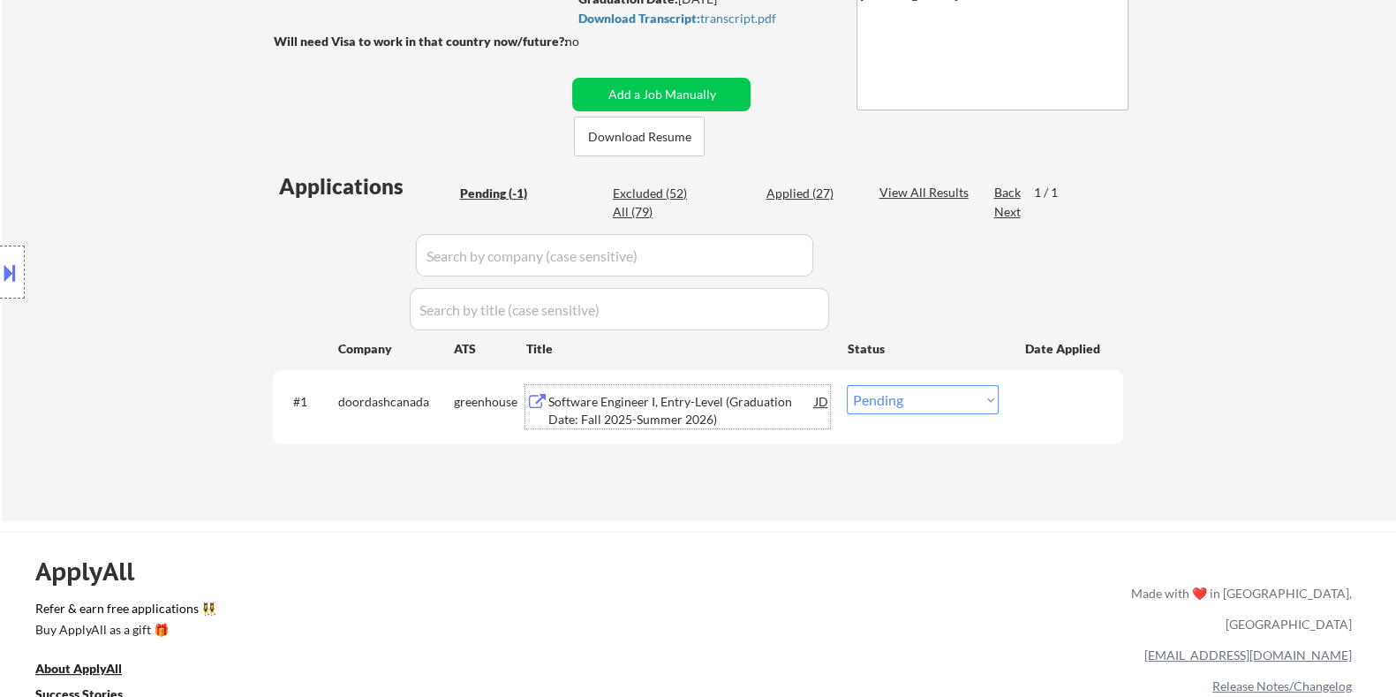
click at [609, 411] on div "Software Engineer I, Entry-Level (Graduation Date: Fall 2025-Summer 2026)" at bounding box center [681, 410] width 267 height 34
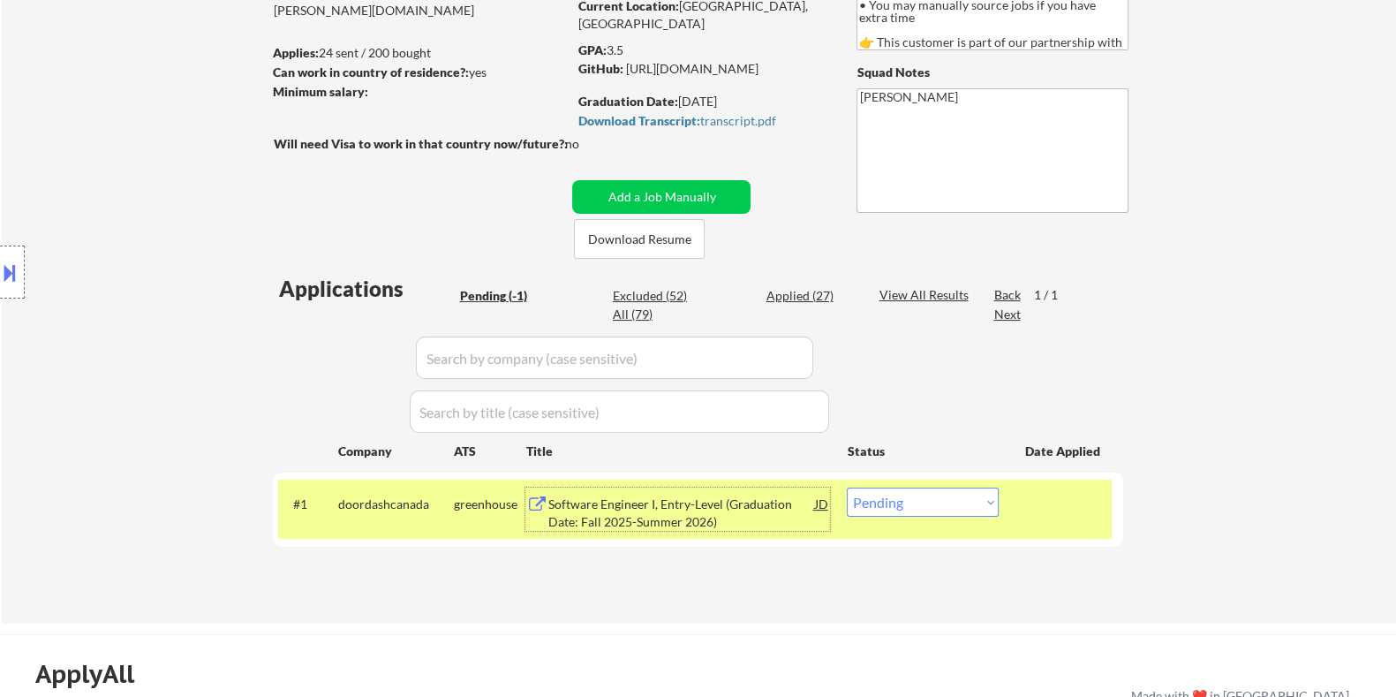
scroll to position [110, 0]
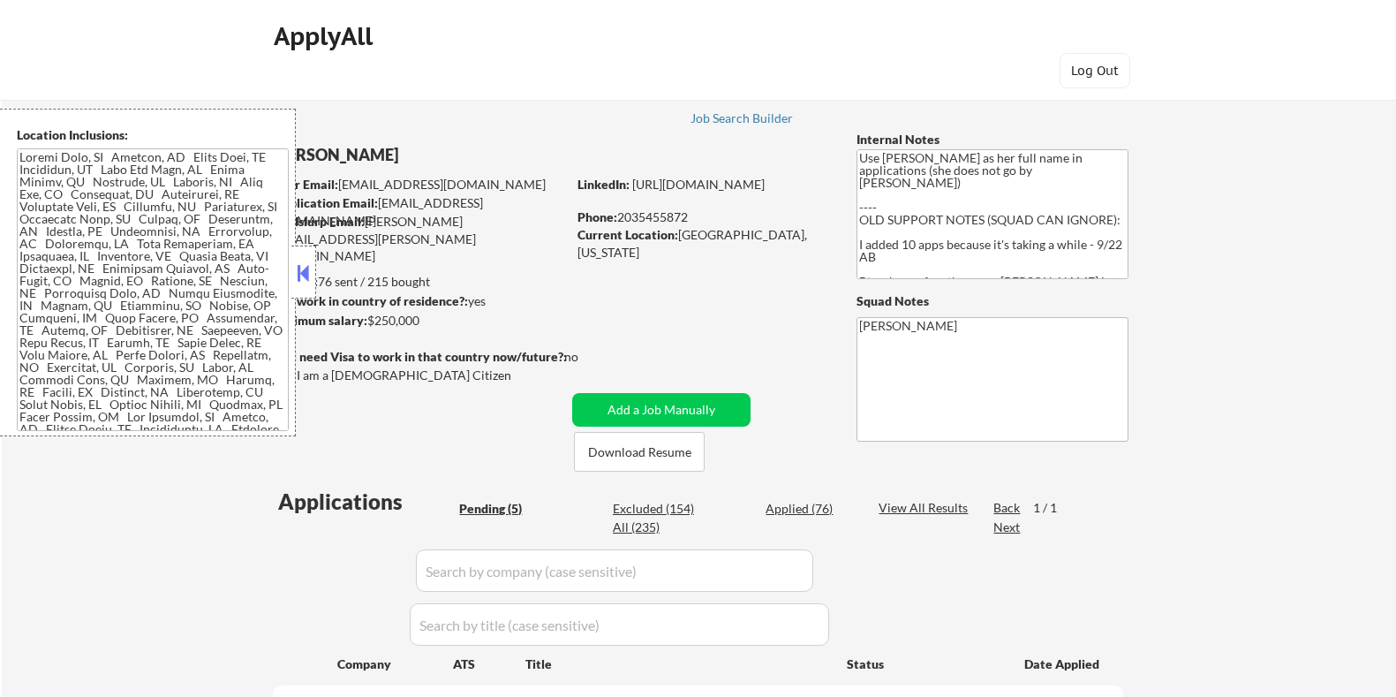
select select ""pending""
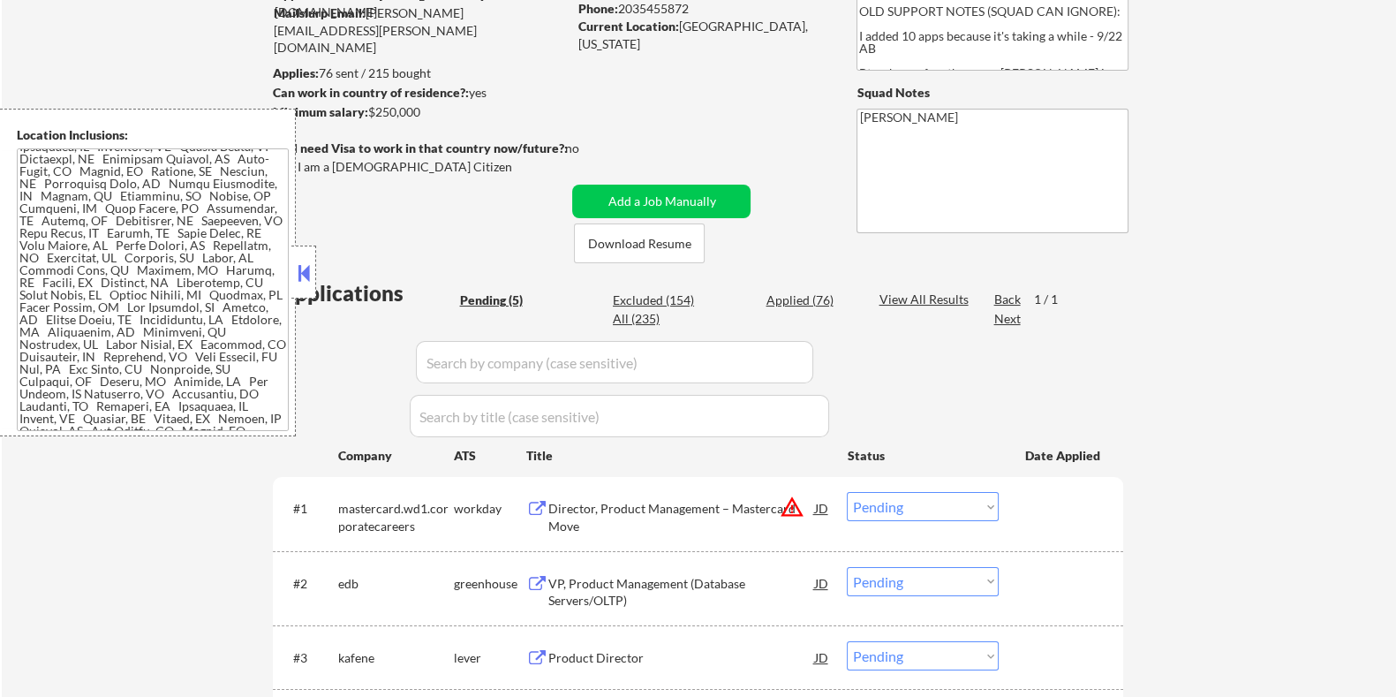
scroll to position [110, 0]
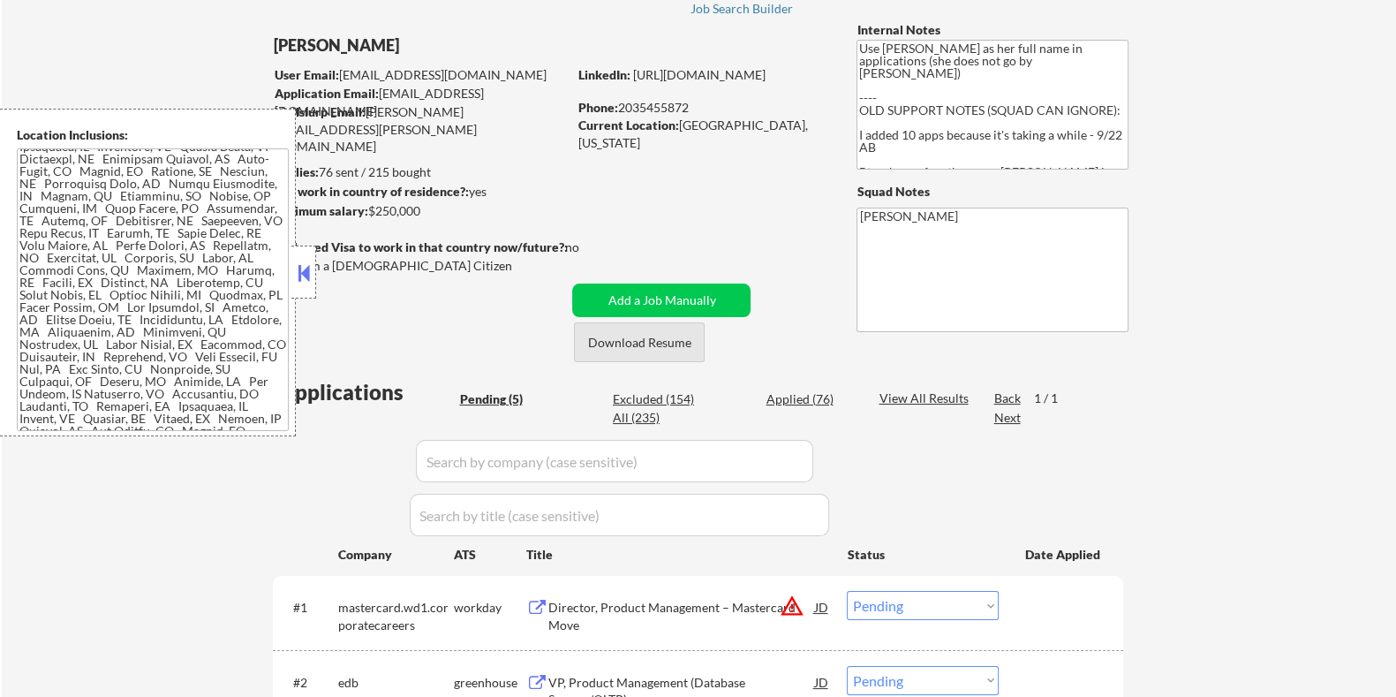
click at [648, 343] on button "Download Resume" at bounding box center [639, 342] width 131 height 40
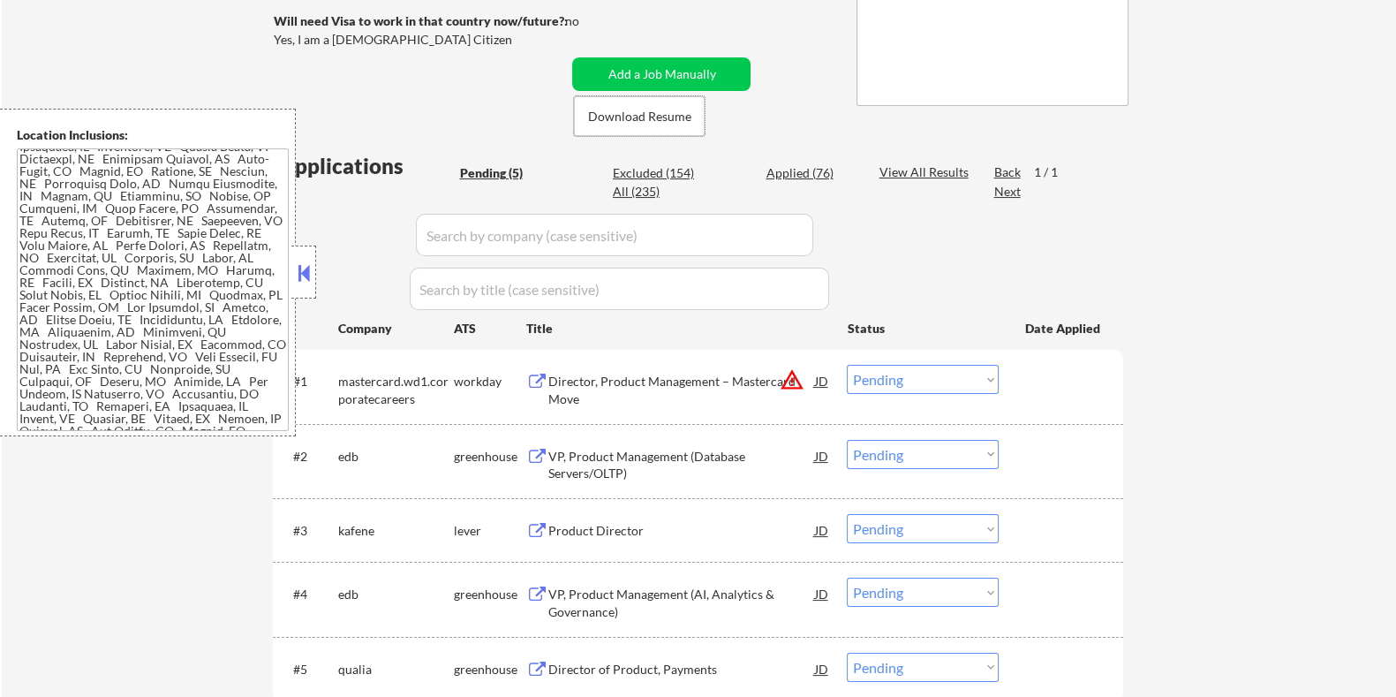
scroll to position [441, 0]
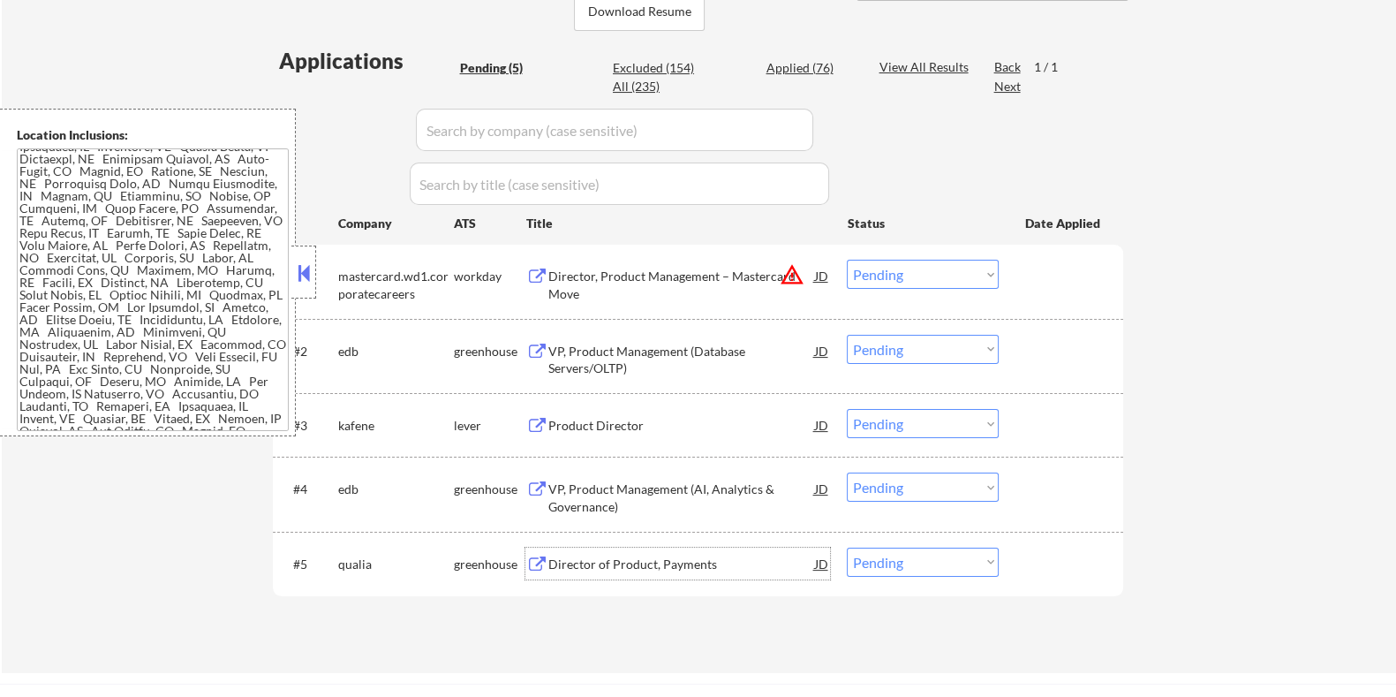
click at [572, 562] on div "Director of Product, Payments" at bounding box center [681, 564] width 267 height 18
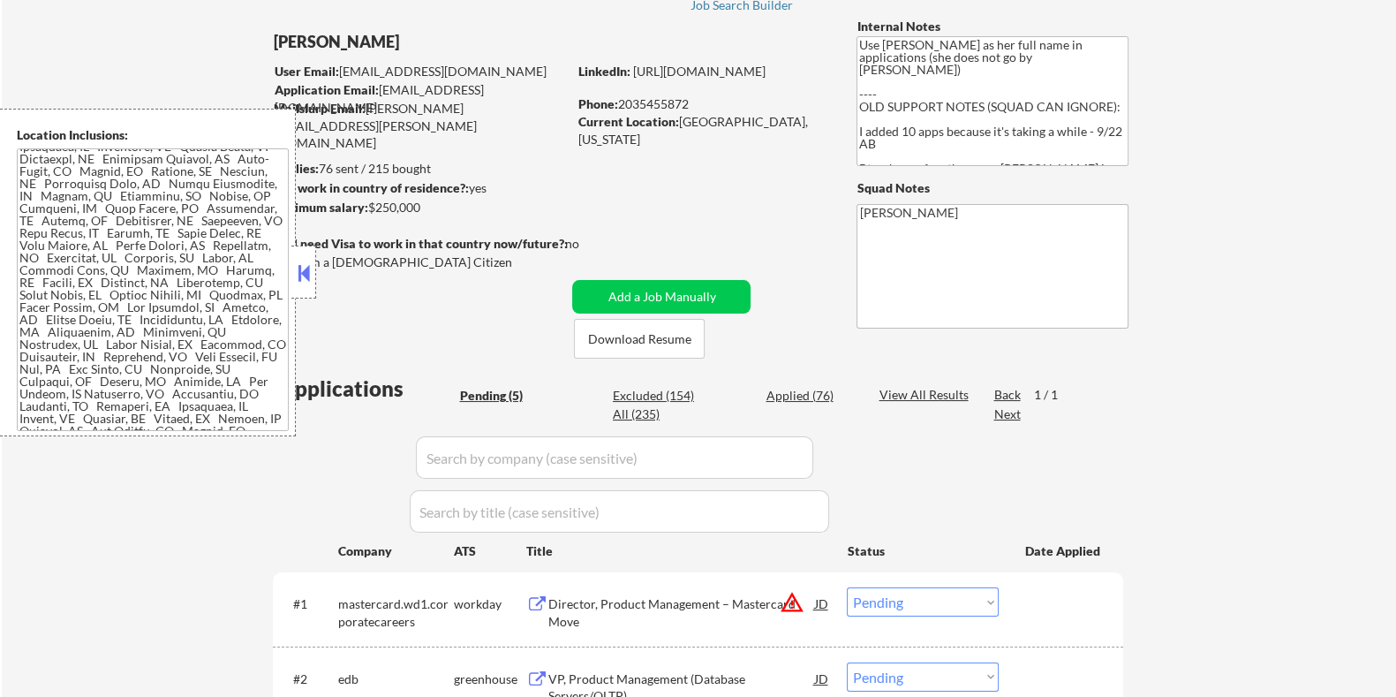
scroll to position [110, 0]
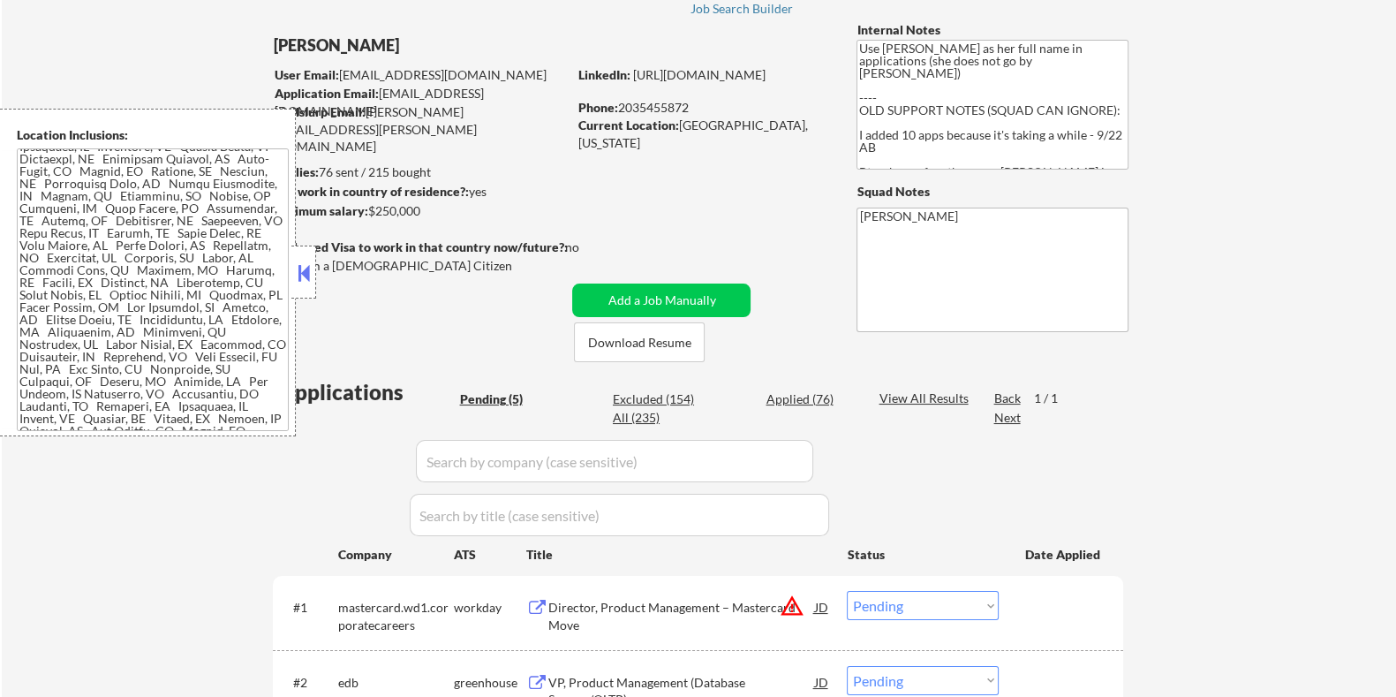
click at [296, 268] on button at bounding box center [303, 273] width 19 height 26
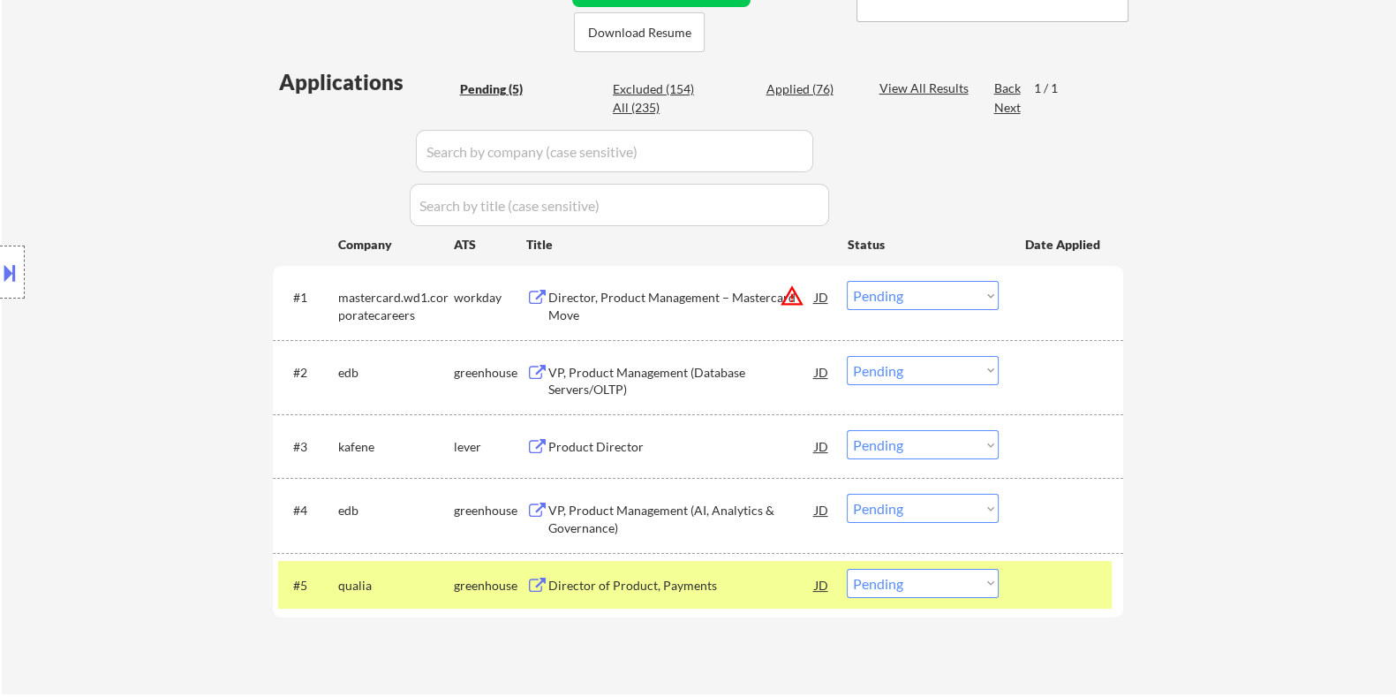
scroll to position [552, 0]
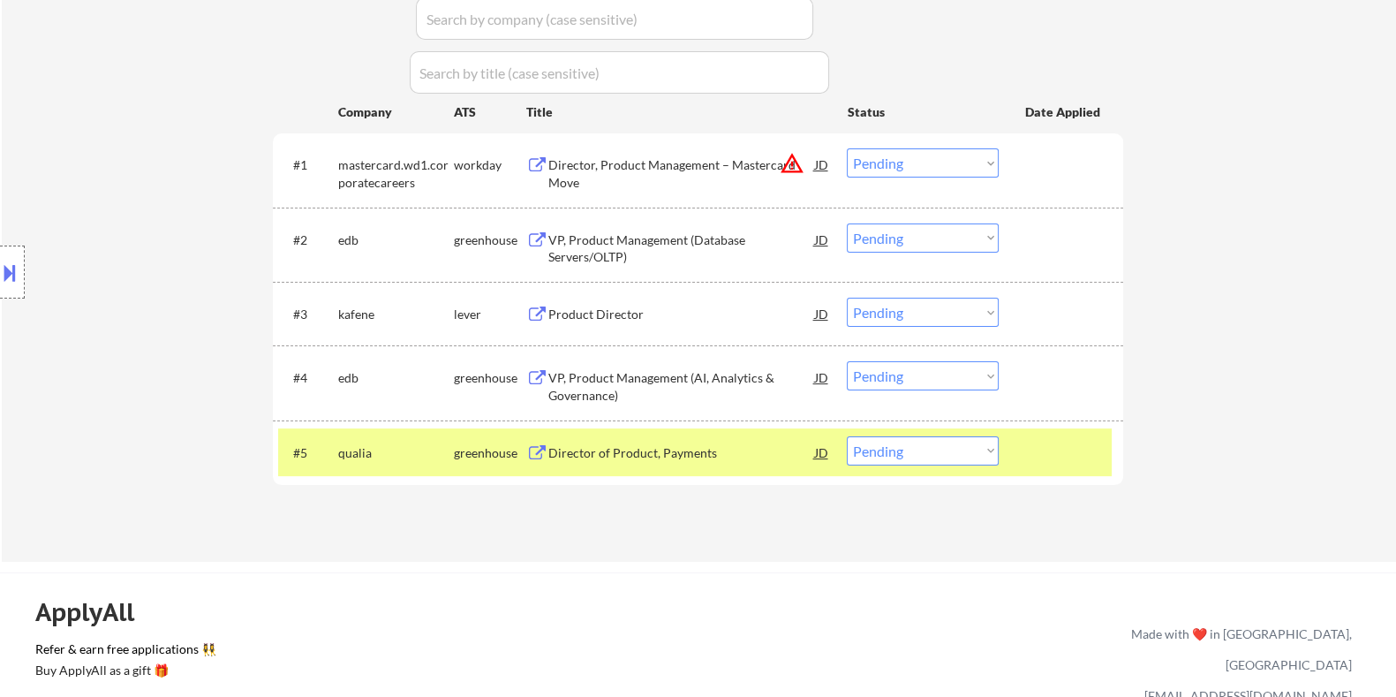
click at [929, 450] on select "Choose an option... Pending Applied Excluded (Questions) Excluded (Expired) Exc…" at bounding box center [923, 450] width 152 height 29
select select ""applied""
click at [847, 436] on select "Choose an option... Pending Applied Excluded (Questions) Excluded (Expired) Exc…" at bounding box center [923, 450] width 152 height 29
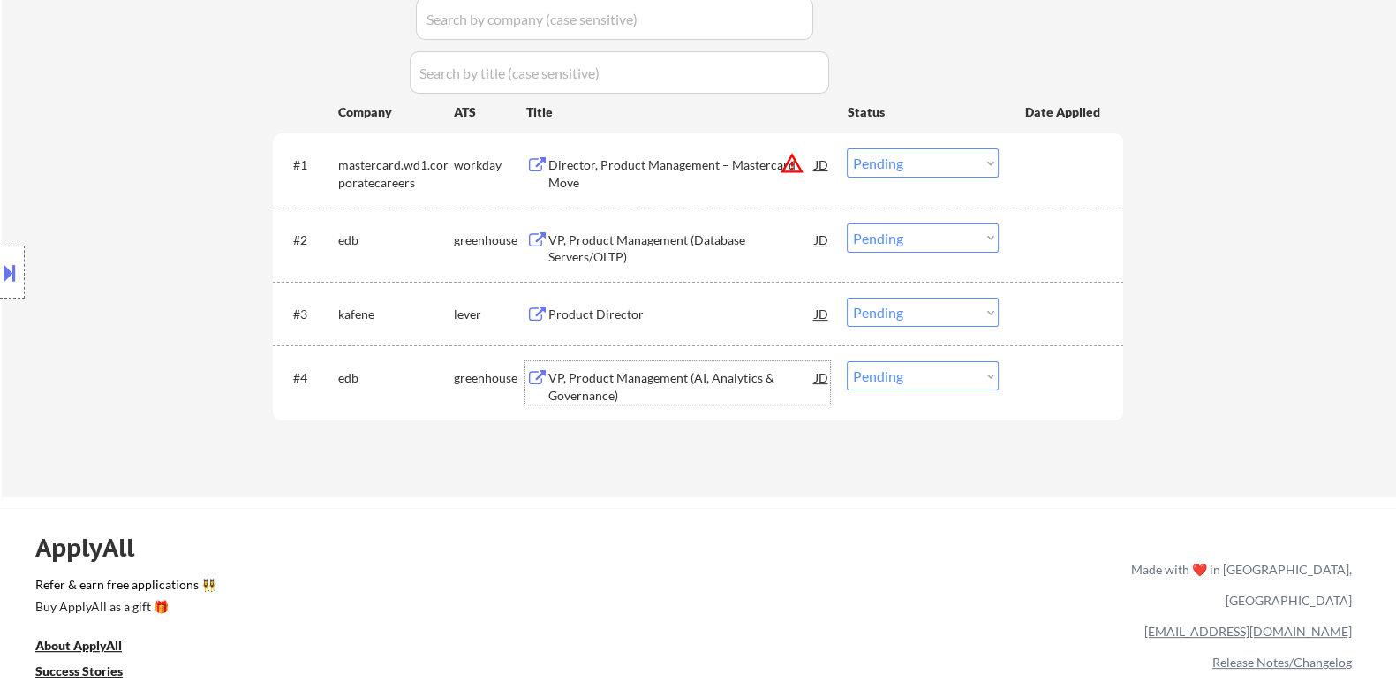
click at [636, 371] on div "VP, Product Management (AI, Analytics & Governance)" at bounding box center [681, 386] width 267 height 34
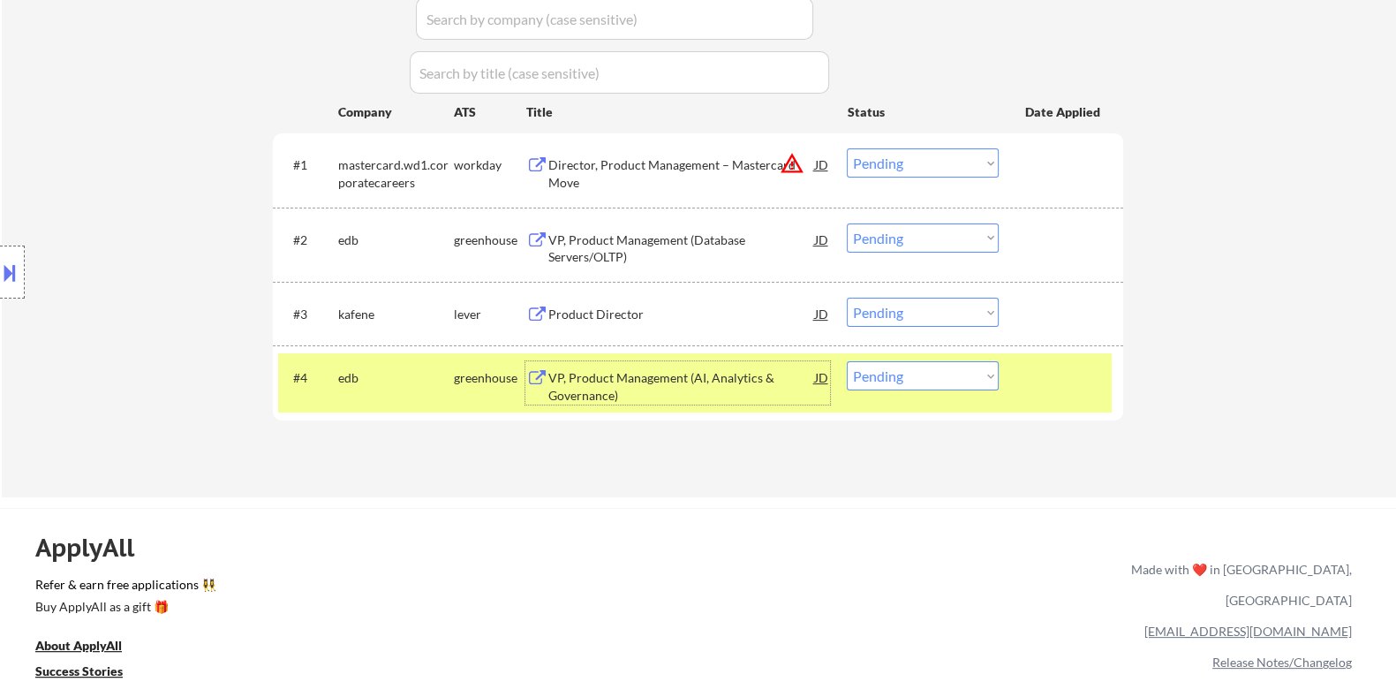
click at [595, 383] on div "VP, Product Management (AI, Analytics & Governance)" at bounding box center [681, 386] width 267 height 34
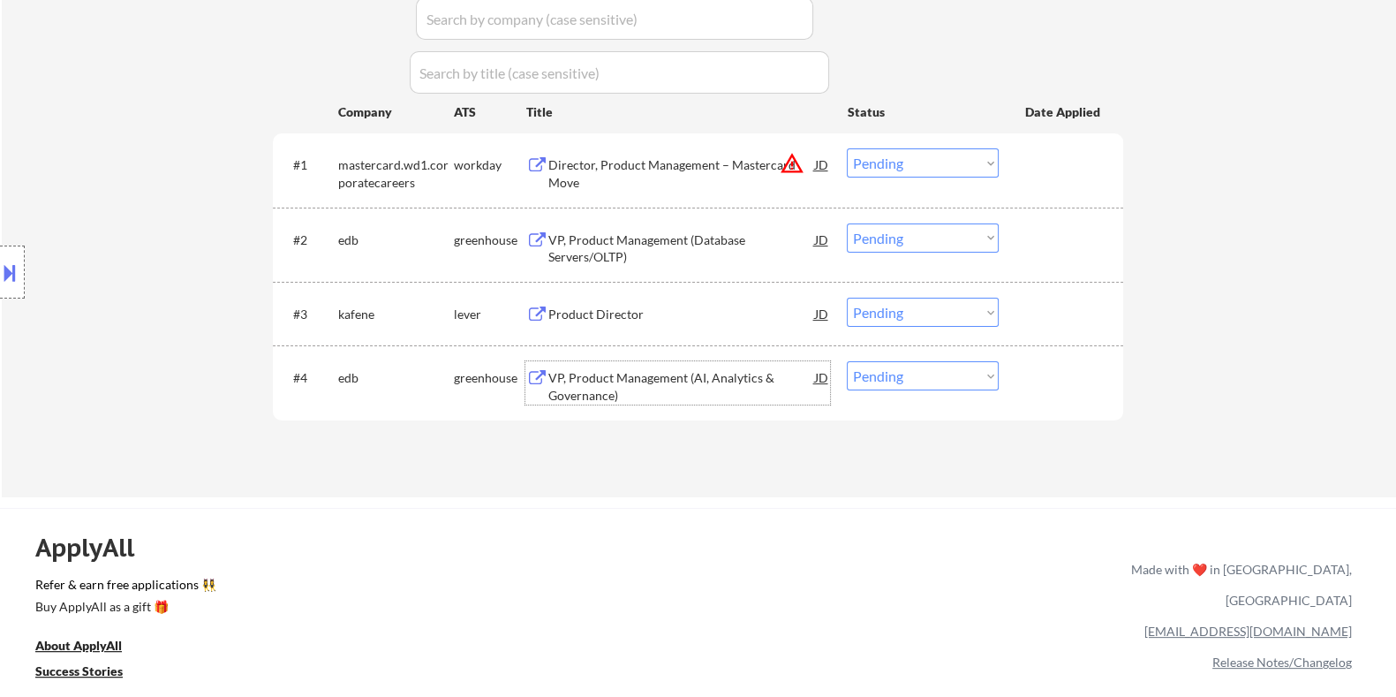
click at [943, 383] on select "Choose an option... Pending Applied Excluded (Questions) Excluded (Expired) Exc…" at bounding box center [923, 375] width 152 height 29
select select ""applied""
click at [847, 361] on select "Choose an option... Pending Applied Excluded (Questions) Excluded (Expired) Exc…" at bounding box center [923, 375] width 152 height 29
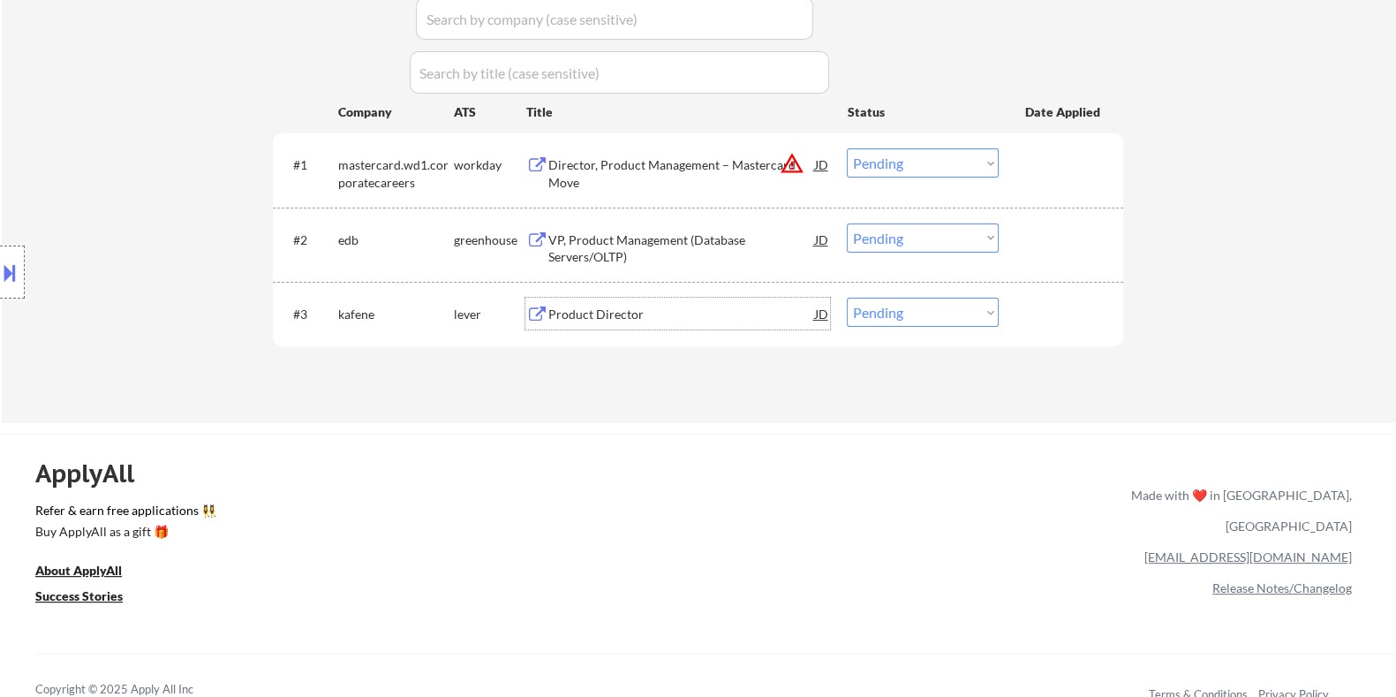
click at [578, 301] on div "Product Director" at bounding box center [681, 314] width 267 height 32
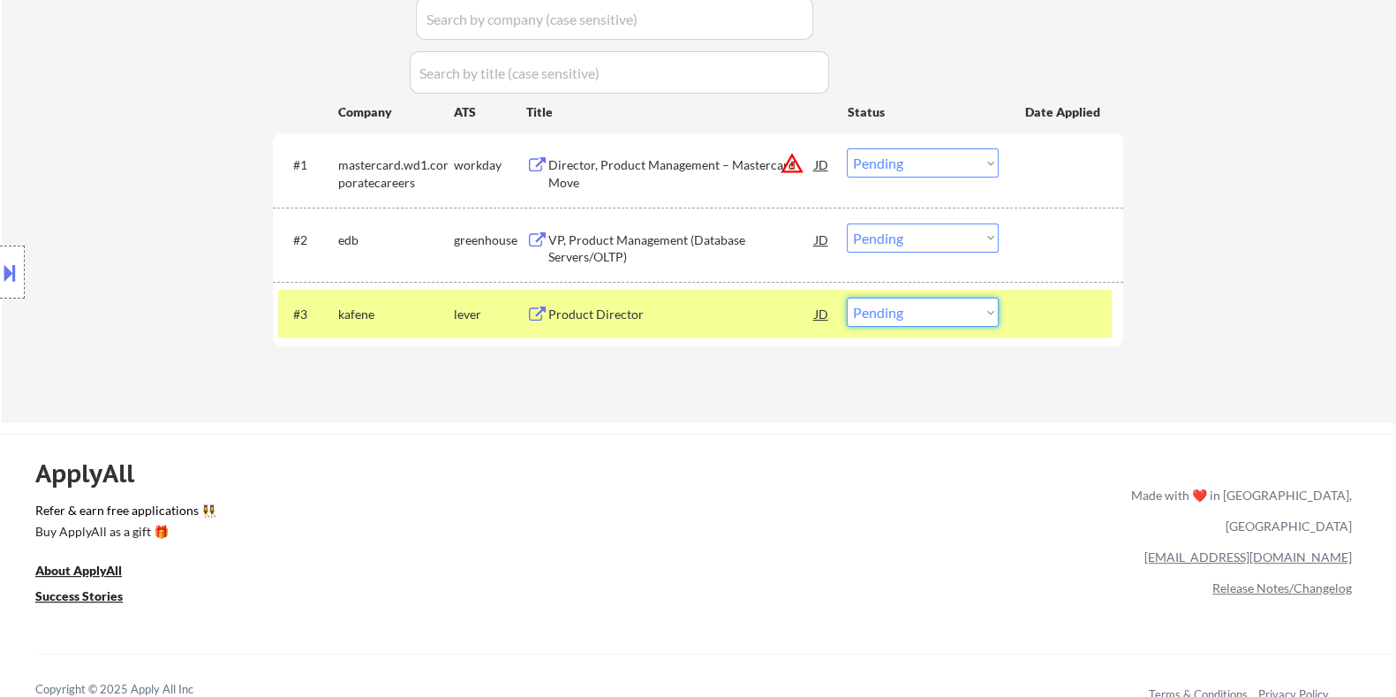
click at [922, 313] on select "Choose an option... Pending Applied Excluded (Questions) Excluded (Expired) Exc…" at bounding box center [923, 312] width 152 height 29
select select ""excluded__salary_""
click at [847, 298] on select "Choose an option... Pending Applied Excluded (Questions) Excluded (Expired) Exc…" at bounding box center [923, 312] width 152 height 29
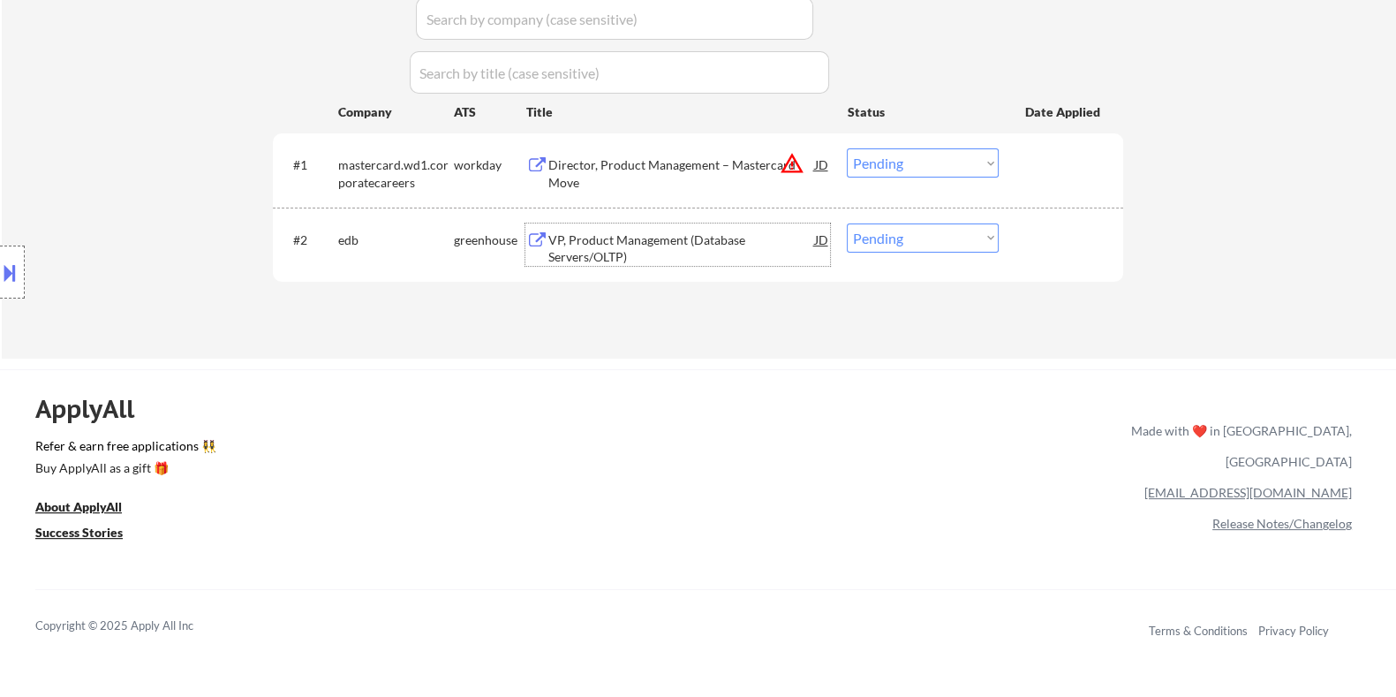
click at [600, 240] on div "VP, Product Management (Database Servers/OLTP)" at bounding box center [681, 248] width 267 height 34
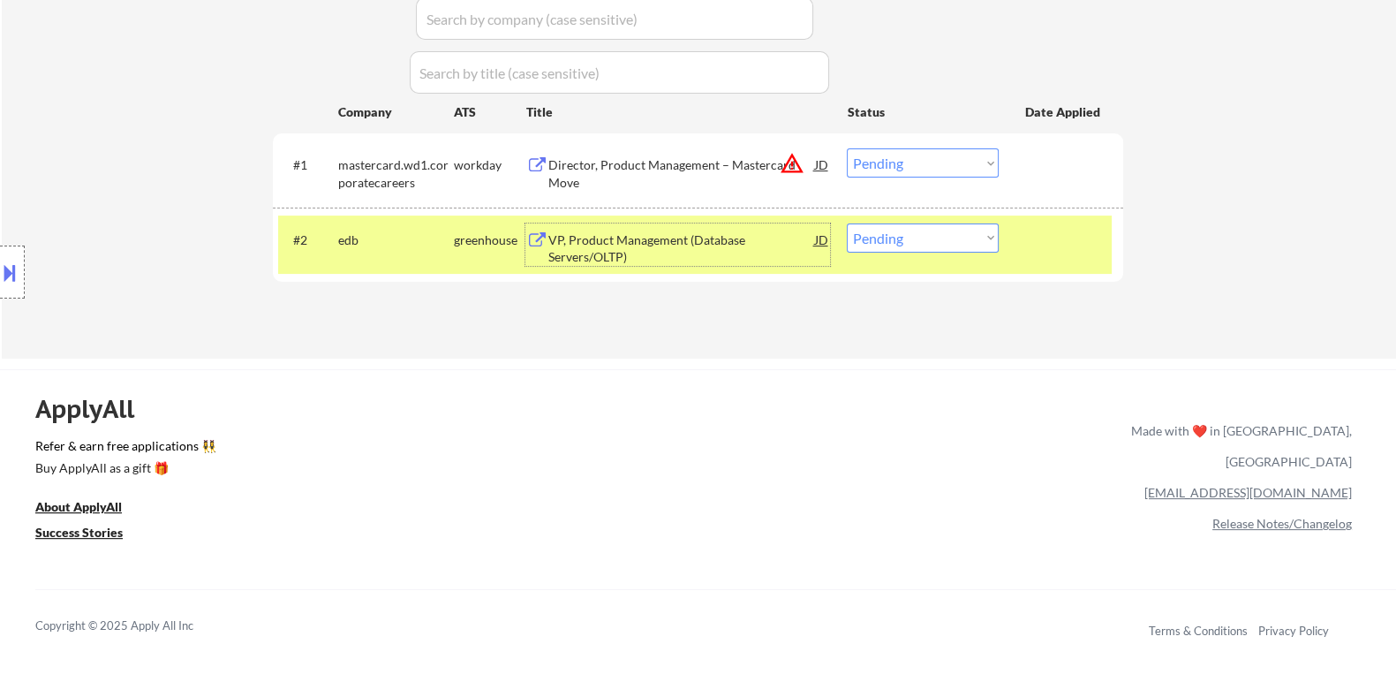
click at [907, 238] on select "Choose an option... Pending Applied Excluded (Questions) Excluded (Expired) Exc…" at bounding box center [923, 237] width 152 height 29
select select ""applied""
click at [847, 223] on select "Choose an option... Pending Applied Excluded (Questions) Excluded (Expired) Exc…" at bounding box center [923, 237] width 152 height 29
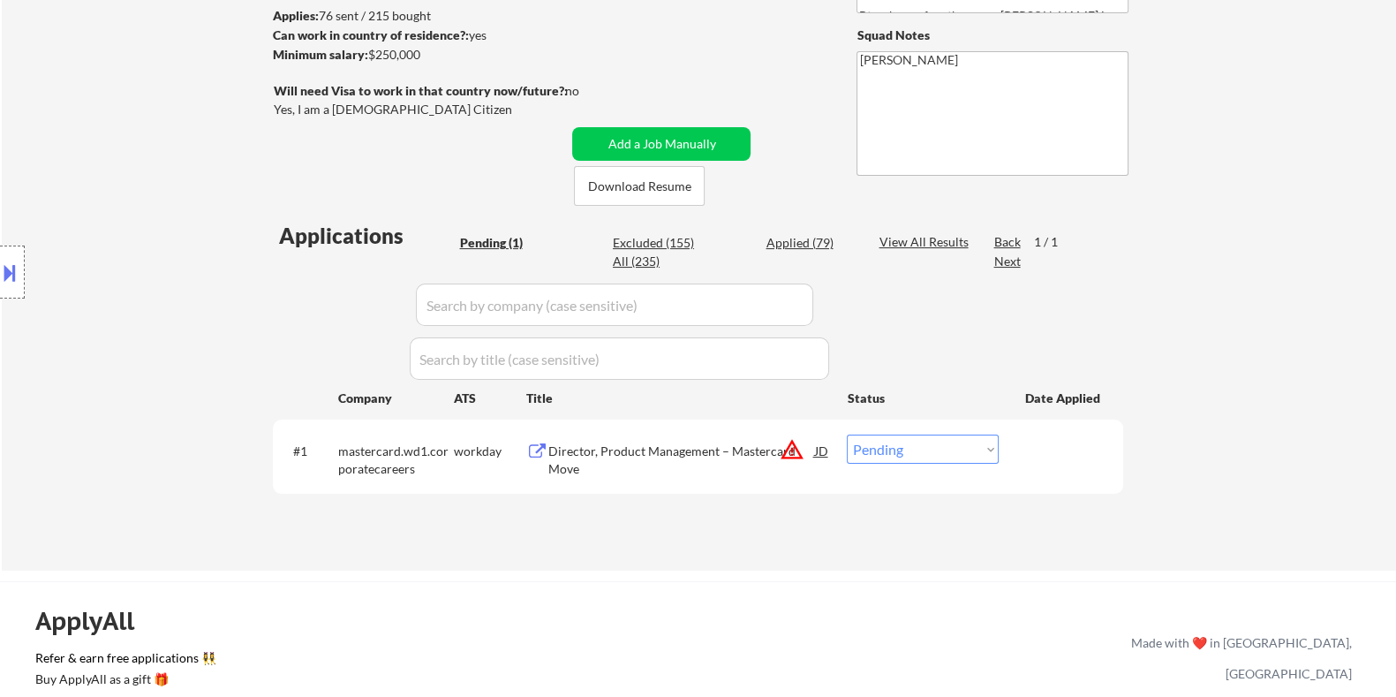
scroll to position [331, 0]
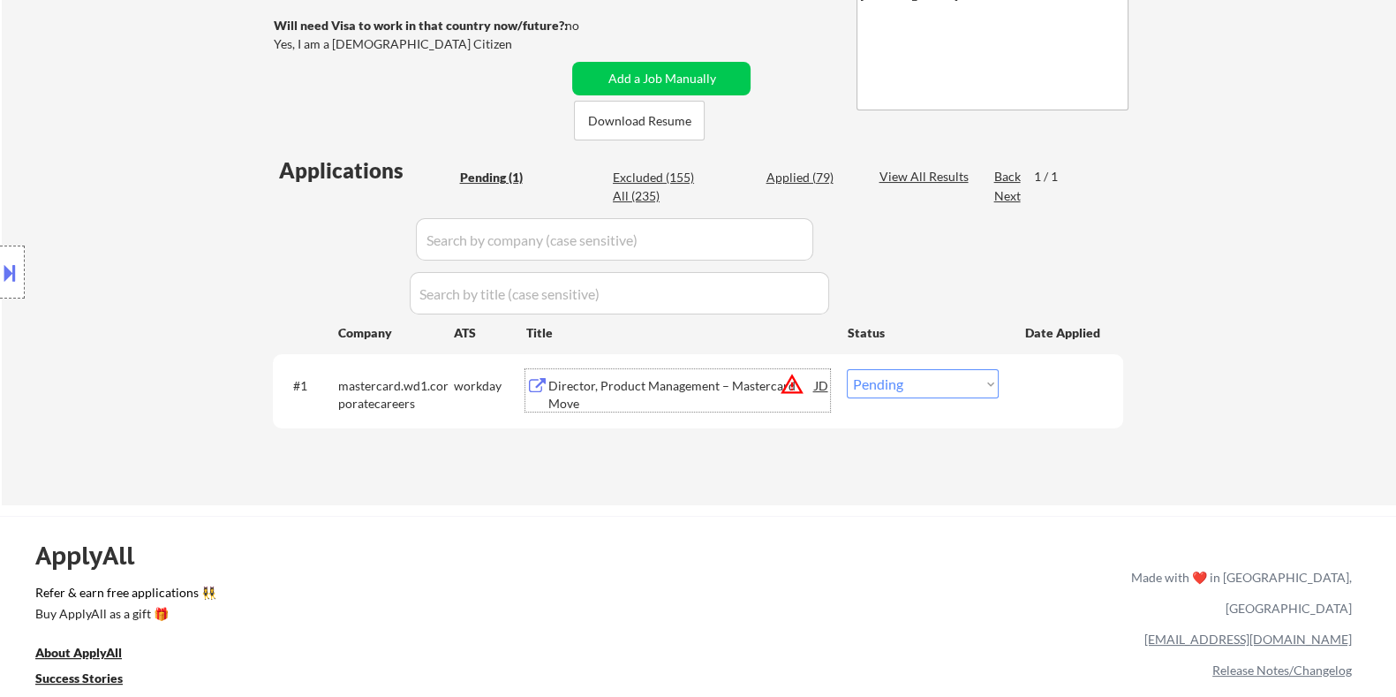
click at [645, 395] on div "Director, Product Management – Mastercard Move" at bounding box center [681, 394] width 267 height 34
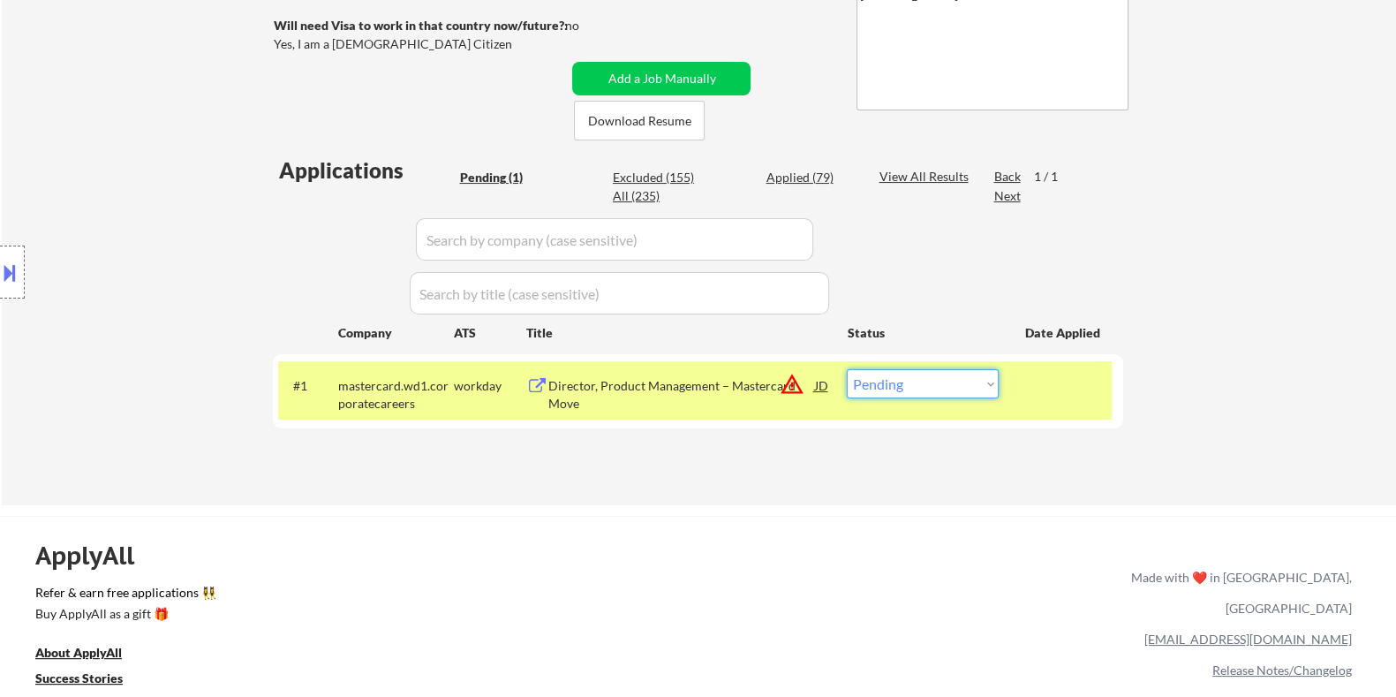
click at [954, 393] on select "Choose an option... Pending Applied Excluded (Questions) Excluded (Expired) Exc…" at bounding box center [923, 383] width 152 height 29
select select ""excluded__expired_""
click at [847, 369] on select "Choose an option... Pending Applied Excluded (Questions) Excluded (Expired) Exc…" at bounding box center [923, 383] width 152 height 29
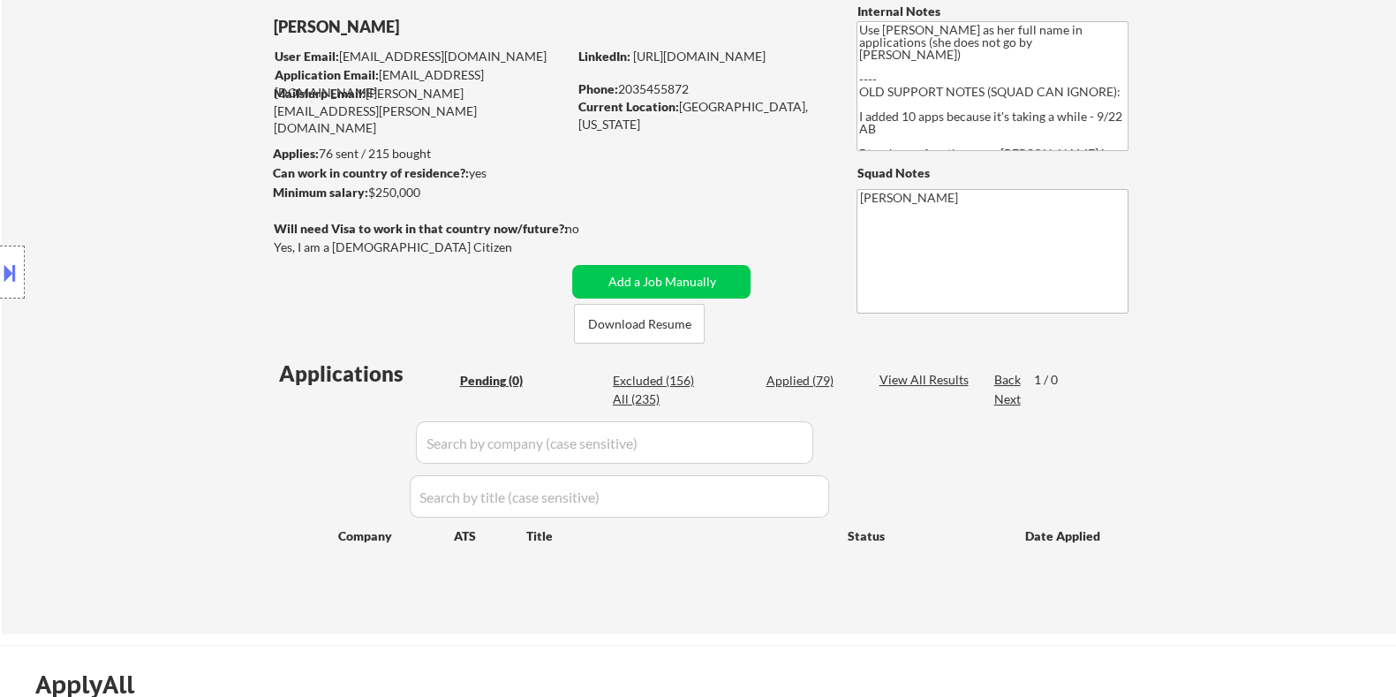
scroll to position [110, 0]
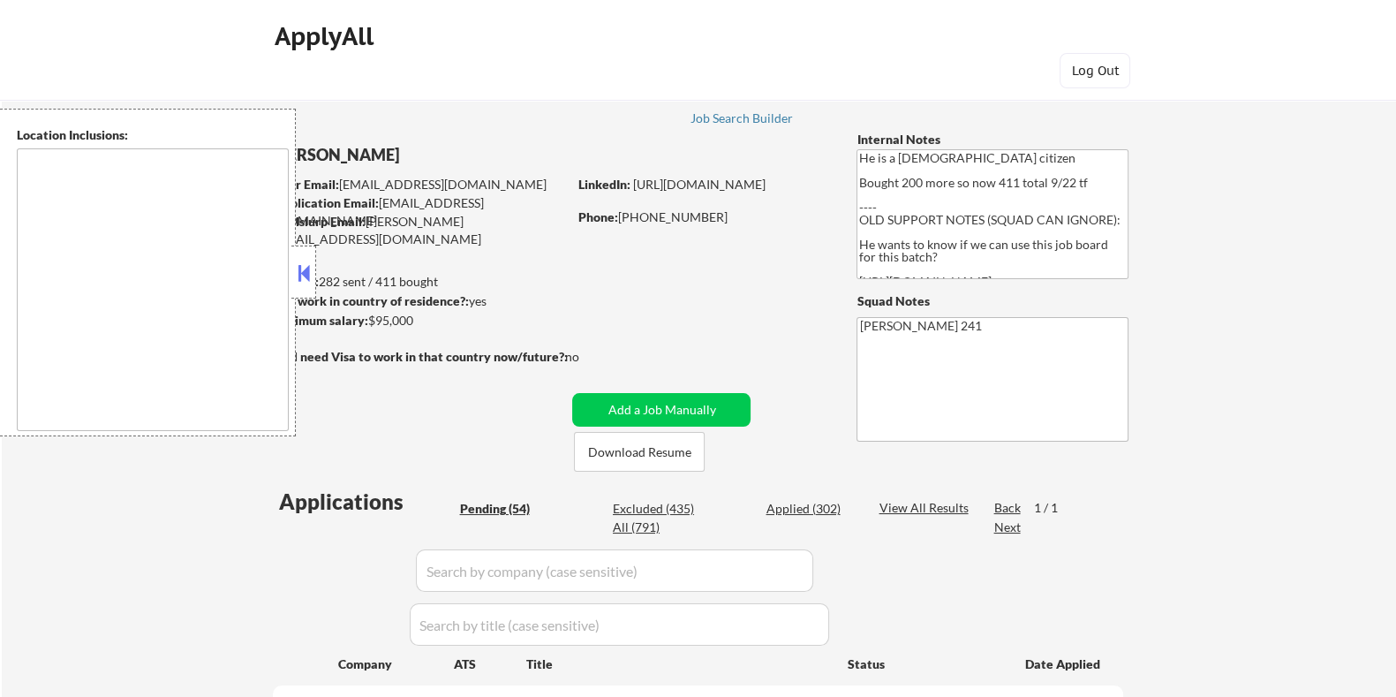
type textarea "[GEOGRAPHIC_DATA], [GEOGRAPHIC_DATA] [GEOGRAPHIC_DATA], [GEOGRAPHIC_DATA] [GEOG…"
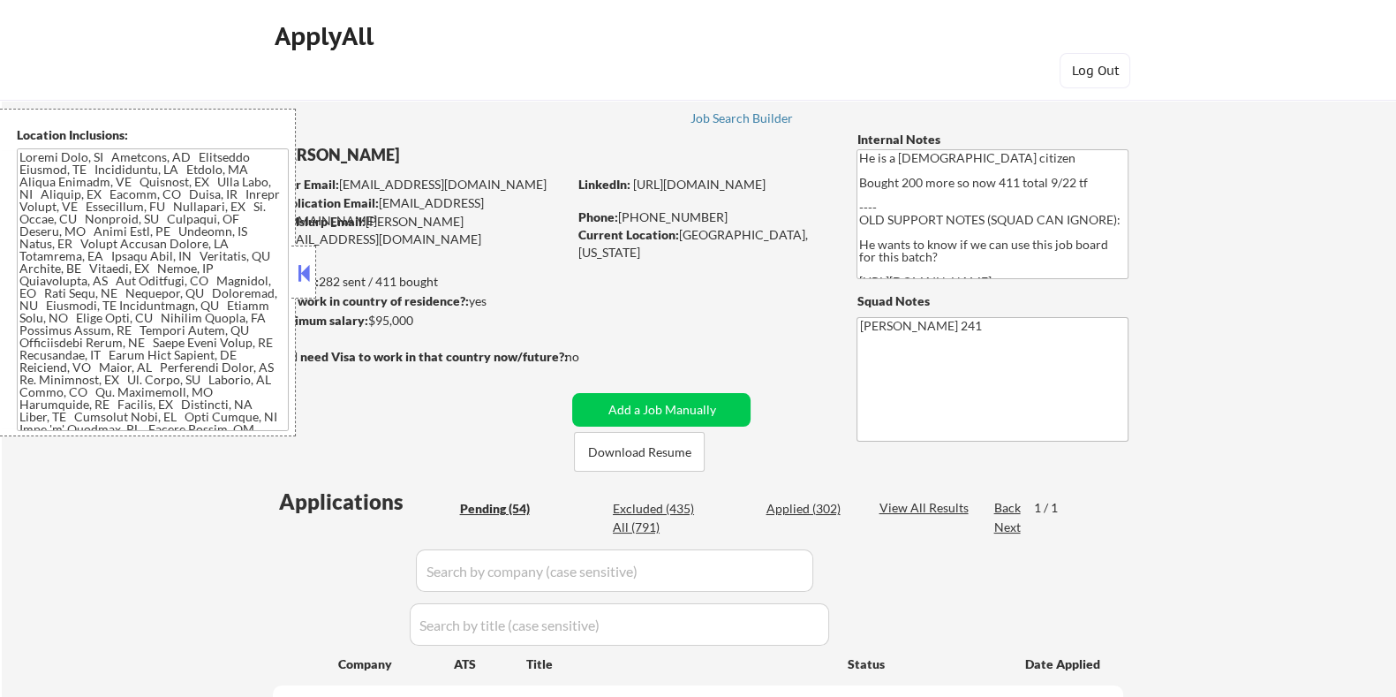
select select ""pending""
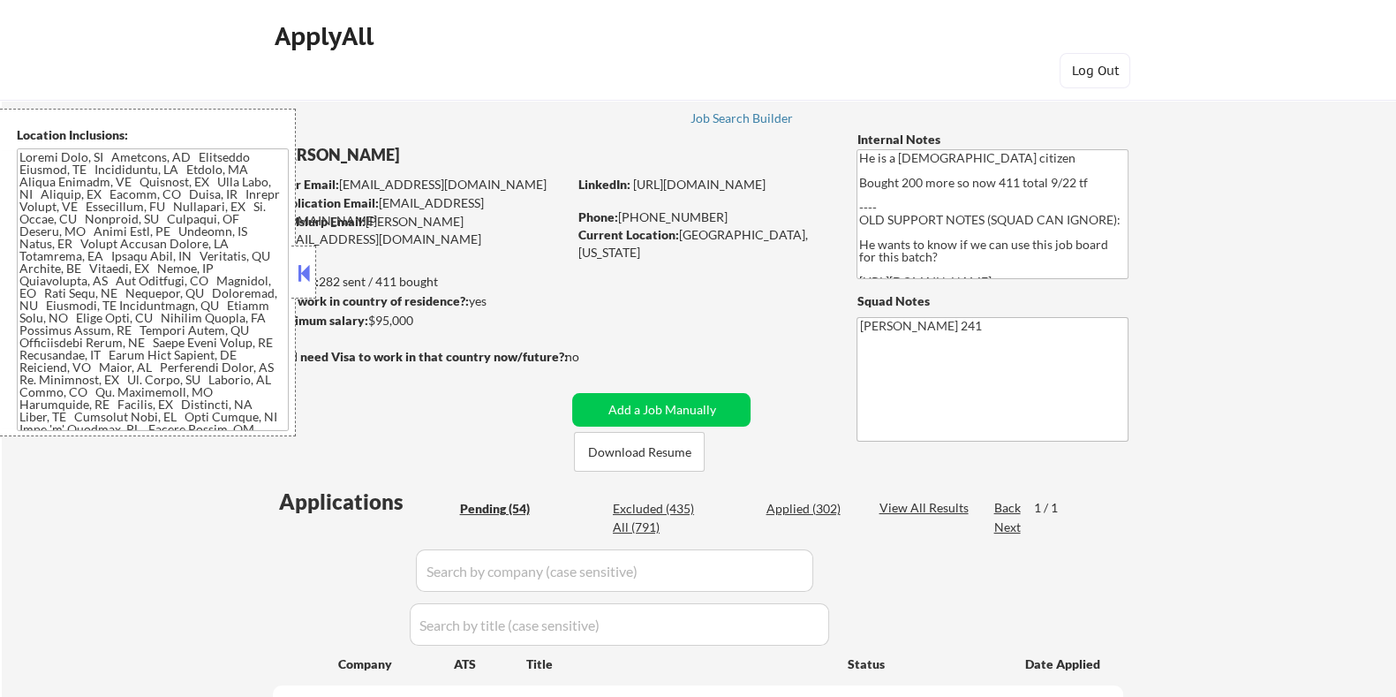
select select ""pending""
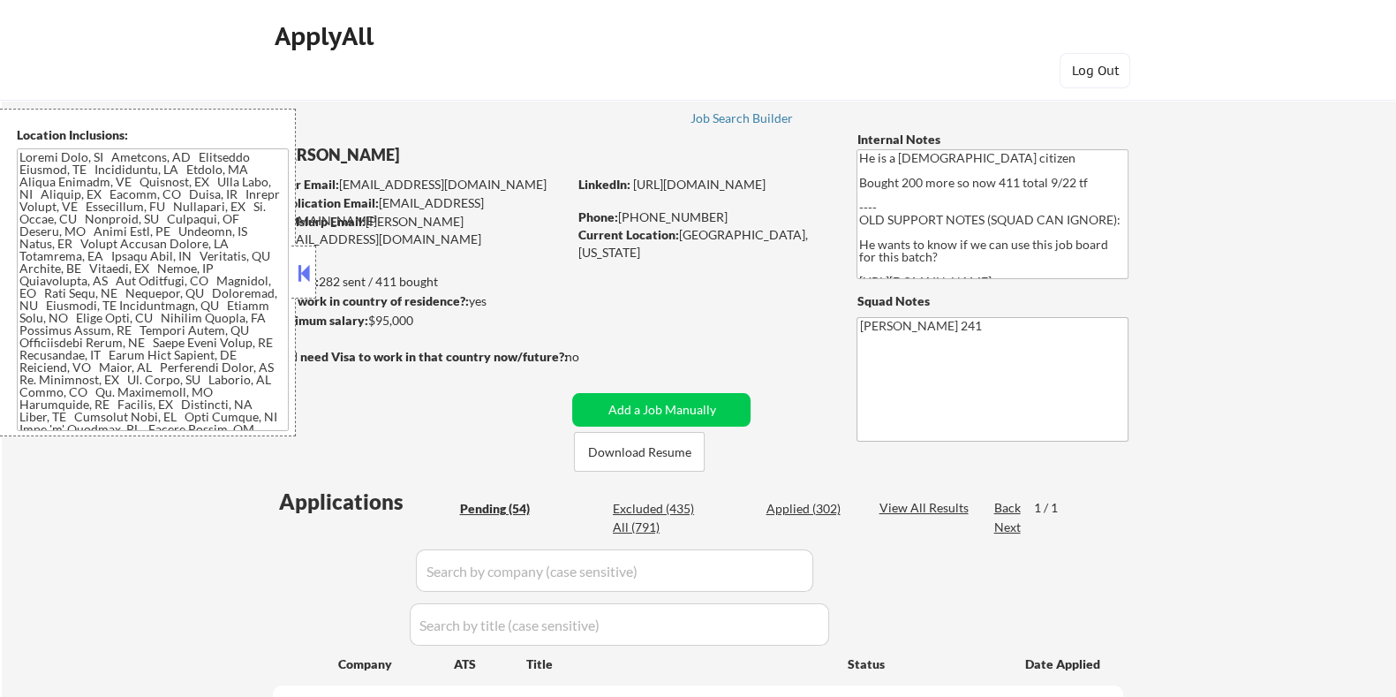
select select ""pending""
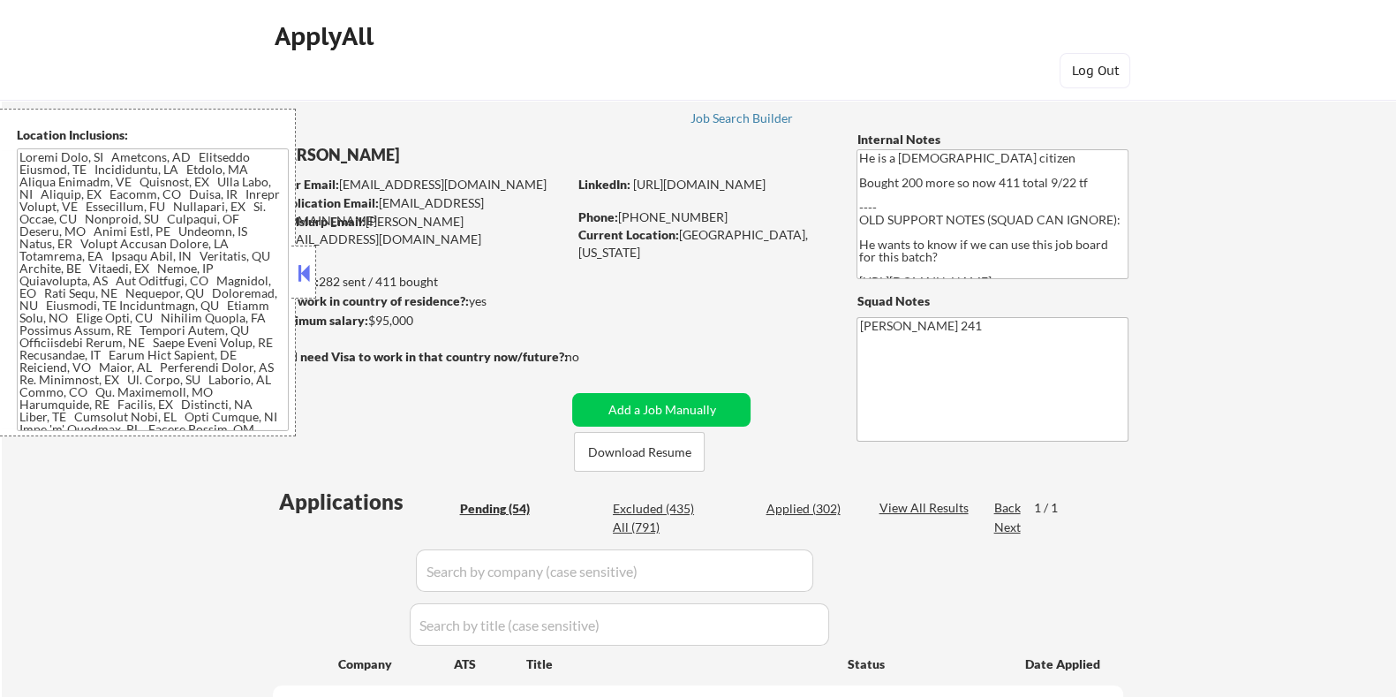
select select ""pending""
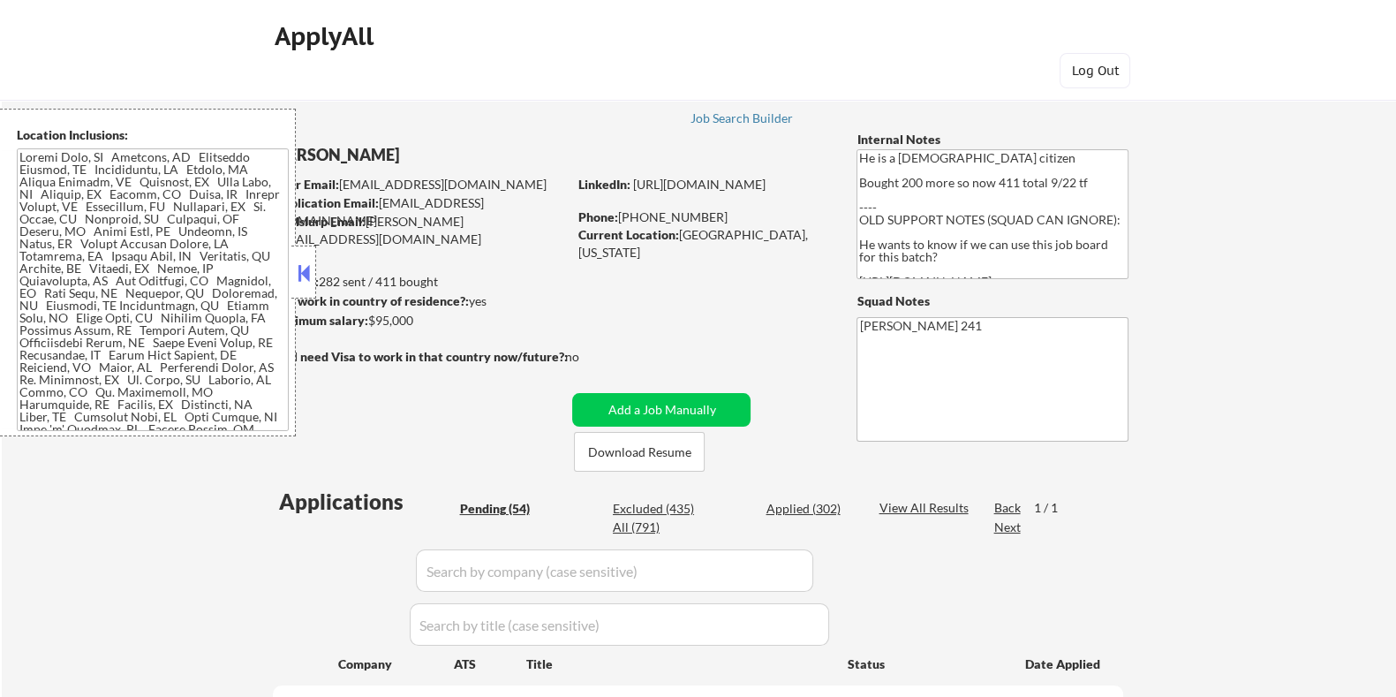
select select ""pending""
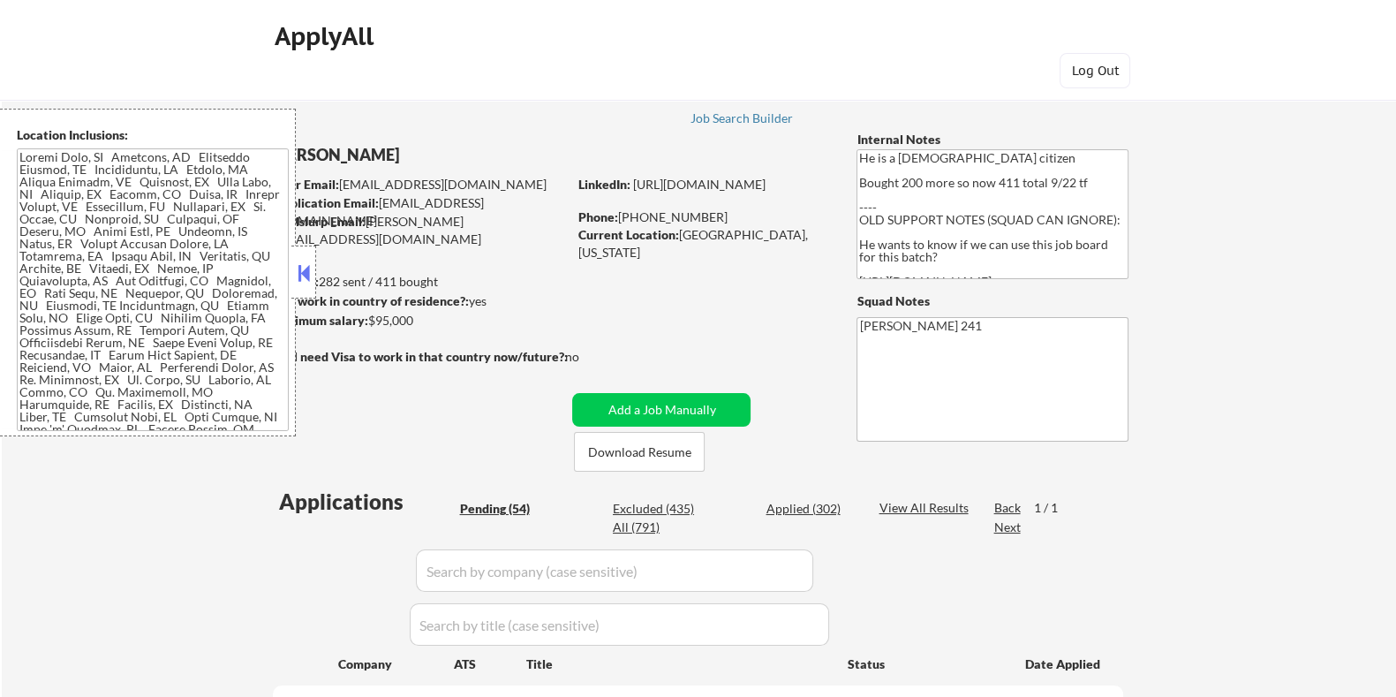
select select ""pending""
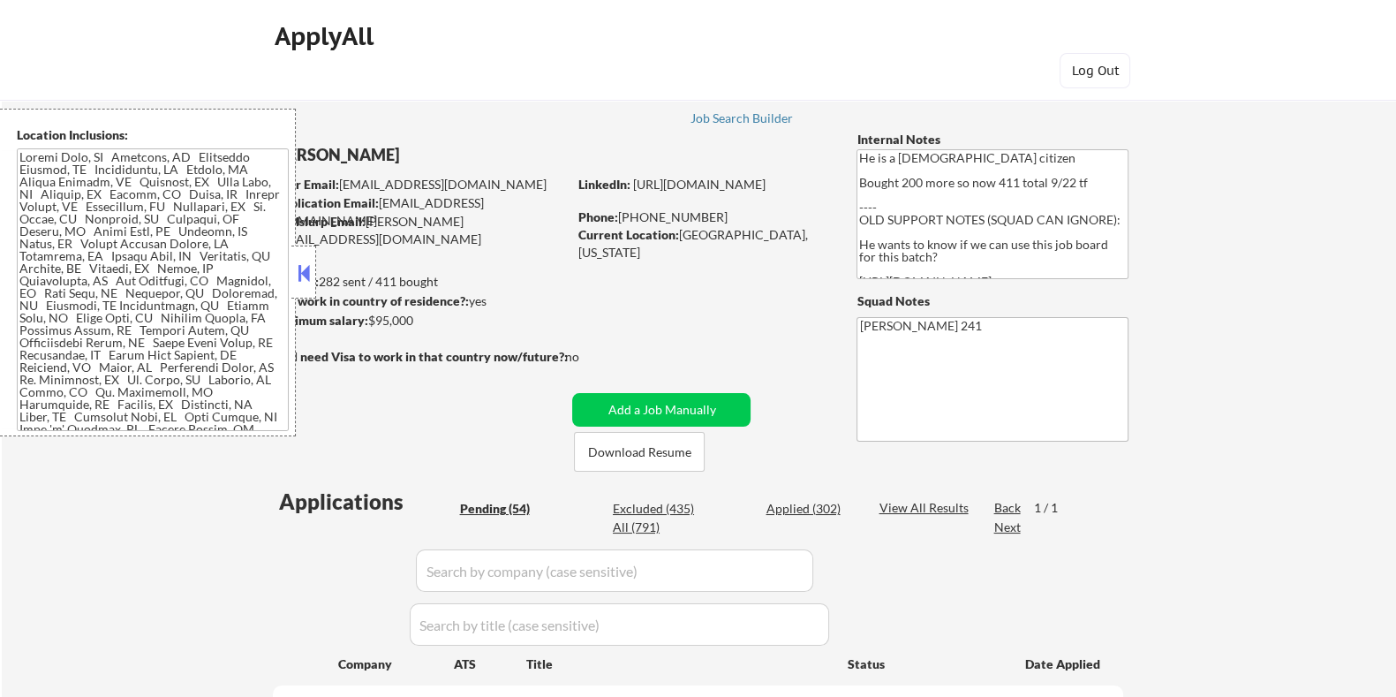
select select ""pending""
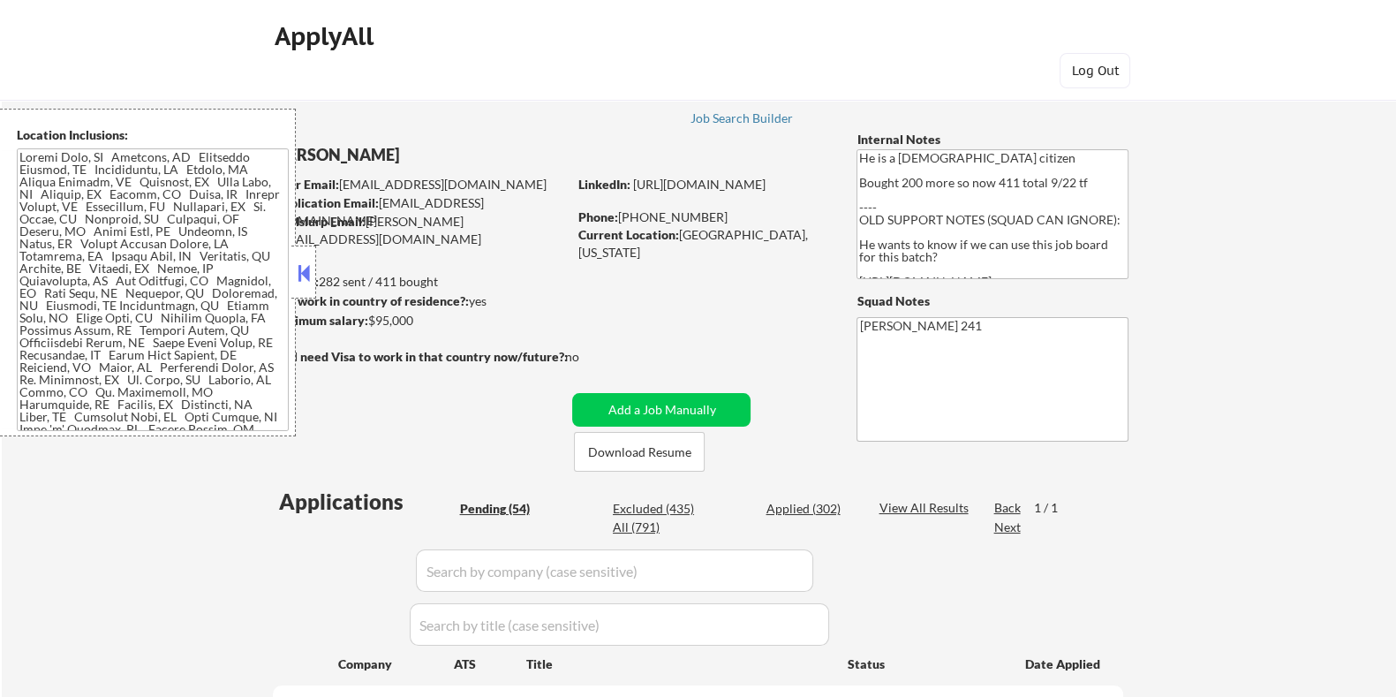
select select ""pending""
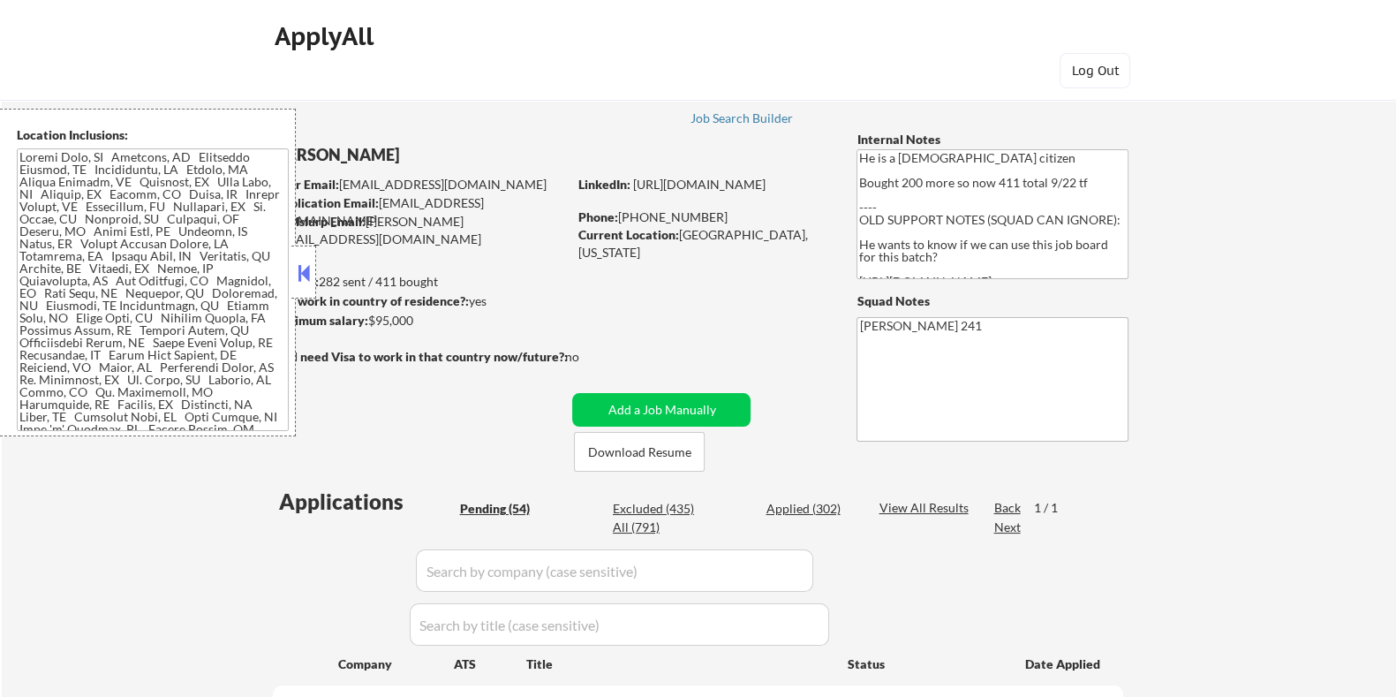
select select ""pending""
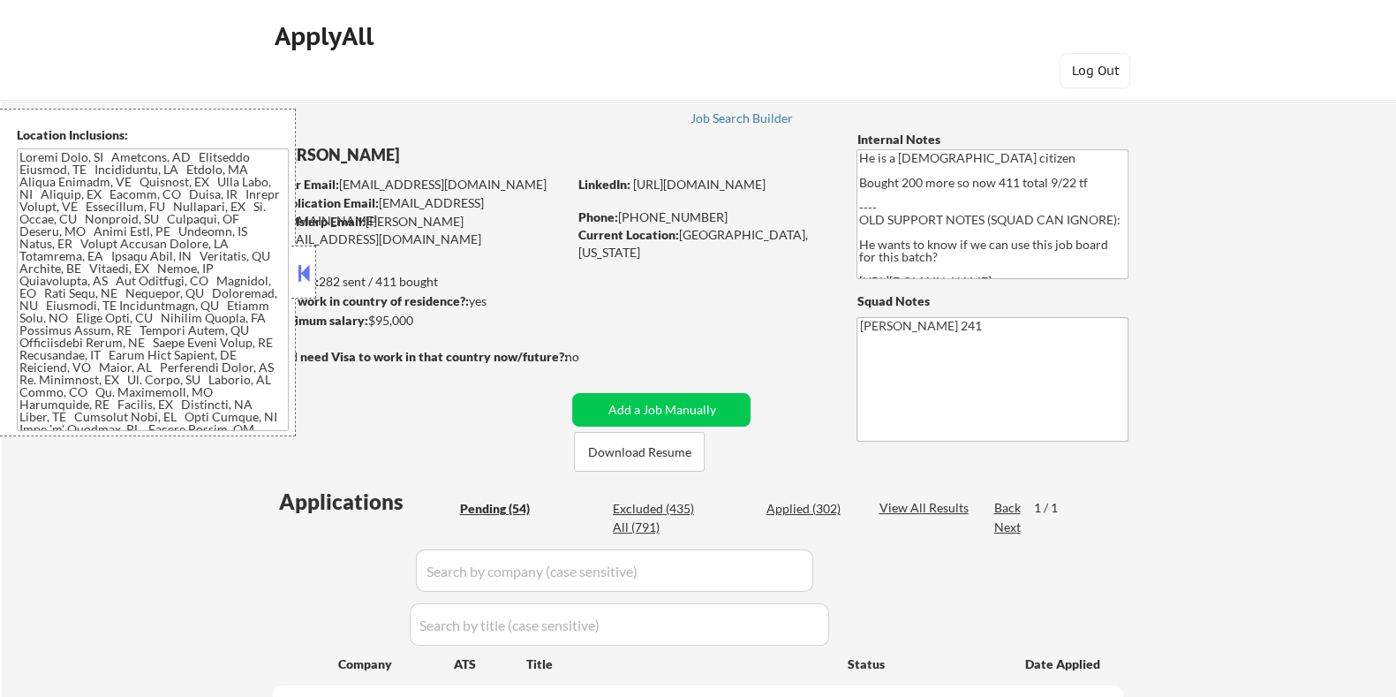
select select ""pending""
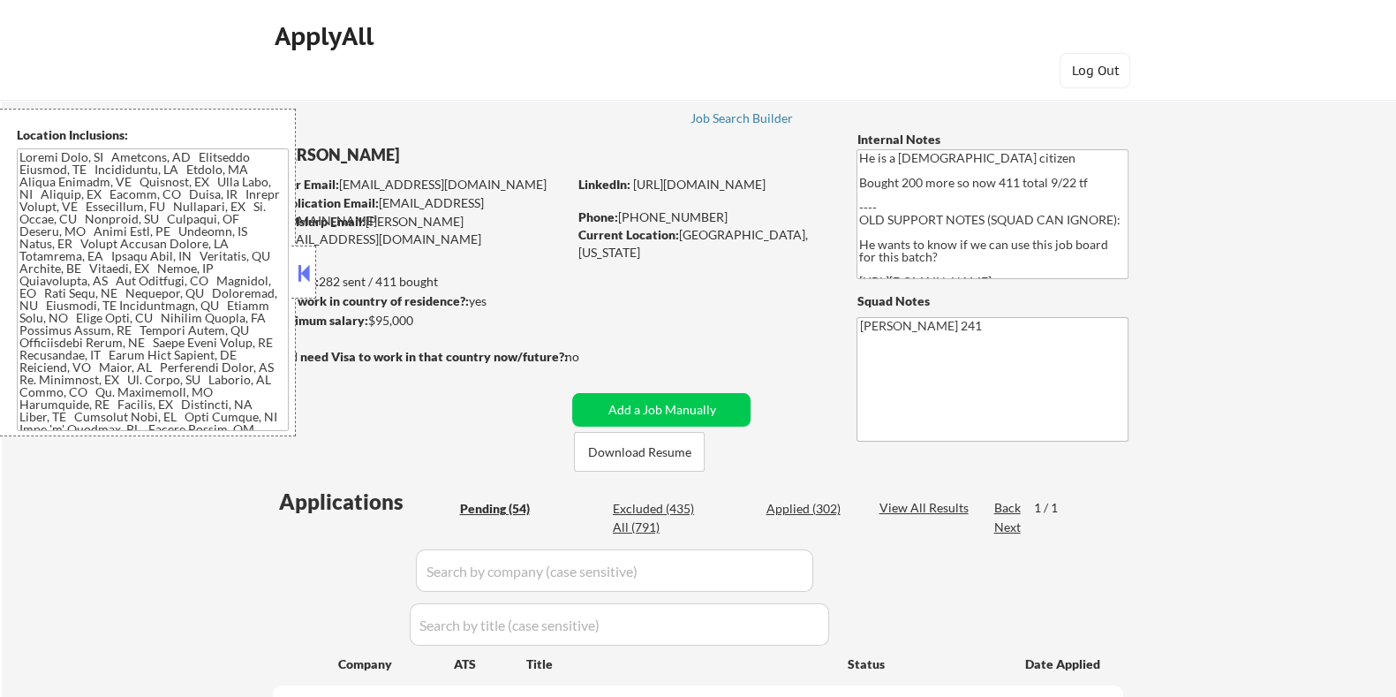
select select ""pending""
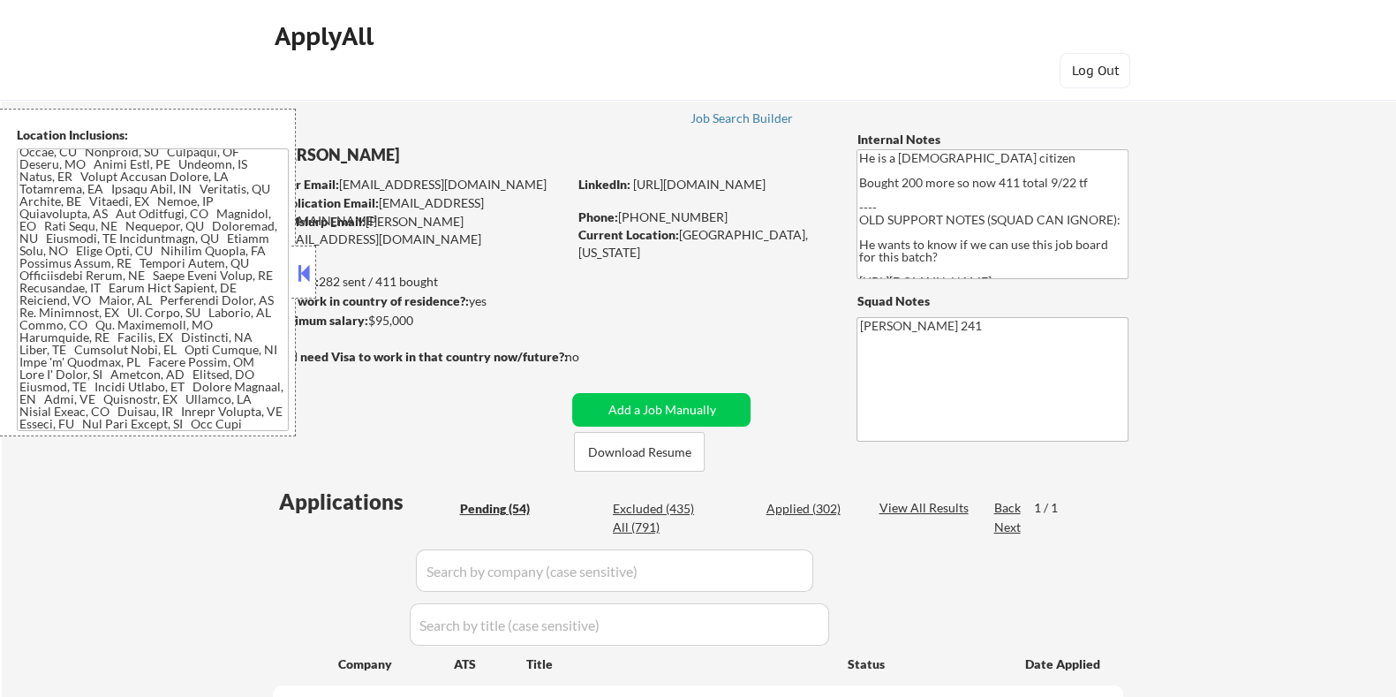
scroll to position [142, 0]
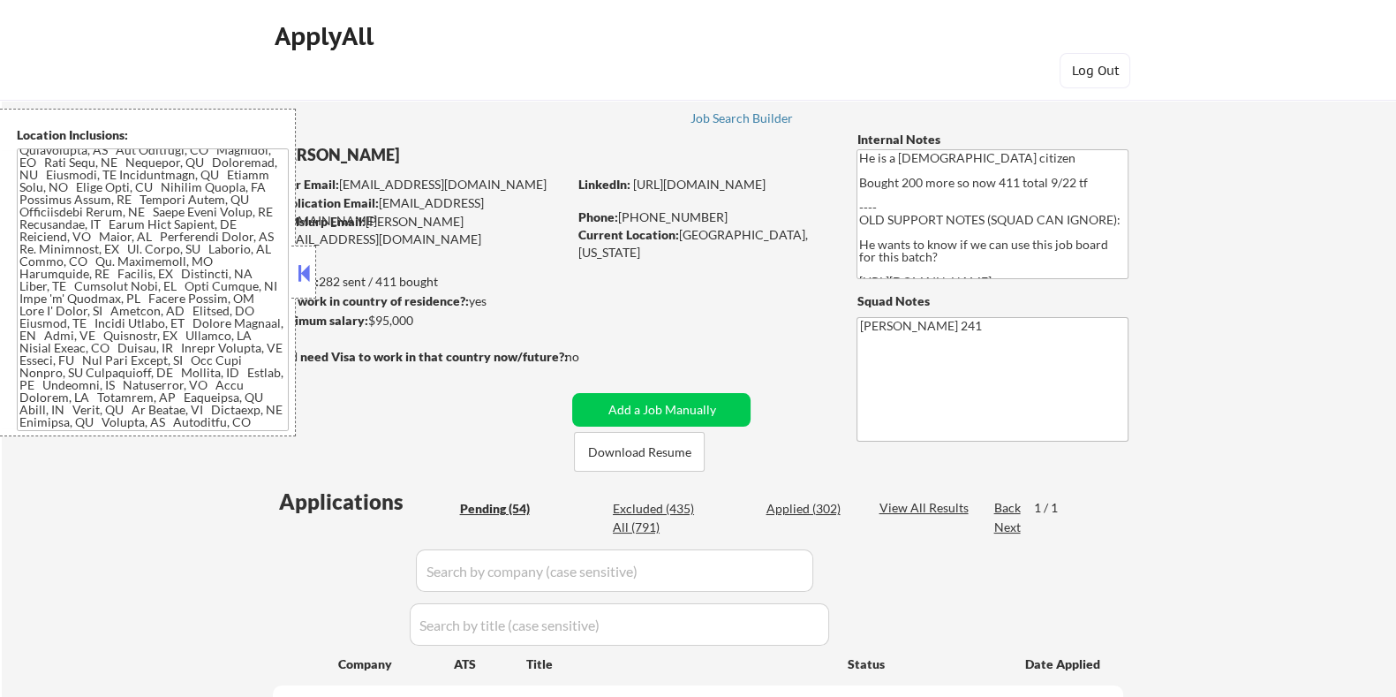
click at [300, 260] on button at bounding box center [303, 273] width 19 height 26
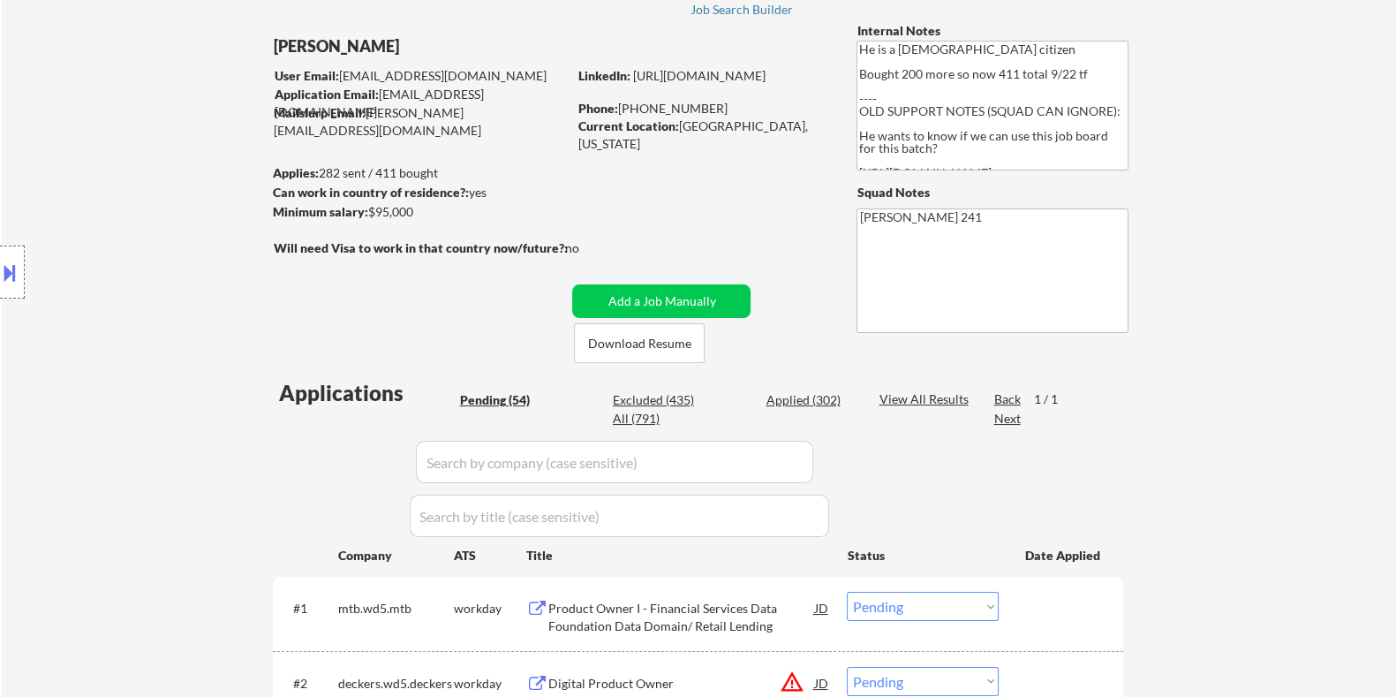
scroll to position [220, 0]
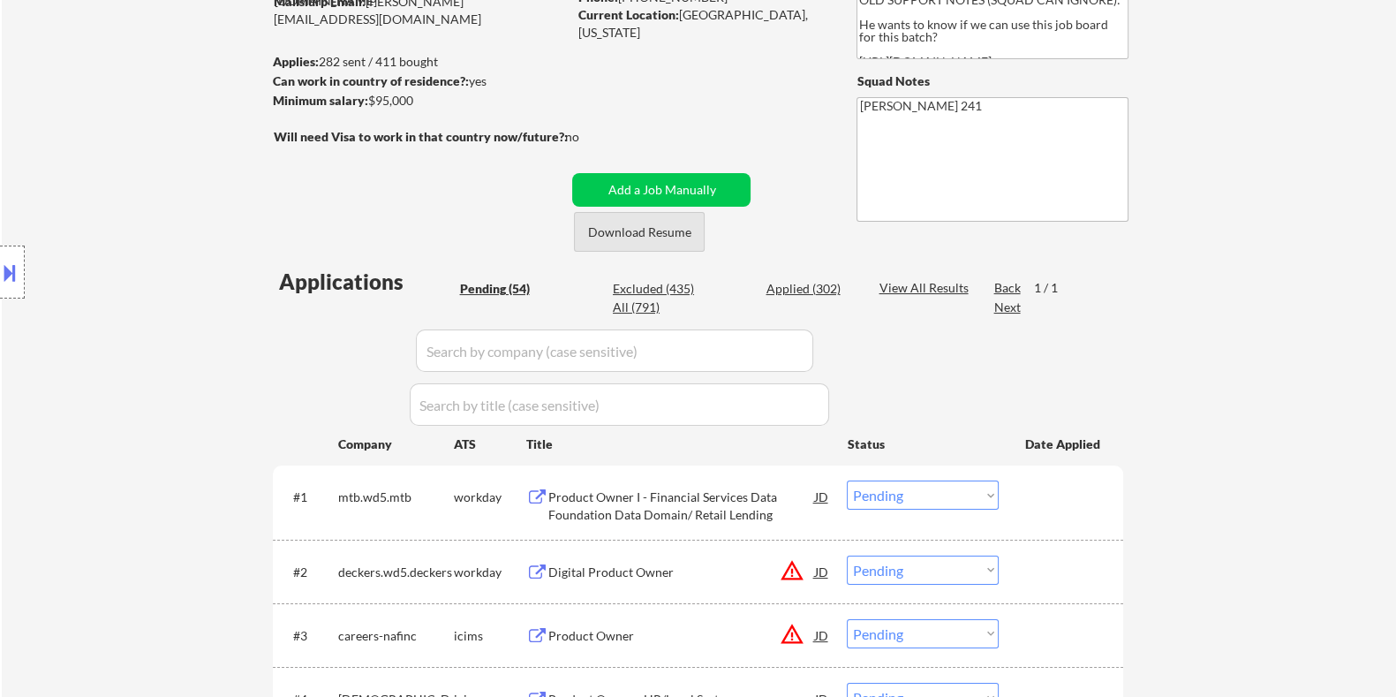
click at [622, 228] on button "Download Resume" at bounding box center [639, 232] width 131 height 40
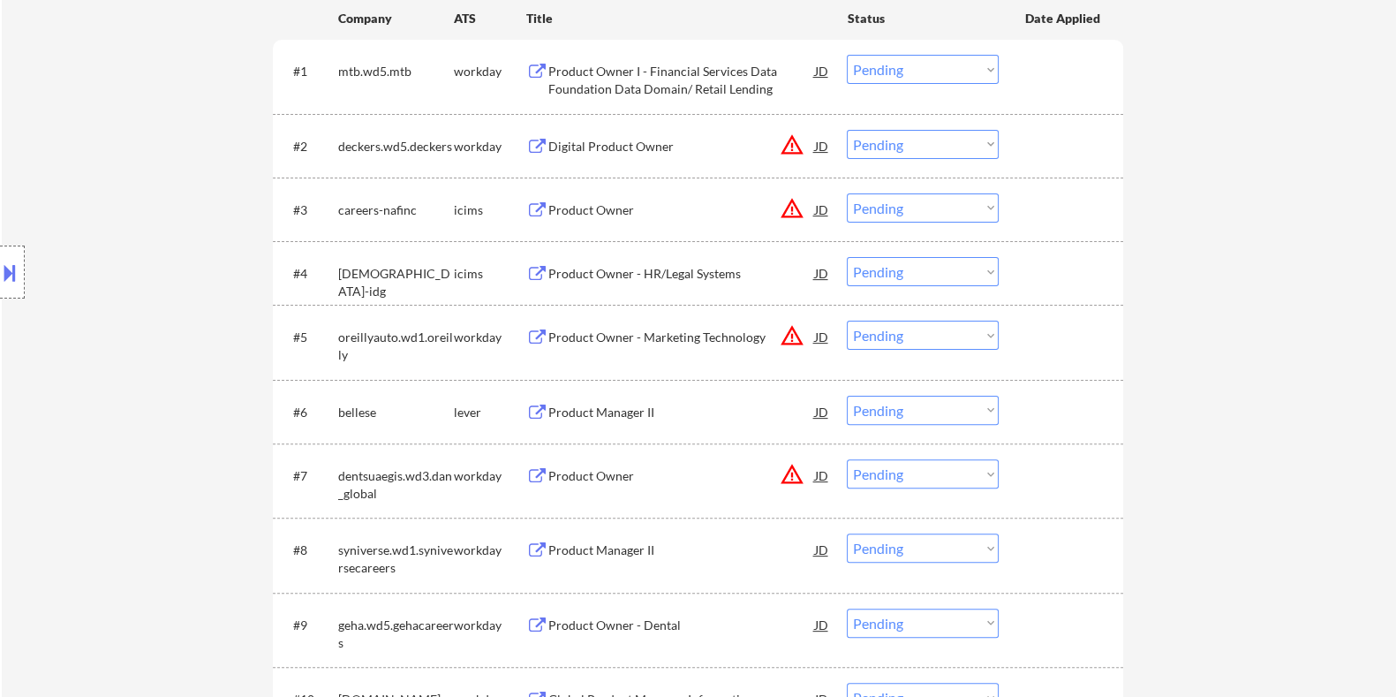
scroll to position [662, 0]
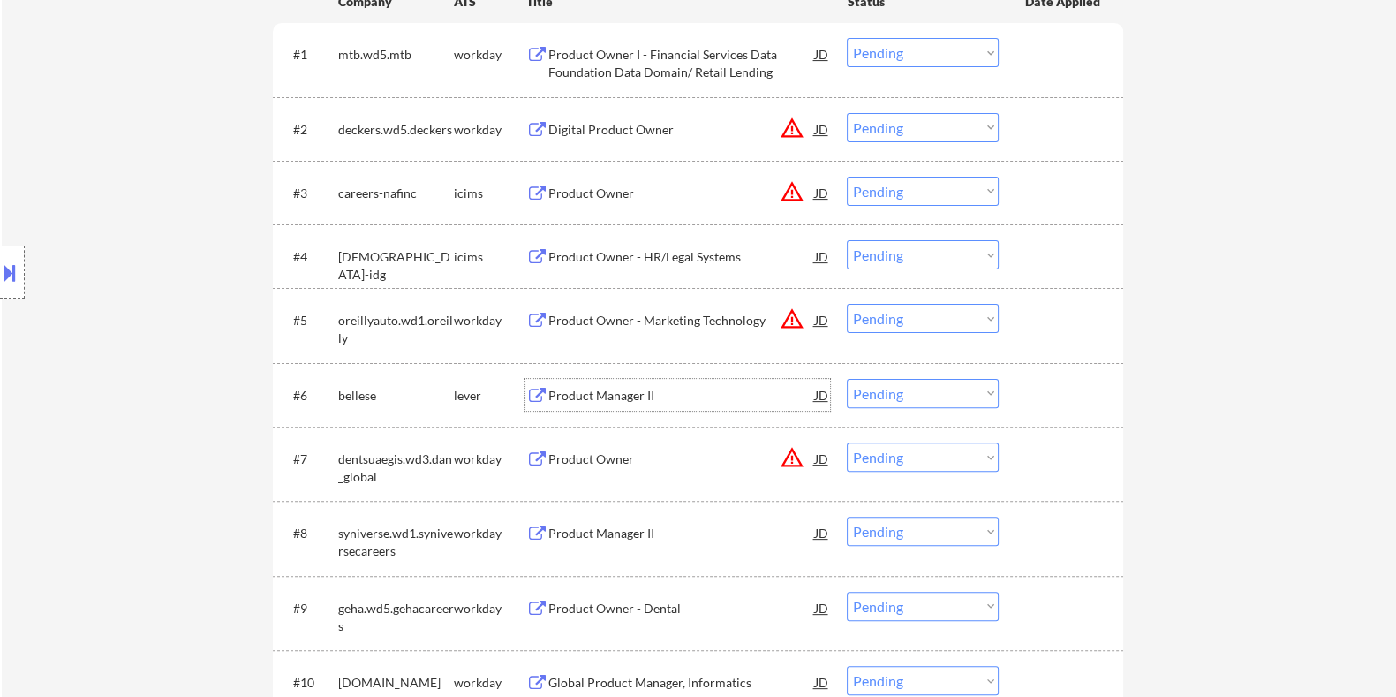
click at [601, 389] on div "Product Manager II" at bounding box center [681, 396] width 267 height 18
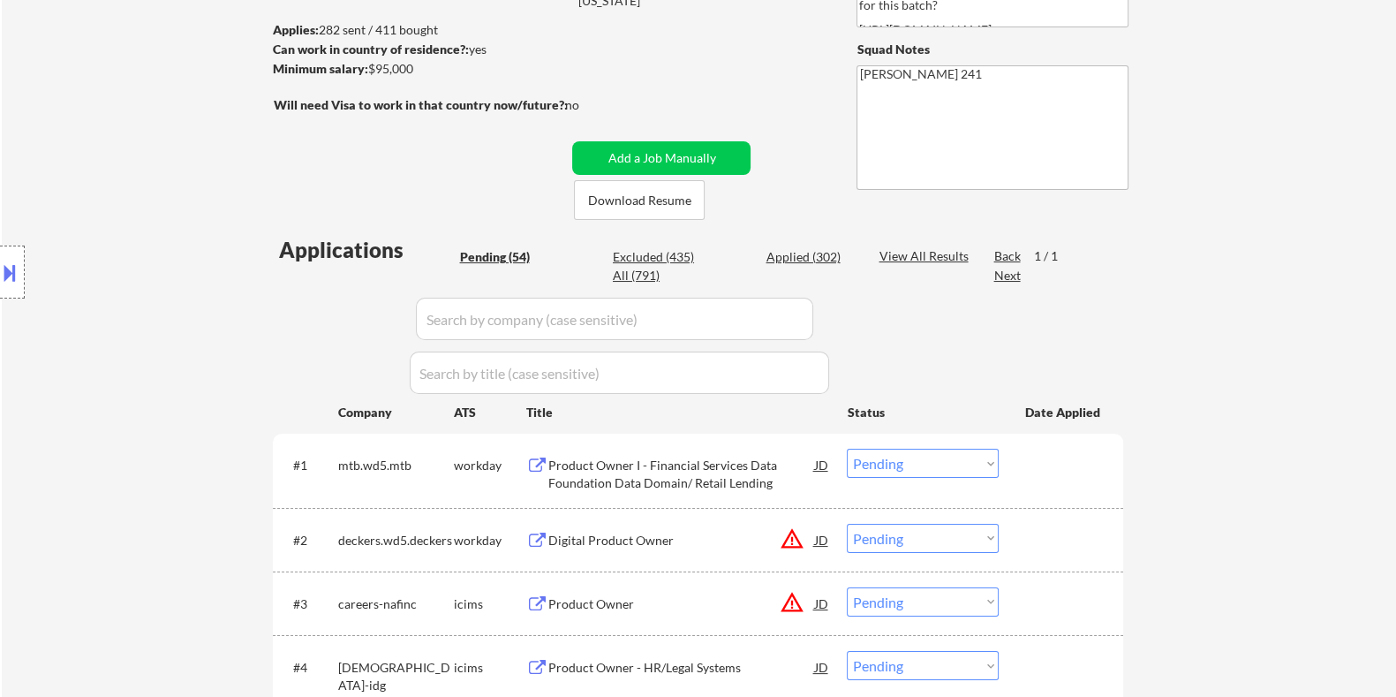
scroll to position [220, 0]
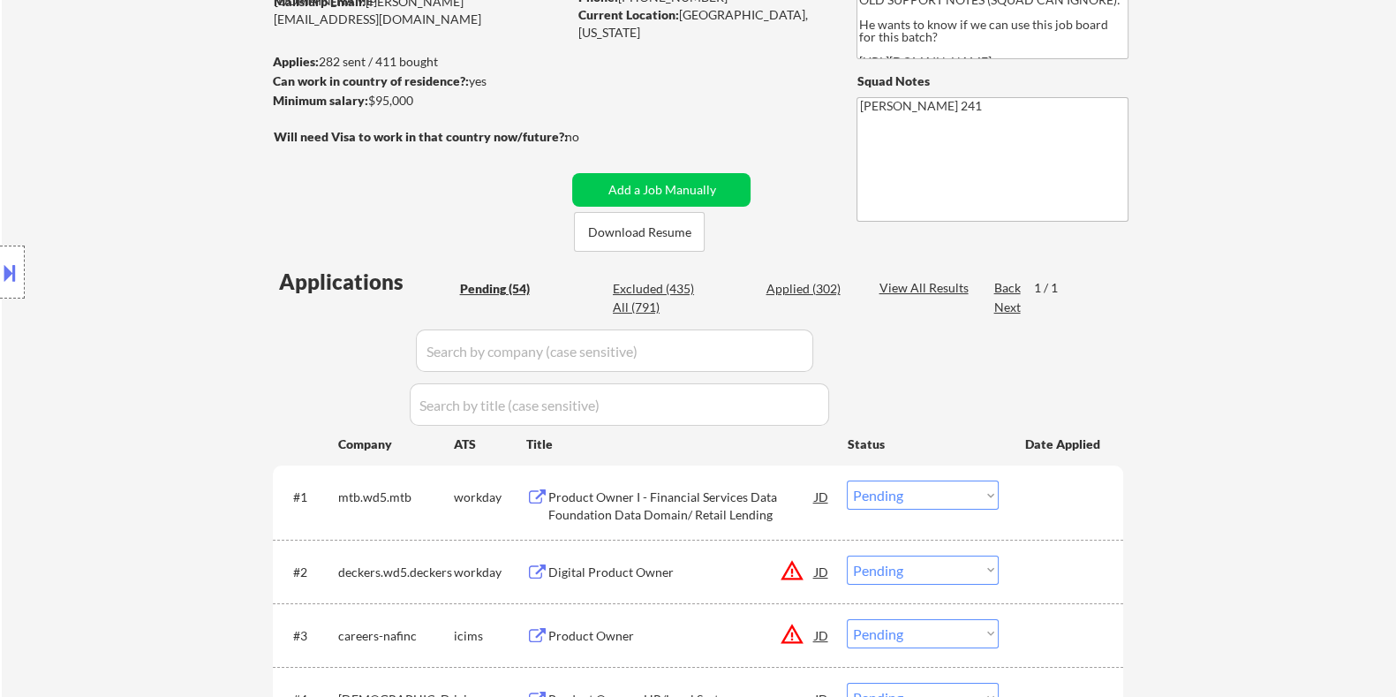
drag, startPoint x: 438, startPoint y: 99, endPoint x: 369, endPoint y: 94, distance: 69.0
click at [369, 94] on div "Minimum salary: $95,000" at bounding box center [419, 101] width 294 height 18
copy div "$95,000"
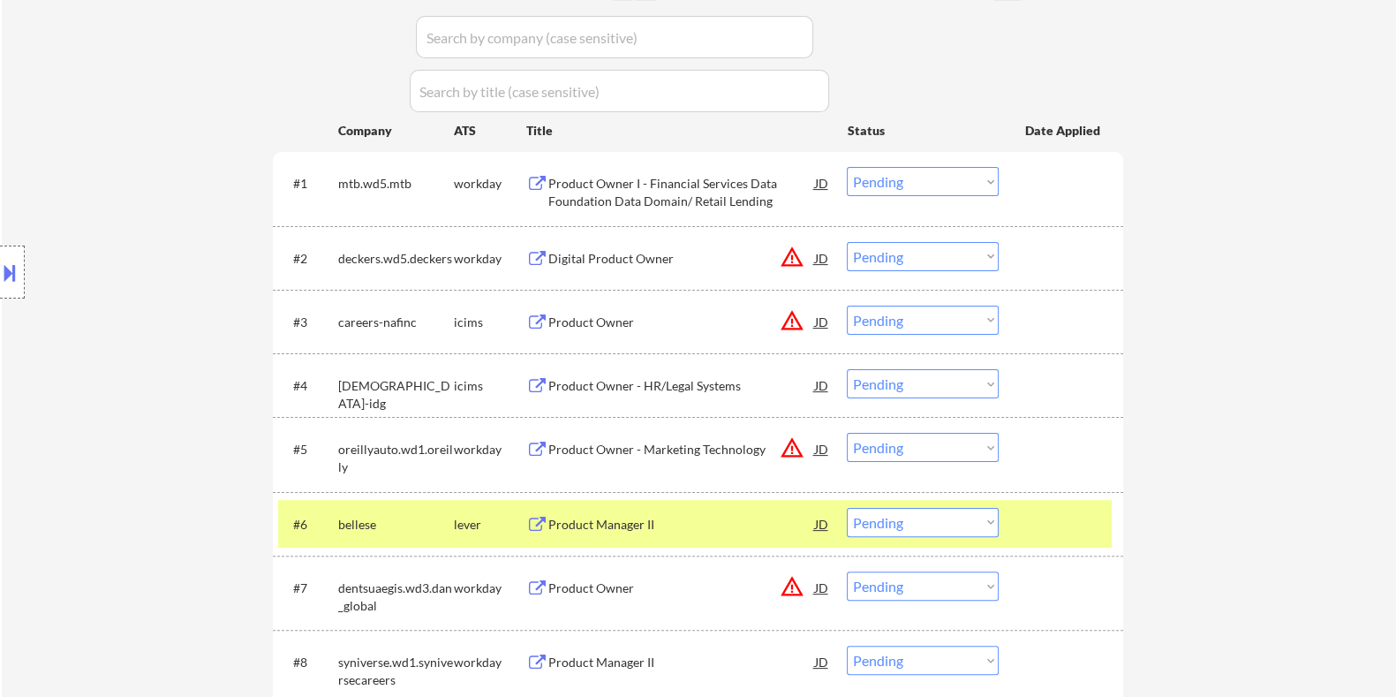
scroll to position [552, 0]
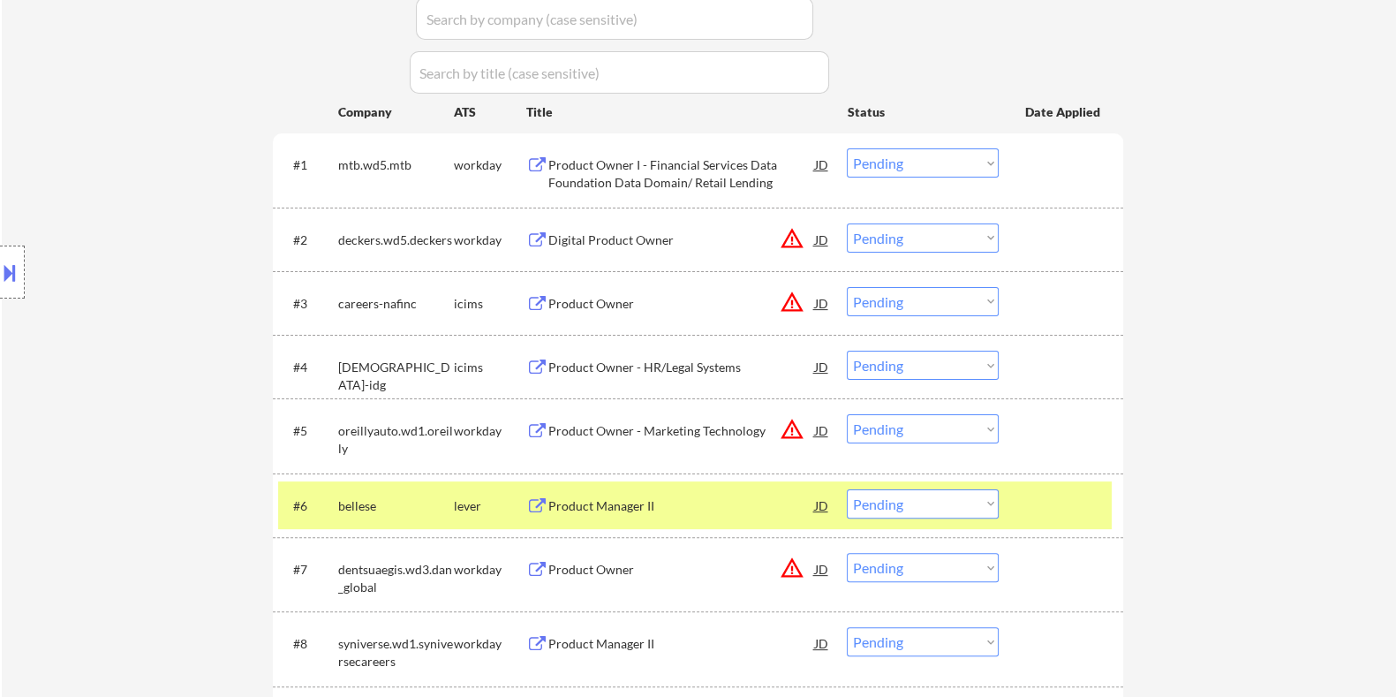
click at [978, 506] on select "Choose an option... Pending Applied Excluded (Questions) Excluded (Expired) Exc…" at bounding box center [923, 503] width 152 height 29
click at [847, 489] on select "Choose an option... Pending Applied Excluded (Questions) Excluded (Expired) Exc…" at bounding box center [923, 503] width 152 height 29
select select ""pending""
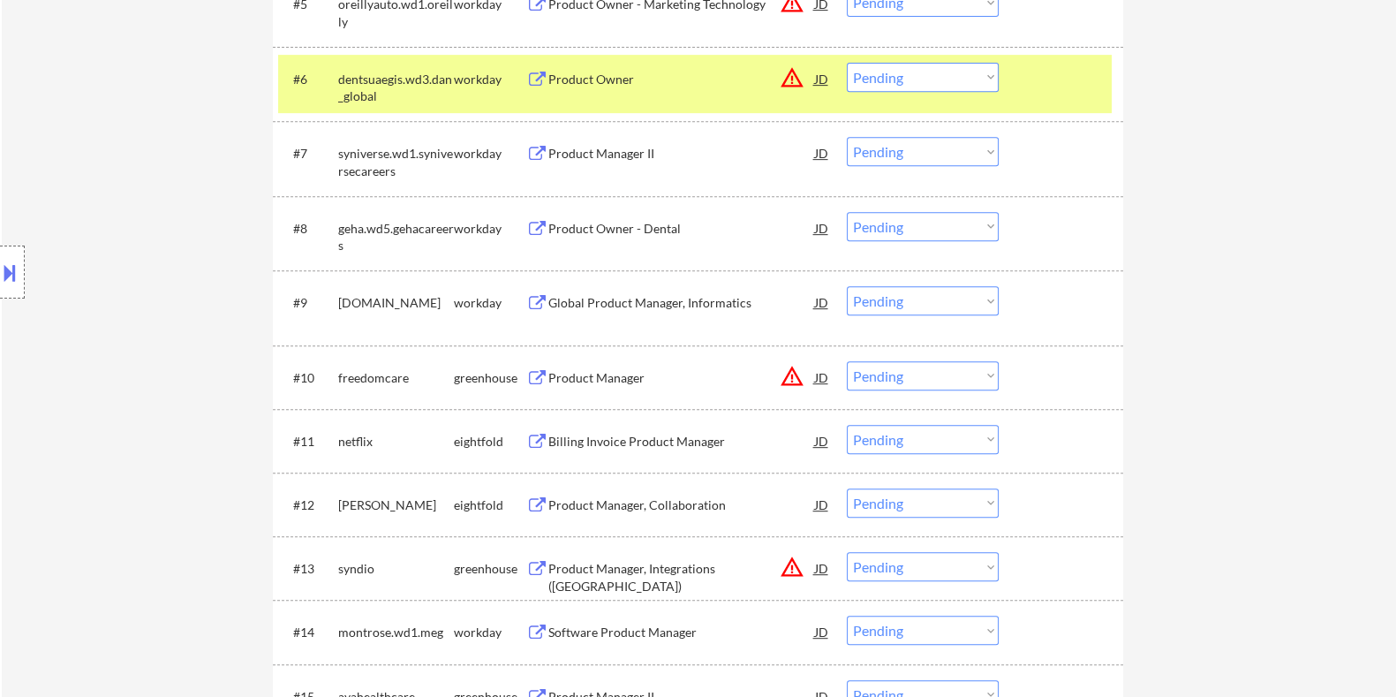
scroll to position [882, 0]
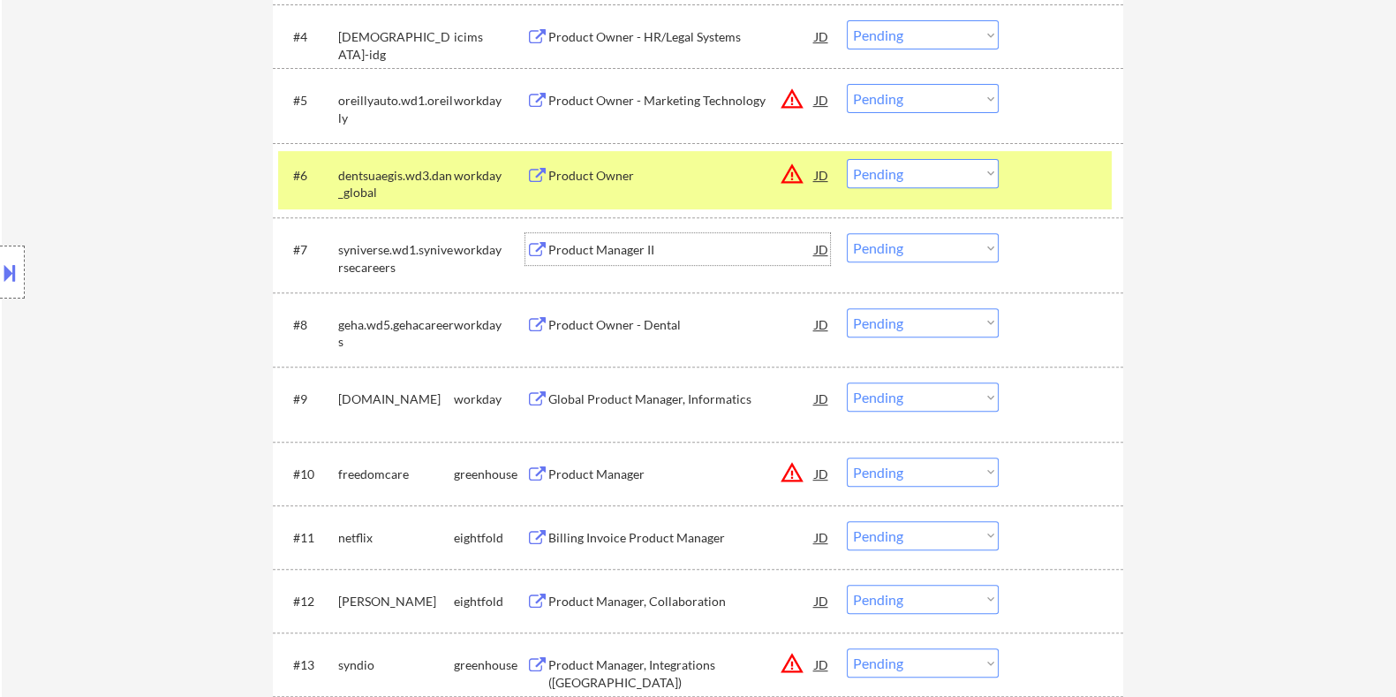
click at [649, 245] on div "Product Manager II" at bounding box center [681, 250] width 267 height 18
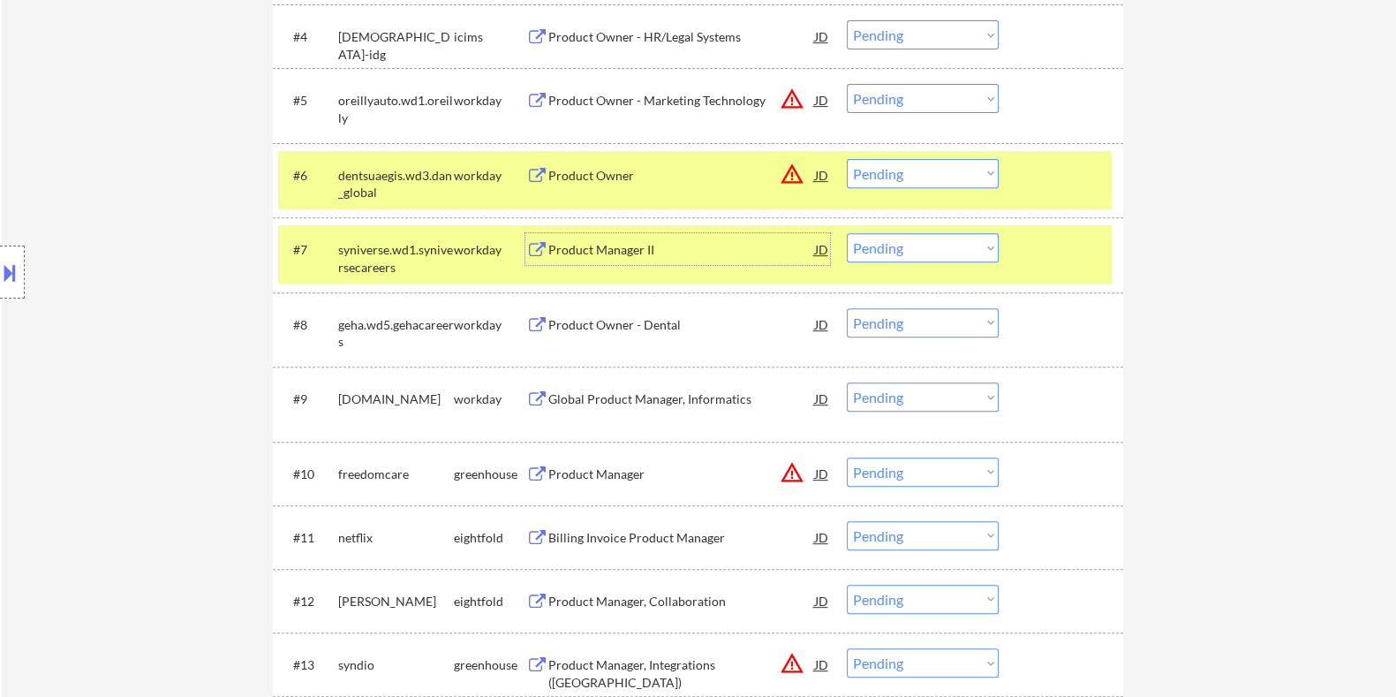
click at [913, 239] on select "Choose an option... Pending Applied Excluded (Questions) Excluded (Expired) Exc…" at bounding box center [923, 247] width 152 height 29
click at [847, 233] on select "Choose an option... Pending Applied Excluded (Questions) Excluded (Expired) Exc…" at bounding box center [923, 247] width 152 height 29
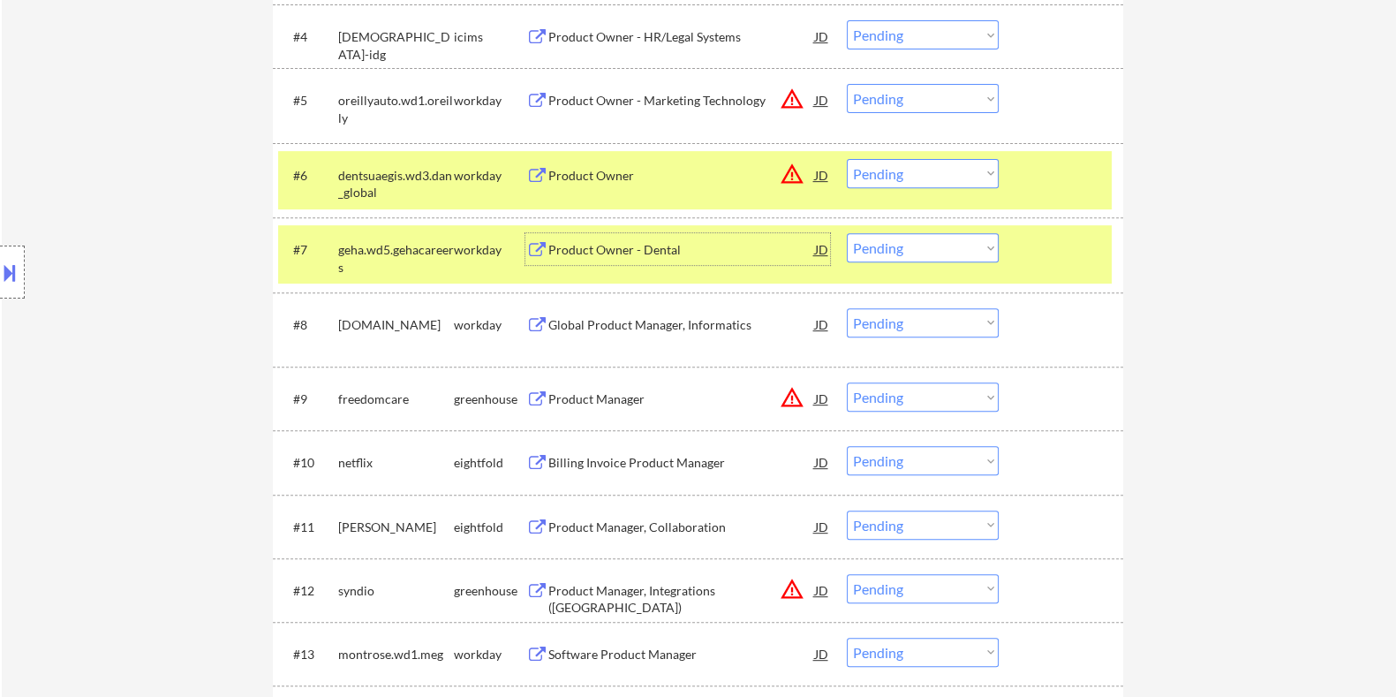
click at [676, 257] on div "Product Owner - Dental" at bounding box center [681, 250] width 267 height 18
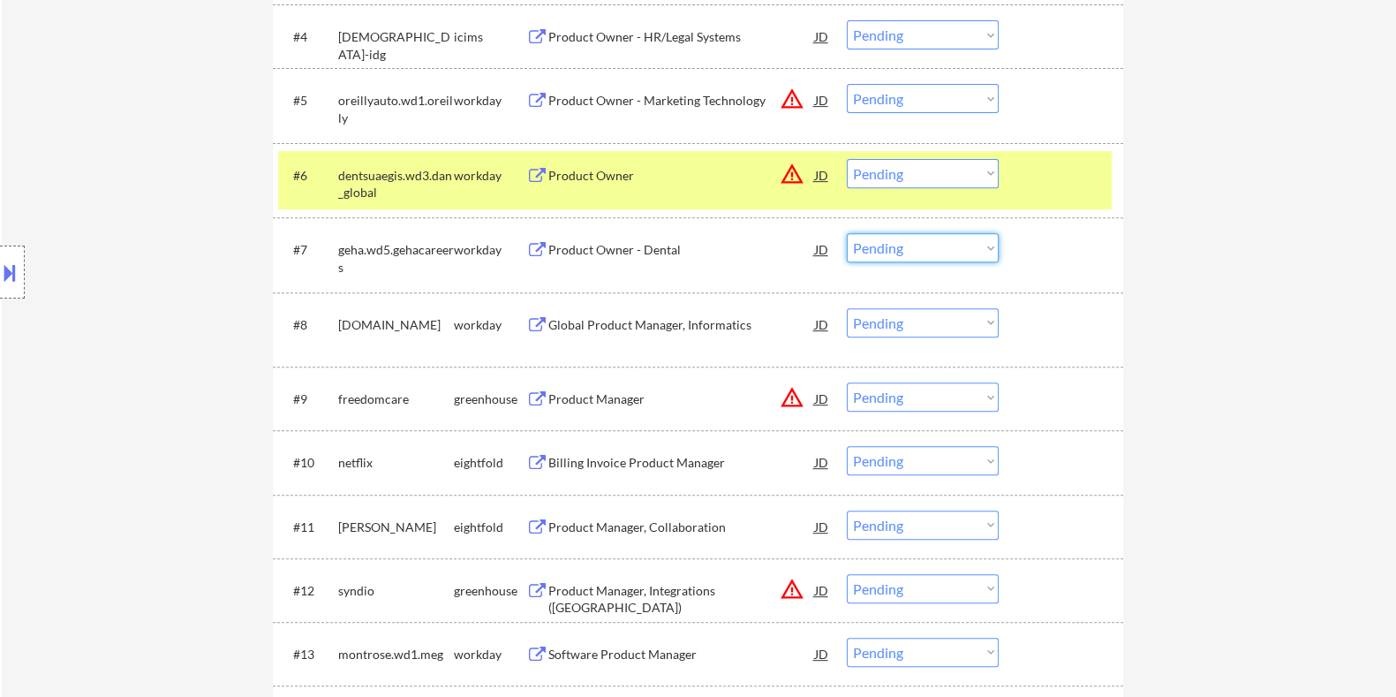
click at [961, 253] on select "Choose an option... Pending Applied Excluded (Questions) Excluded (Expired) Exc…" at bounding box center [923, 247] width 152 height 29
click at [847, 233] on select "Choose an option... Pending Applied Excluded (Questions) Excluded (Expired) Exc…" at bounding box center [923, 247] width 152 height 29
select select ""pending""
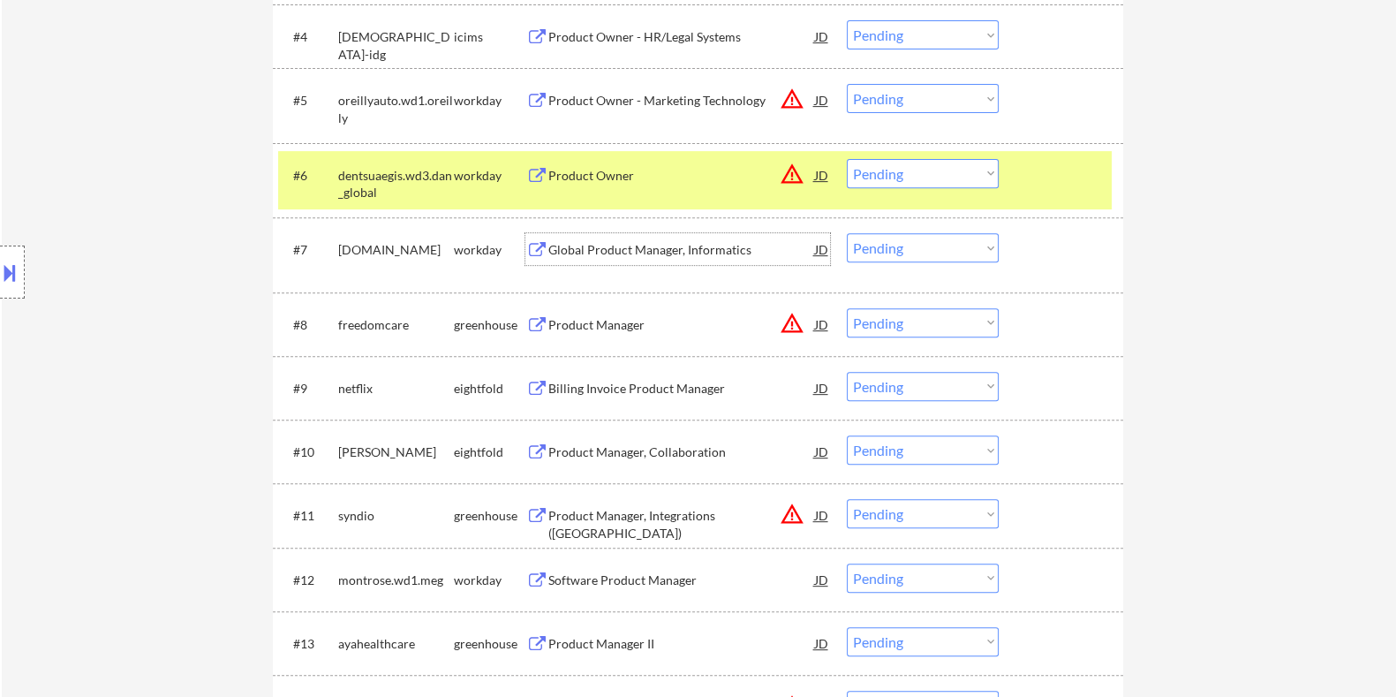
click at [586, 252] on div "Global Product Manager, Informatics" at bounding box center [681, 250] width 267 height 18
